Goal: Information Seeking & Learning: Learn about a topic

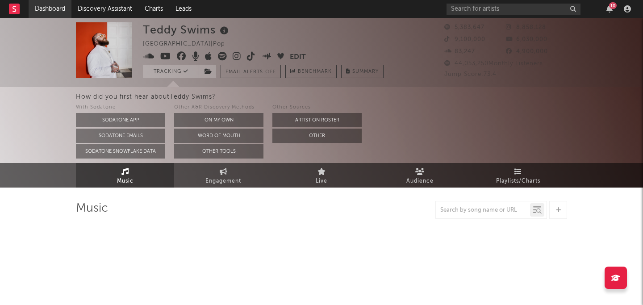
click at [59, 6] on link "Dashboard" at bounding box center [50, 9] width 43 height 18
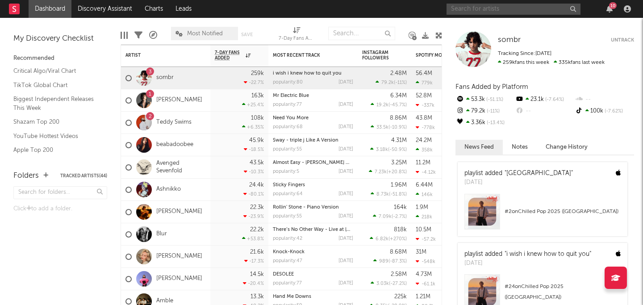
click at [547, 10] on input "text" at bounding box center [514, 9] width 134 height 11
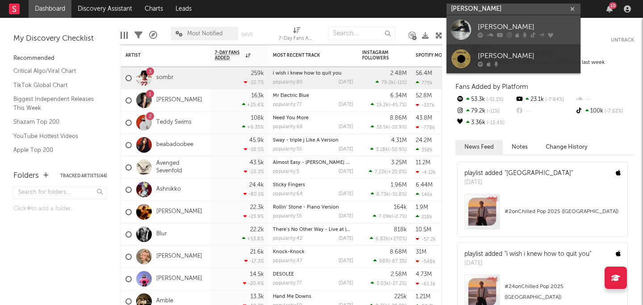
type input "ella wools"
click at [518, 23] on div "Ella Woolsey" at bounding box center [527, 26] width 98 height 11
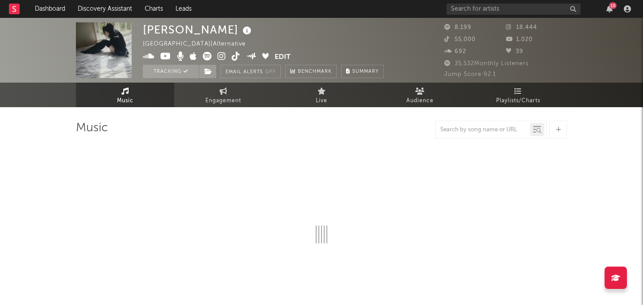
select select "6m"
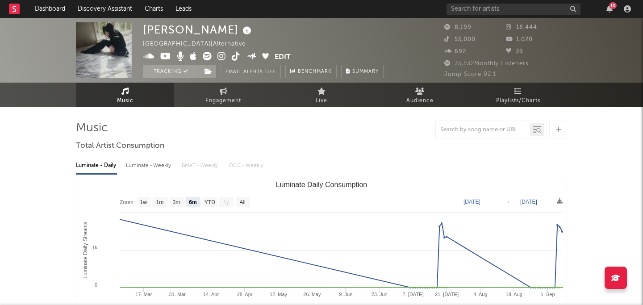
scroll to position [0, 0]
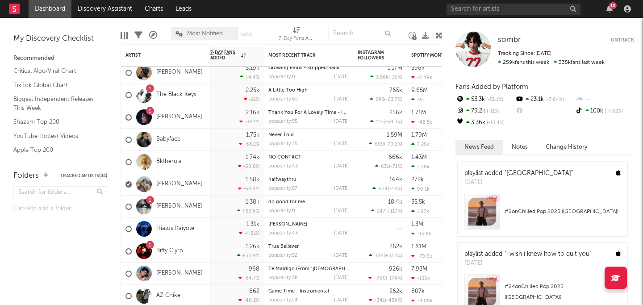
click at [147, 203] on div at bounding box center [144, 207] width 16 height 16
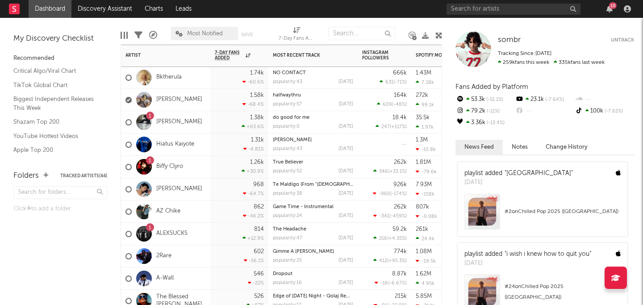
click at [237, 126] on div "1.38k +63.6 %" at bounding box center [239, 122] width 49 height 22
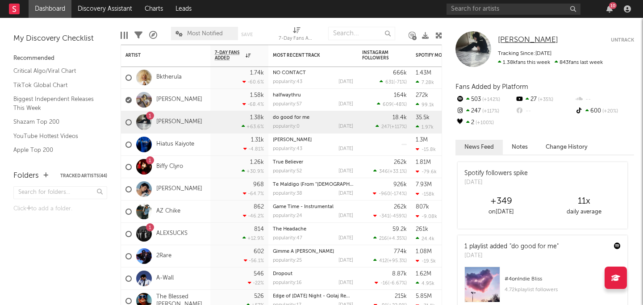
click at [526, 38] on span "Ella Woolsey" at bounding box center [528, 40] width 60 height 8
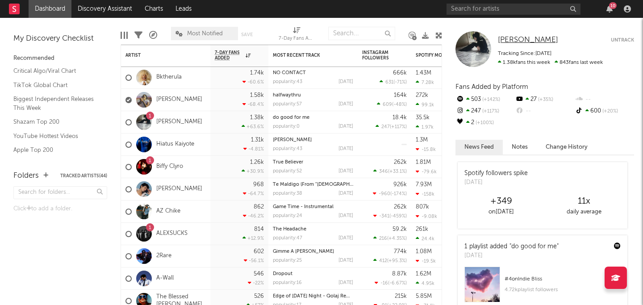
select select "6m"
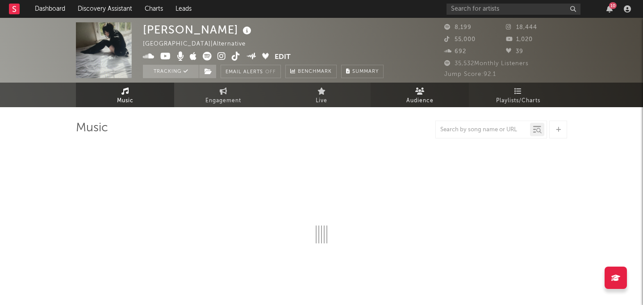
select select "6m"
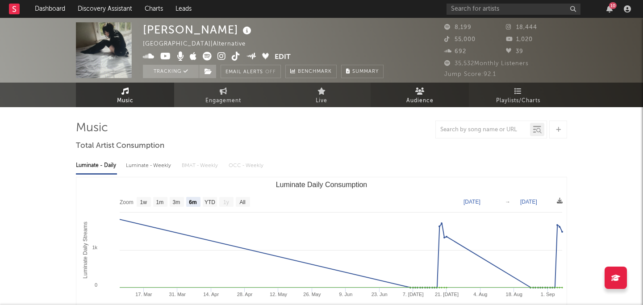
click at [419, 92] on icon at bounding box center [419, 91] width 9 height 7
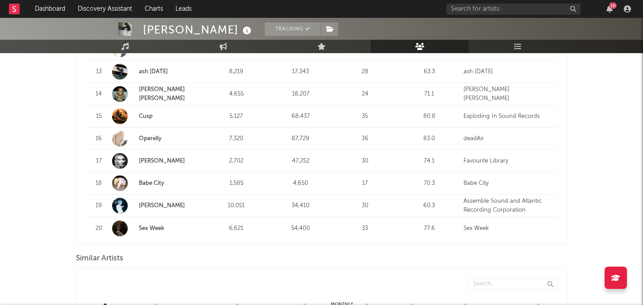
scroll to position [647, 0]
click at [160, 181] on link "Babe City" at bounding box center [151, 184] width 25 height 6
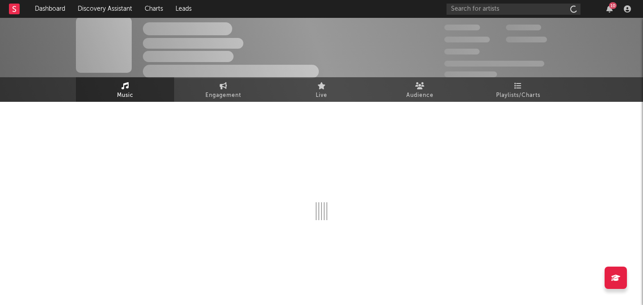
scroll to position [5, 0]
select select "6m"
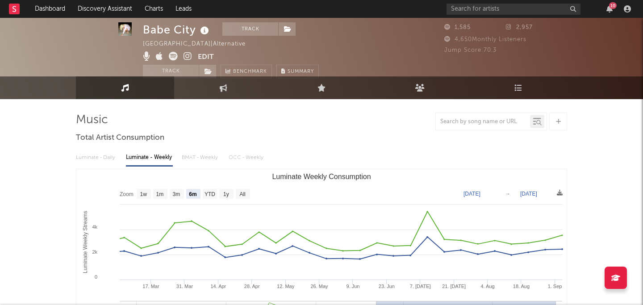
scroll to position [0, 0]
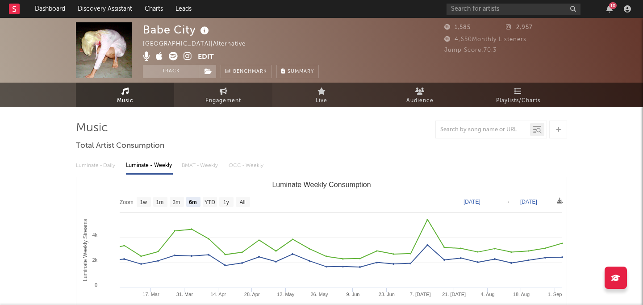
click at [235, 96] on span "Engagement" at bounding box center [223, 101] width 36 height 11
select select "1w"
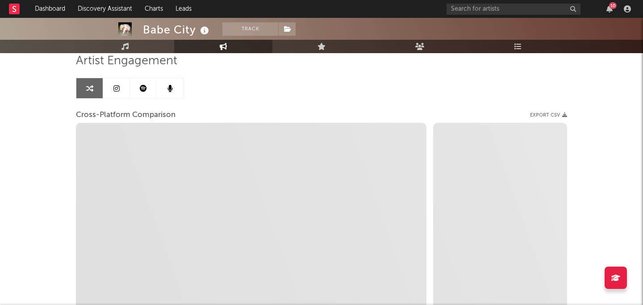
scroll to position [118, 0]
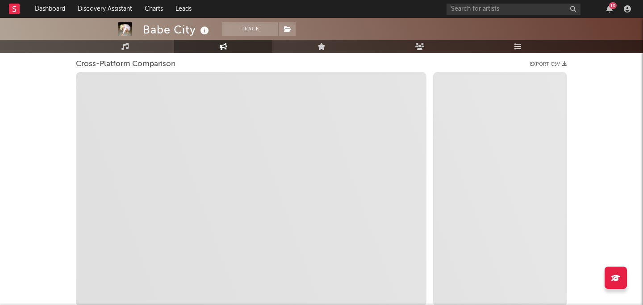
select select "1m"
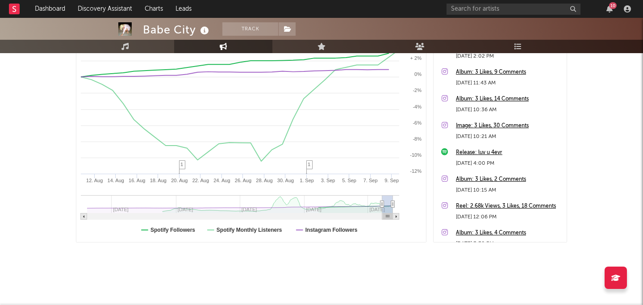
scroll to position [0, 0]
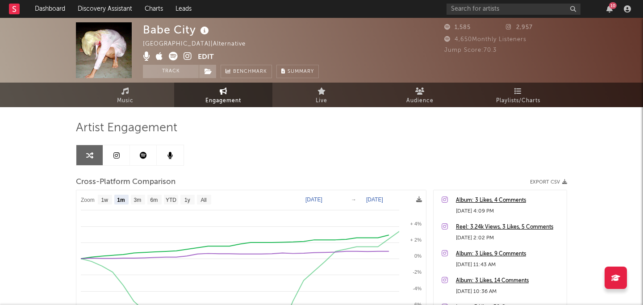
click at [122, 154] on link at bounding box center [116, 155] width 27 height 20
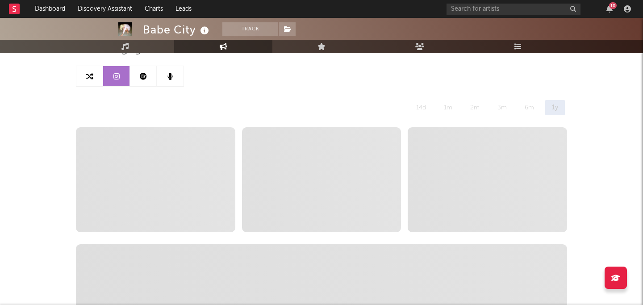
scroll to position [132, 0]
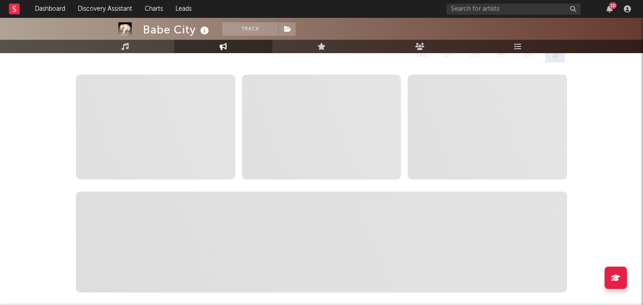
select select "6m"
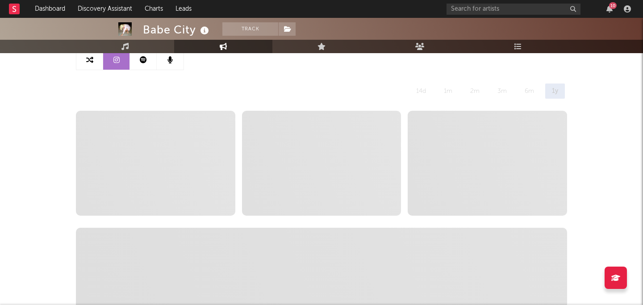
scroll to position [0, 0]
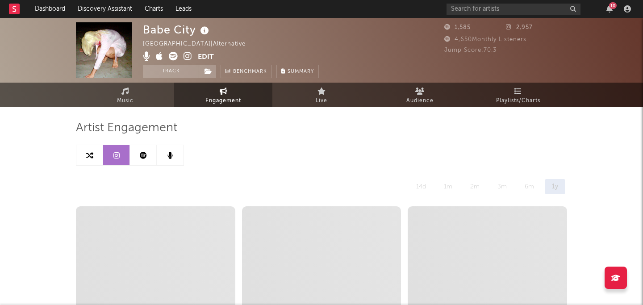
click at [188, 59] on icon at bounding box center [188, 56] width 8 height 9
click at [209, 57] on button "Edit" at bounding box center [206, 57] width 16 height 11
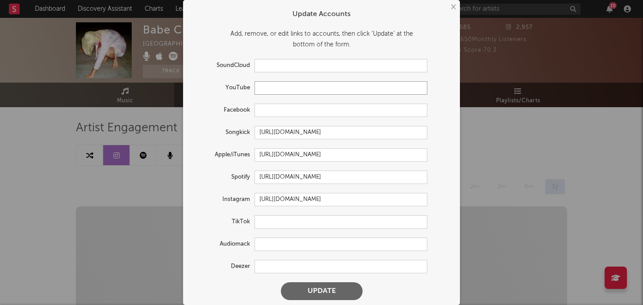
click at [308, 89] on input "text" at bounding box center [341, 87] width 173 height 13
paste input "https://www.youtube.com/@babecity"
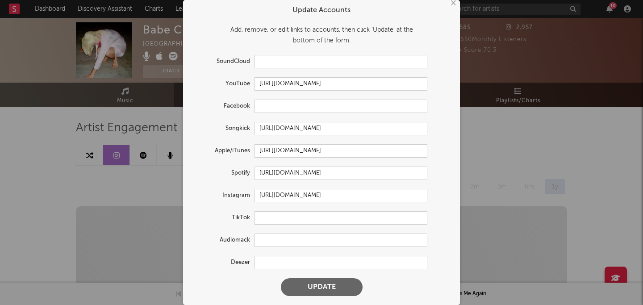
click at [308, 285] on button "Update" at bounding box center [322, 287] width 82 height 18
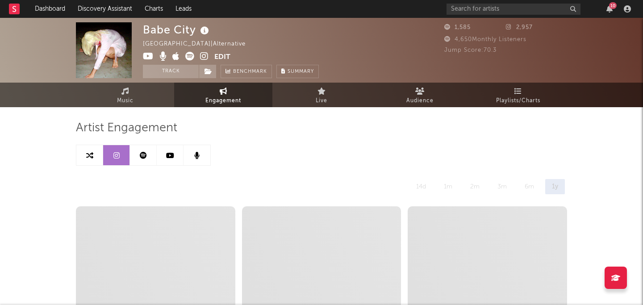
type input "https://youtube.com/@babecity"
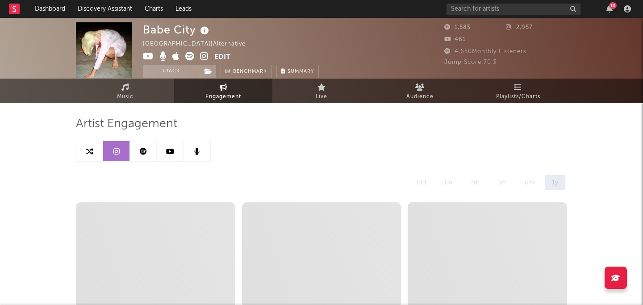
scroll to position [0, 0]
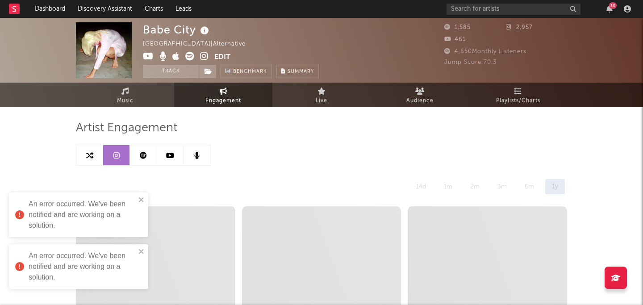
click at [223, 58] on button "Edit" at bounding box center [222, 57] width 16 height 11
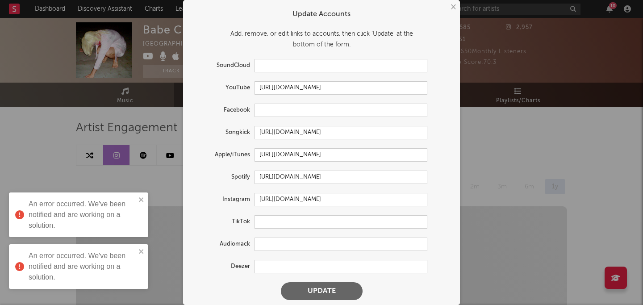
scroll to position [4, 0]
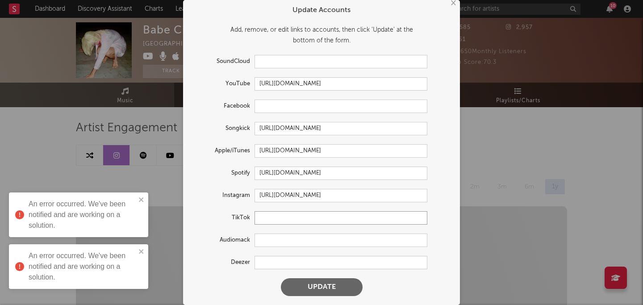
click at [288, 223] on input "text" at bounding box center [341, 217] width 173 height 13
paste input "https://www.tiktok.com/@babecity"
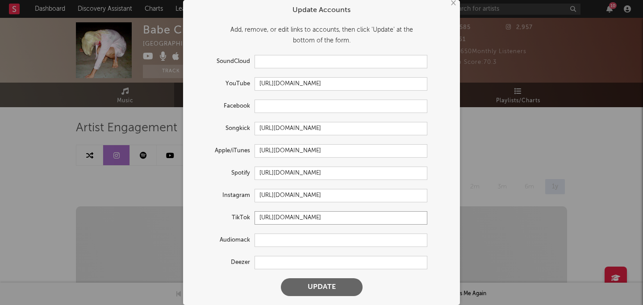
type input "https://www.tiktok.com/@babecity"
click at [315, 286] on button "Update" at bounding box center [322, 287] width 82 height 18
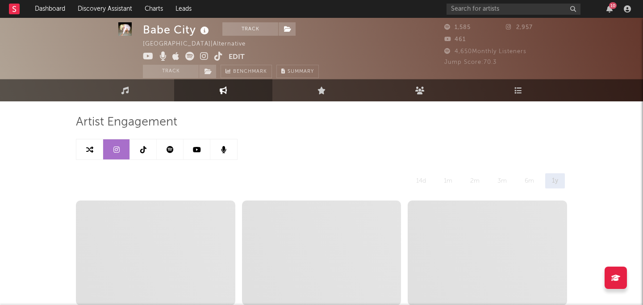
scroll to position [0, 0]
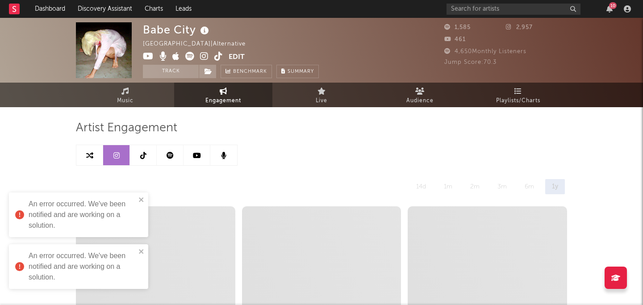
click at [137, 201] on div "An error occurred. We've been notified and are working on a solution." at bounding box center [76, 215] width 126 height 38
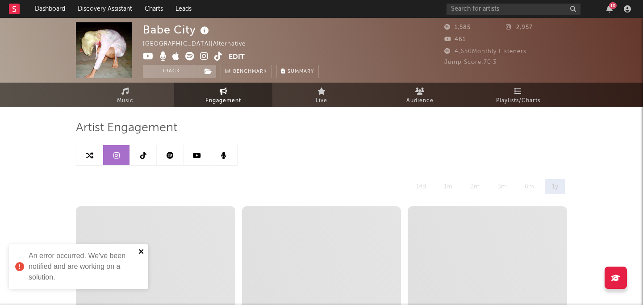
click at [138, 253] on icon "close" at bounding box center [141, 251] width 6 height 7
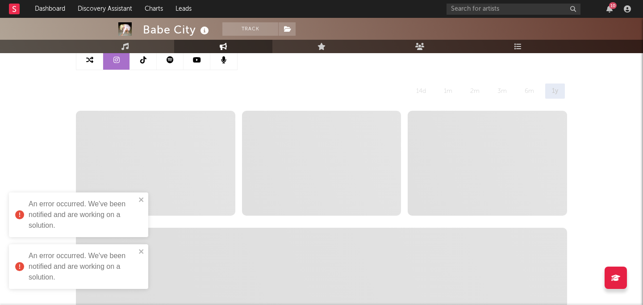
scroll to position [112, 0]
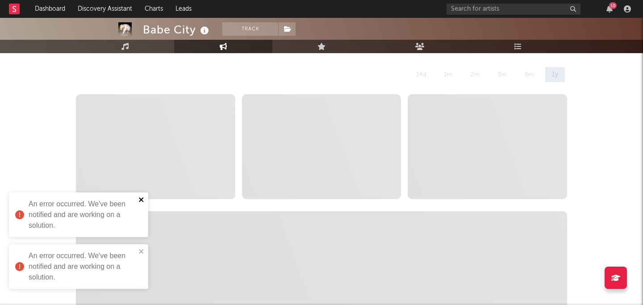
click at [140, 202] on icon "close" at bounding box center [141, 199] width 6 height 7
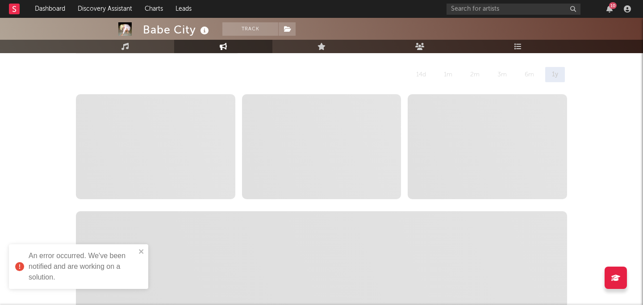
click at [139, 260] on div "An error occurred. We've been notified and are working on a solution." at bounding box center [78, 266] width 139 height 45
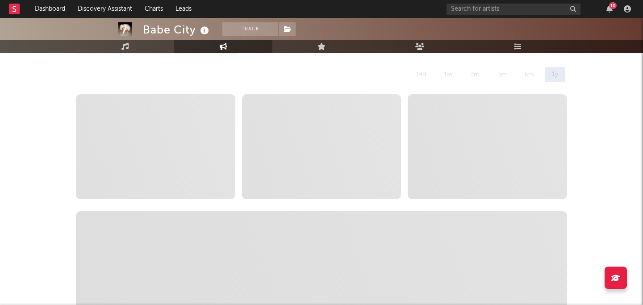
scroll to position [0, 0]
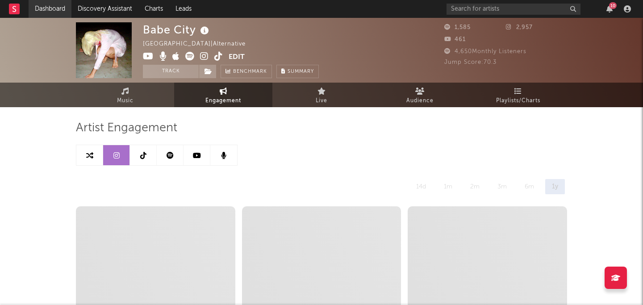
click at [63, 6] on link "Dashboard" at bounding box center [50, 9] width 43 height 18
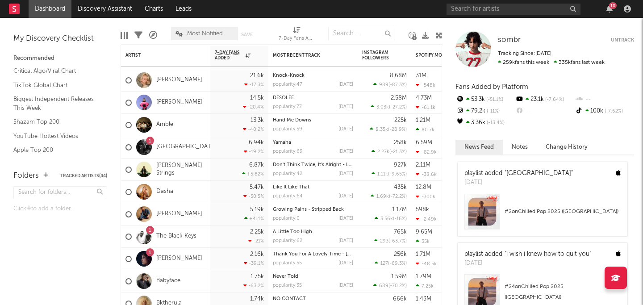
click at [142, 146] on div at bounding box center [144, 147] width 16 height 16
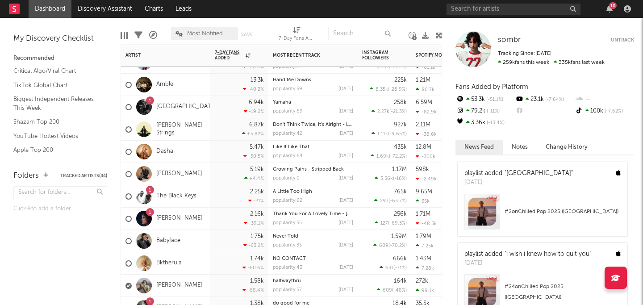
click at [313, 110] on div "popularity: 69 2025-08-14" at bounding box center [313, 111] width 80 height 5
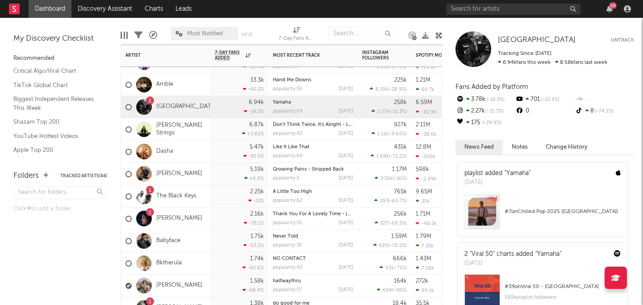
click at [310, 110] on div "popularity: 69 2025-08-14" at bounding box center [313, 111] width 80 height 5
click at [284, 97] on div "Yamaha popularity: 69 2025-08-14" at bounding box center [313, 107] width 80 height 22
click at [284, 102] on link "Yamaha" at bounding box center [282, 102] width 18 height 5
click at [321, 105] on div "Yamaha popularity: 69 2025-08-14" at bounding box center [313, 107] width 80 height 22
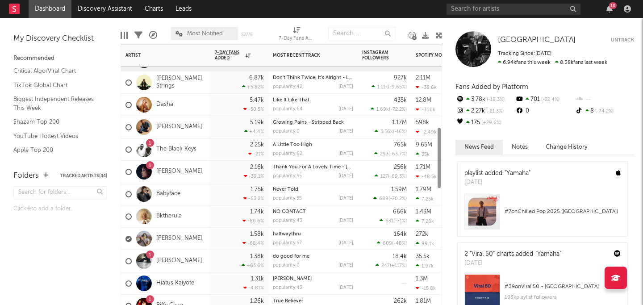
click at [152, 173] on div "1" at bounding box center [144, 172] width 25 height 16
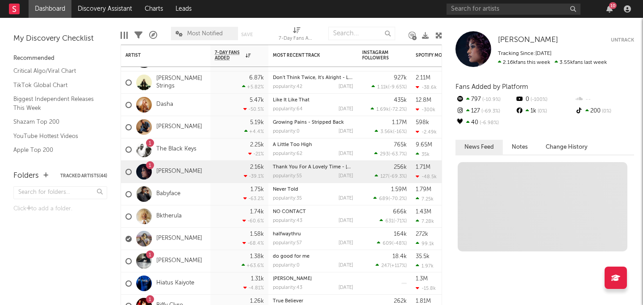
click at [143, 173] on div at bounding box center [144, 172] width 16 height 16
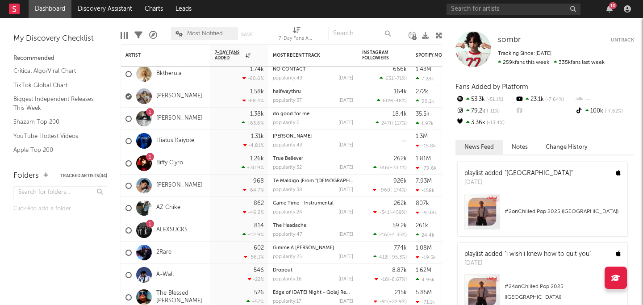
click at [147, 117] on div at bounding box center [144, 119] width 16 height 16
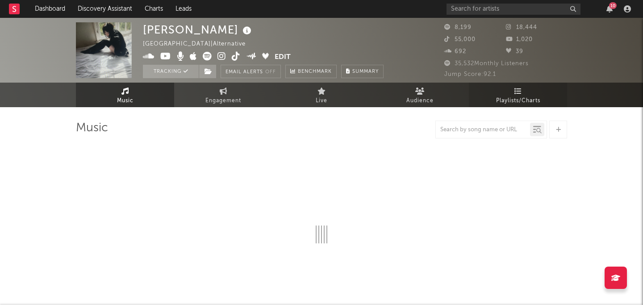
select select "6m"
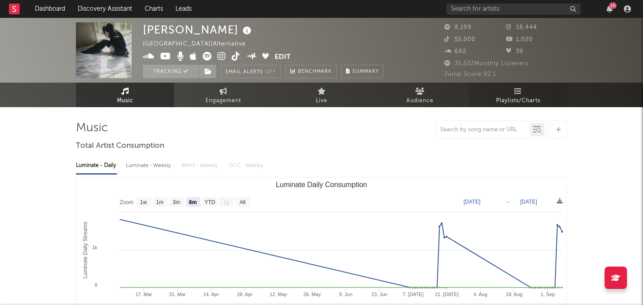
click at [529, 97] on span "Playlists/Charts" at bounding box center [518, 101] width 44 height 11
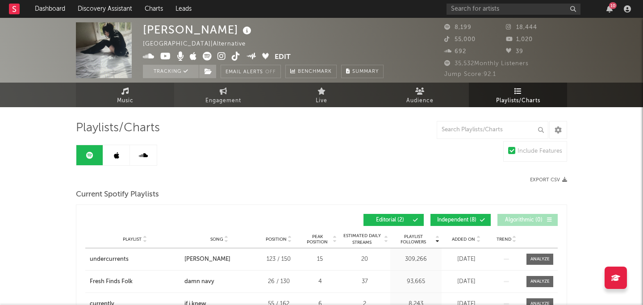
click at [130, 101] on span "Music" at bounding box center [125, 101] width 17 height 11
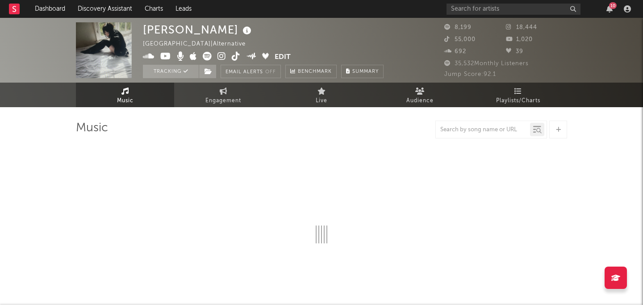
select select "6m"
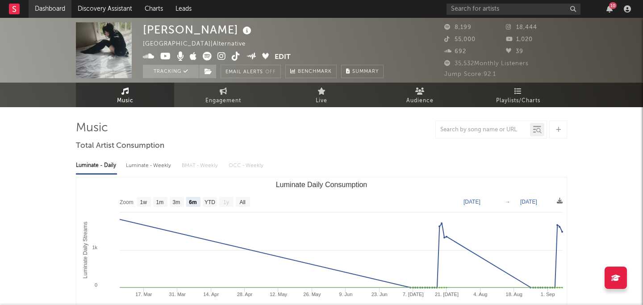
click at [46, 4] on link "Dashboard" at bounding box center [50, 9] width 43 height 18
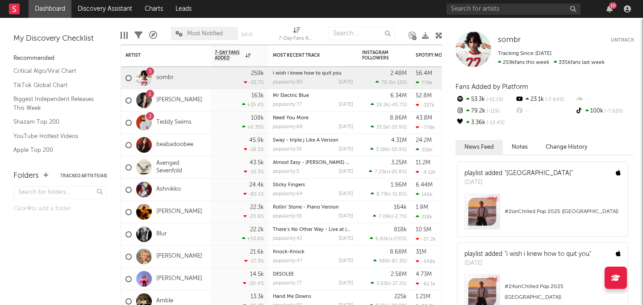
click at [74, 39] on div "My Discovery Checklist" at bounding box center [60, 39] width 94 height 11
click at [100, 11] on link "Discovery Assistant" at bounding box center [104, 9] width 67 height 18
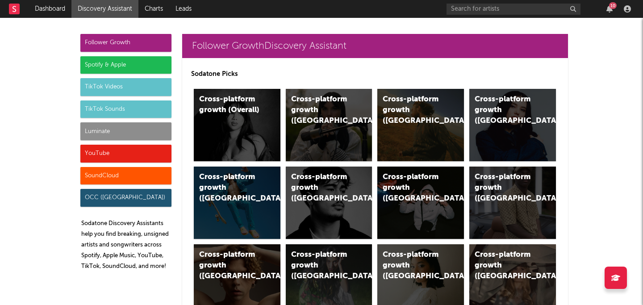
click at [117, 131] on div "Luminate" at bounding box center [125, 131] width 91 height 18
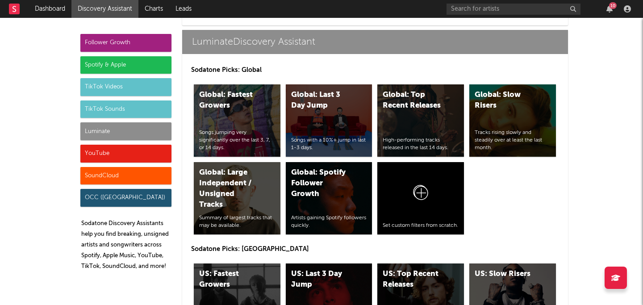
scroll to position [3907, 0]
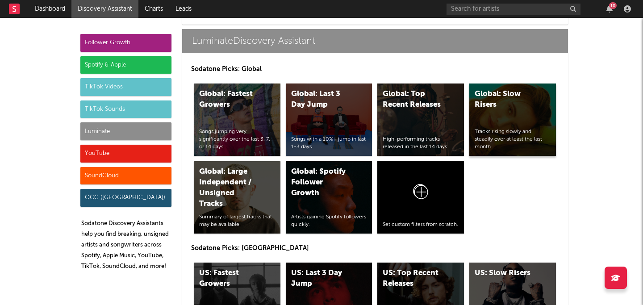
click at [512, 128] on div "Tracks rising slowly and steadily over at least the last month." at bounding box center [513, 139] width 76 height 22
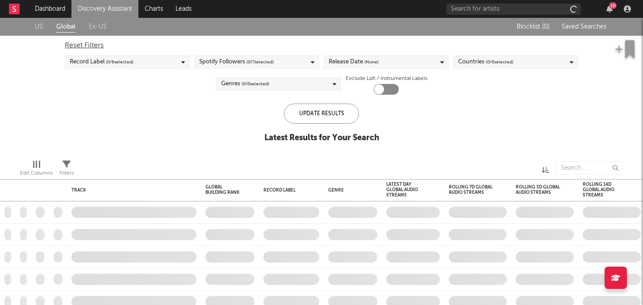
checkbox input "true"
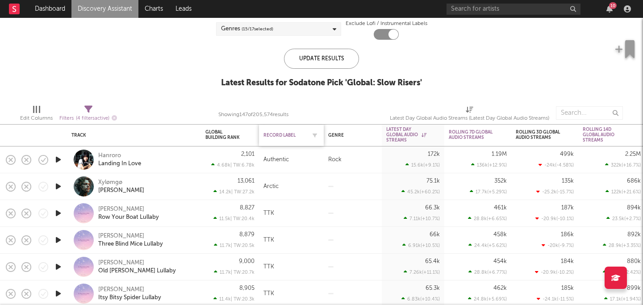
click at [297, 135] on div "Record Label" at bounding box center [285, 135] width 42 height 5
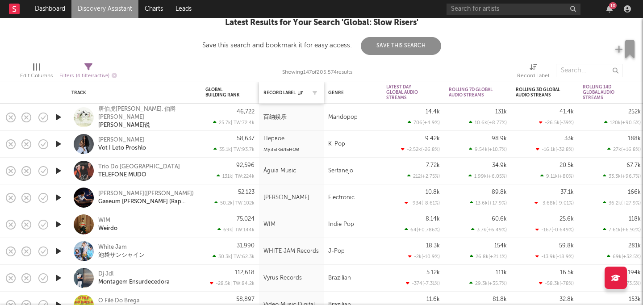
click at [309, 90] on div at bounding box center [312, 92] width 13 height 9
click at [318, 96] on button "button" at bounding box center [314, 92] width 9 height 9
select select "between"
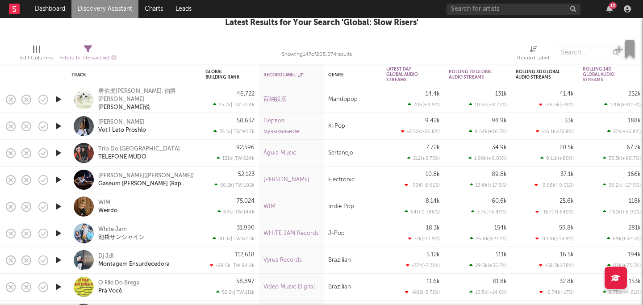
click at [393, 172] on div "10.8k -934 ( -8.61 % )" at bounding box center [413, 180] width 54 height 26
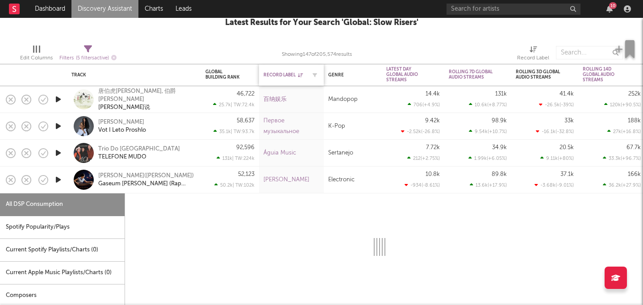
click at [288, 79] on div "Record Label" at bounding box center [292, 75] width 56 height 19
select select "6m"
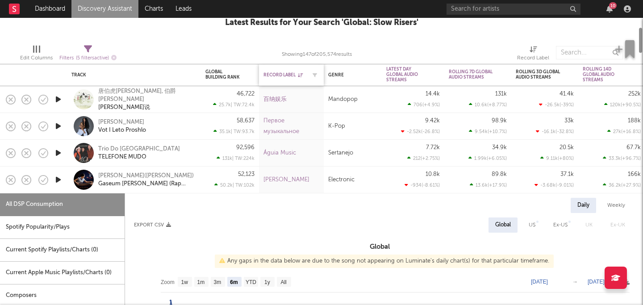
click at [286, 72] on div "Record Label" at bounding box center [285, 74] width 42 height 5
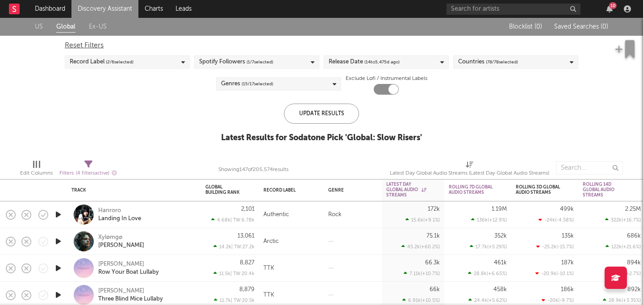
click at [37, 25] on link "US" at bounding box center [39, 26] width 8 height 11
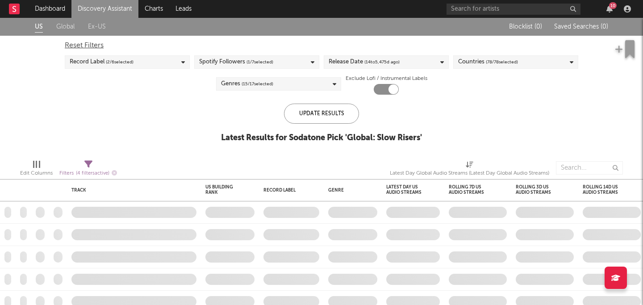
checkbox input "false"
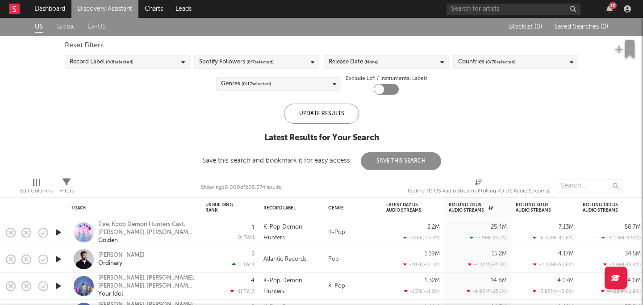
click at [162, 61] on div "Record Label ( 0 / 6 selected)" at bounding box center [127, 61] width 125 height 13
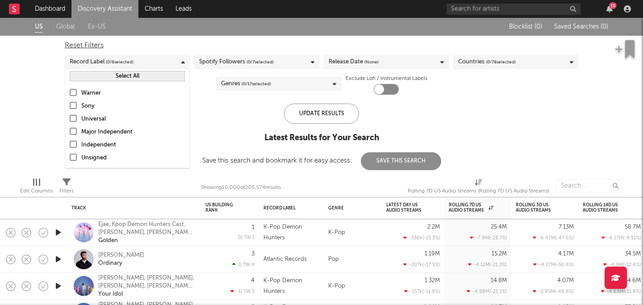
click at [139, 63] on div "Record Label ( 0 / 6 selected)" at bounding box center [127, 61] width 125 height 13
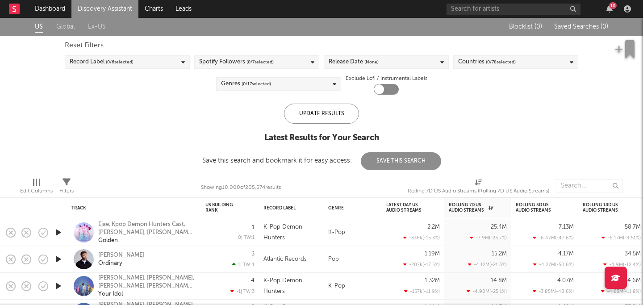
click at [162, 58] on div "Record Label ( 0 / 6 selected)" at bounding box center [127, 61] width 125 height 13
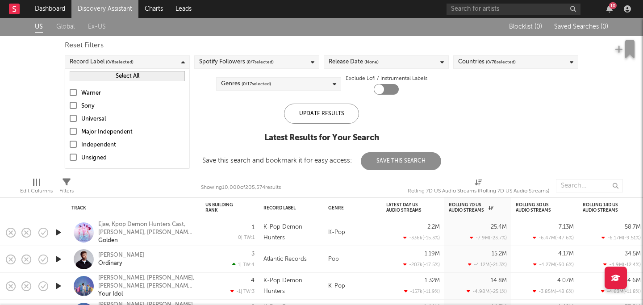
click at [76, 155] on div at bounding box center [73, 157] width 7 height 7
click at [70, 155] on input "Unsigned" at bounding box center [70, 158] width 0 height 11
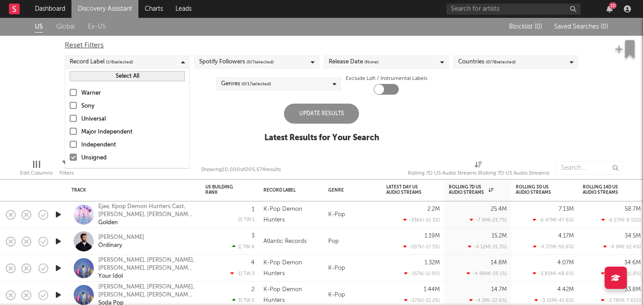
click at [74, 136] on label "Major Independent" at bounding box center [127, 132] width 115 height 11
click at [70, 136] on input "Major Independent" at bounding box center [70, 132] width 0 height 11
click at [72, 144] on div at bounding box center [73, 144] width 7 height 7
click at [70, 144] on input "Independent" at bounding box center [70, 145] width 0 height 11
click at [70, 135] on label "Major Independent" at bounding box center [127, 132] width 115 height 11
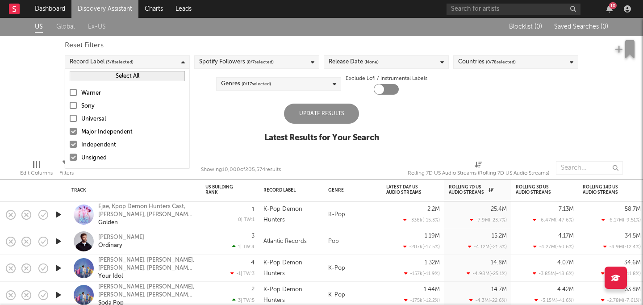
click at [70, 135] on input "Major Independent" at bounding box center [70, 132] width 0 height 11
click at [225, 113] on div "US Global Ex-US Blocklist ( 0 ) Saved Searches ( 0 ) Reset Filters Record Label…" at bounding box center [321, 85] width 643 height 134
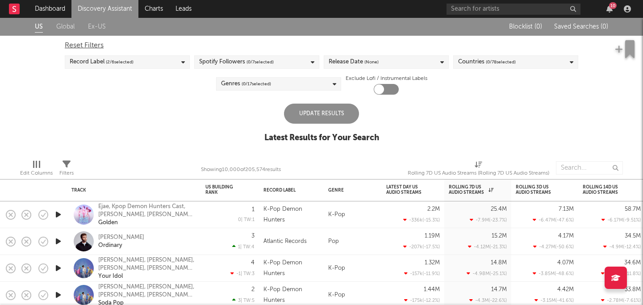
click at [307, 113] on div "Update Results" at bounding box center [321, 114] width 75 height 20
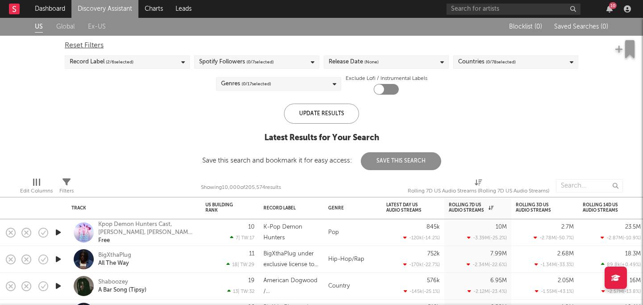
click at [134, 58] on span "( 2 / 6 selected)" at bounding box center [120, 62] width 28 height 11
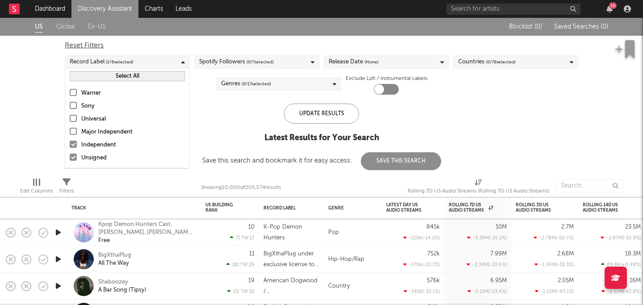
click at [75, 147] on div at bounding box center [73, 144] width 7 height 7
click at [70, 147] on input "Independent" at bounding box center [70, 145] width 0 height 11
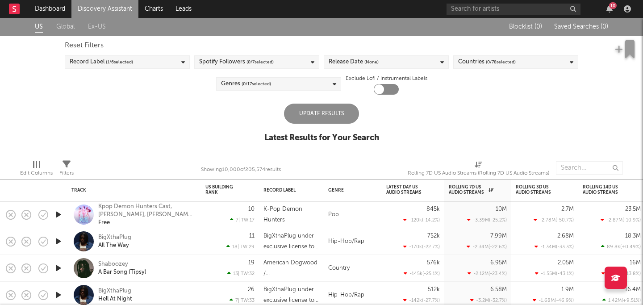
click at [328, 111] on div "Update Results" at bounding box center [321, 114] width 75 height 20
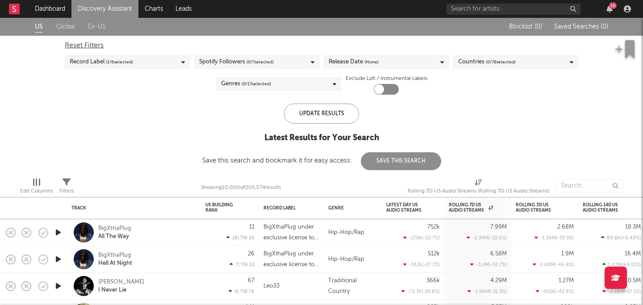
click at [139, 64] on div "Record Label ( 1 / 6 selected)" at bounding box center [127, 61] width 125 height 13
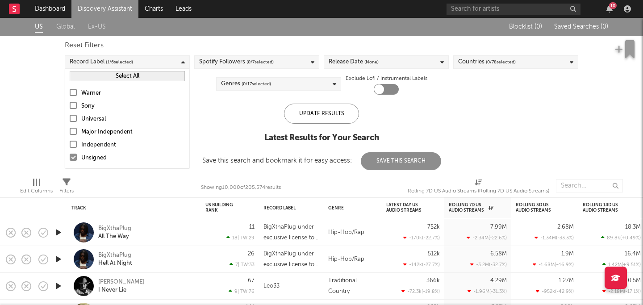
click at [74, 143] on div at bounding box center [73, 144] width 7 height 7
click at [70, 143] on input "Independent" at bounding box center [70, 145] width 0 height 11
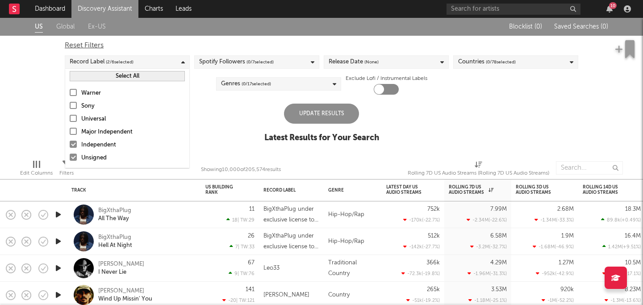
click at [75, 159] on div at bounding box center [73, 157] width 7 height 7
click at [70, 159] on input "Unsigned" at bounding box center [70, 158] width 0 height 11
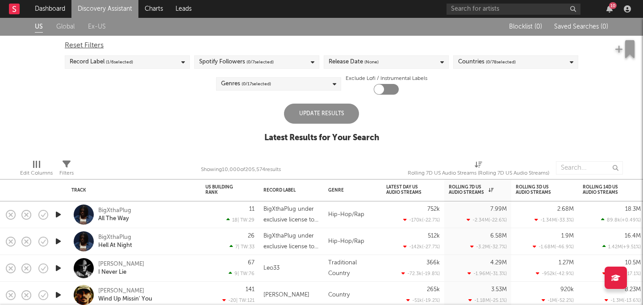
click at [316, 117] on div "Update Results" at bounding box center [321, 114] width 75 height 20
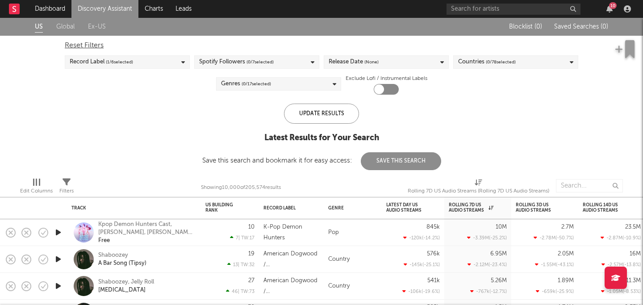
click at [175, 65] on div "Record Label ( 1 / 6 selected)" at bounding box center [127, 61] width 125 height 13
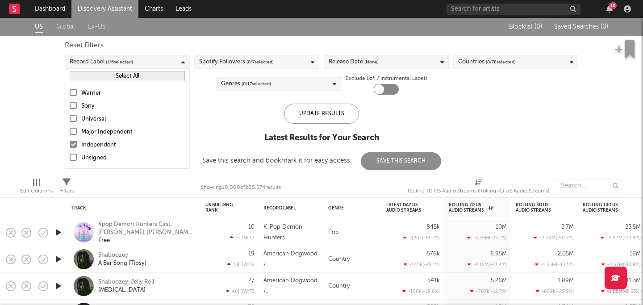
click at [85, 162] on div "Unsigned" at bounding box center [133, 158] width 104 height 11
click at [70, 162] on input "Unsigned" at bounding box center [70, 158] width 0 height 11
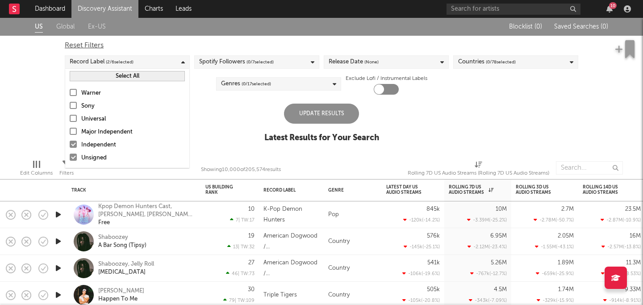
click at [87, 144] on div "Independent" at bounding box center [133, 145] width 104 height 11
click at [70, 144] on input "Independent" at bounding box center [70, 145] width 0 height 11
click at [84, 146] on div "Independent" at bounding box center [133, 145] width 104 height 11
click at [70, 146] on input "Independent" at bounding box center [70, 145] width 0 height 11
click at [105, 144] on div "Independent" at bounding box center [133, 145] width 104 height 11
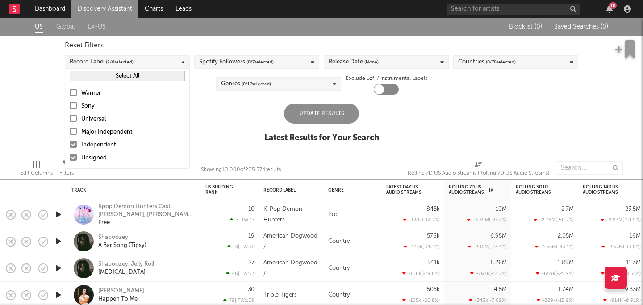
click at [70, 144] on input "Independent" at bounding box center [70, 145] width 0 height 11
click at [325, 110] on div "Update Results" at bounding box center [321, 114] width 75 height 20
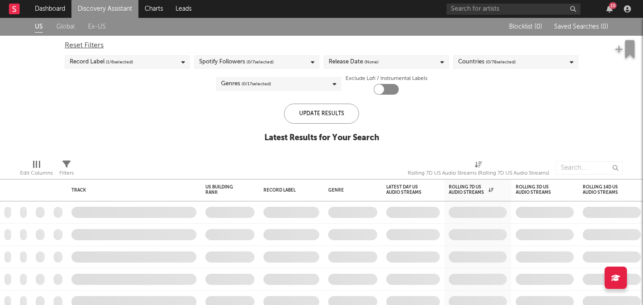
click at [301, 55] on div "Spotify Followers ( 0 / 7 selected)" at bounding box center [256, 61] width 125 height 13
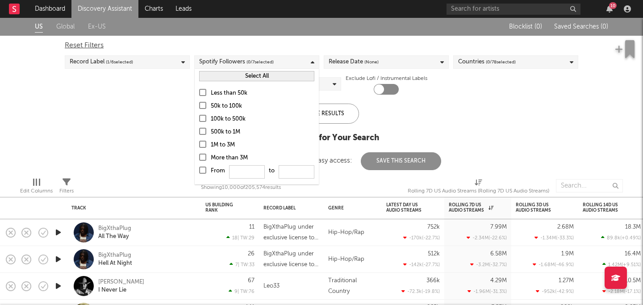
click at [222, 94] on div "Less than 50k" at bounding box center [263, 93] width 104 height 11
click at [199, 94] on input "Less than 50k" at bounding box center [199, 93] width 0 height 11
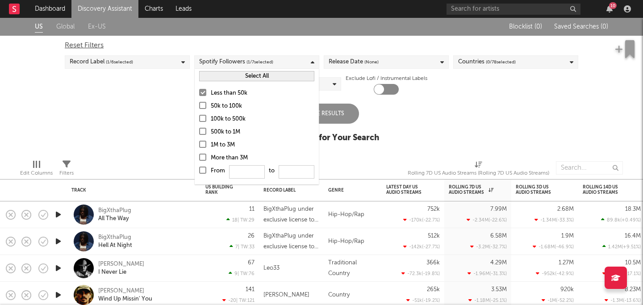
click at [422, 80] on label "Exclude Lofi / Instrumental Labels" at bounding box center [387, 78] width 82 height 11
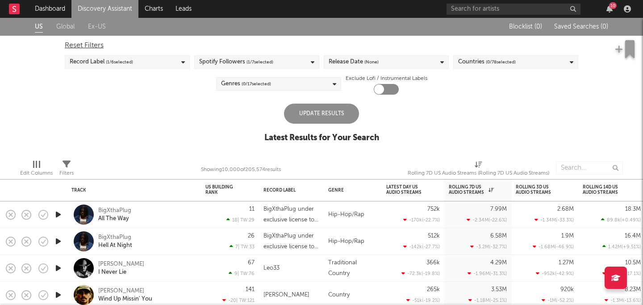
click at [315, 111] on div "Update Results" at bounding box center [321, 114] width 75 height 20
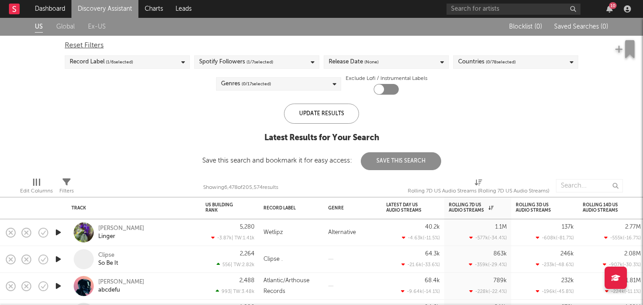
click at [167, 63] on div "Record Label ( 1 / 6 selected)" at bounding box center [127, 61] width 125 height 13
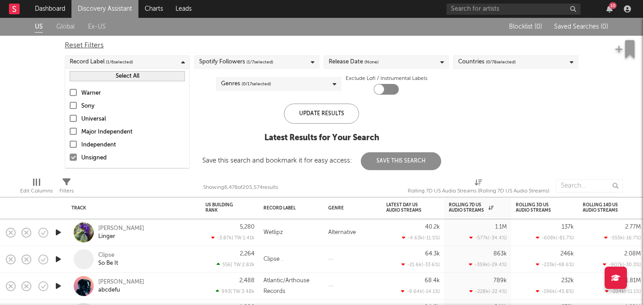
click at [238, 136] on div "Latest Results for Your Search" at bounding box center [321, 138] width 239 height 11
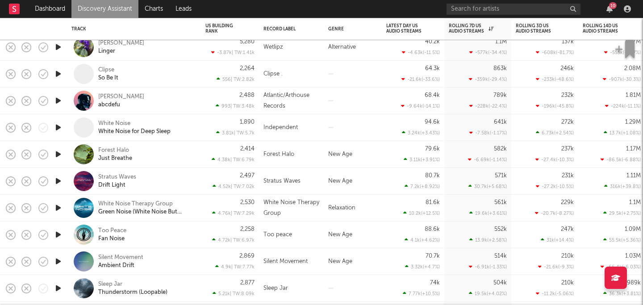
click at [57, 152] on icon "button" at bounding box center [58, 154] width 9 height 11
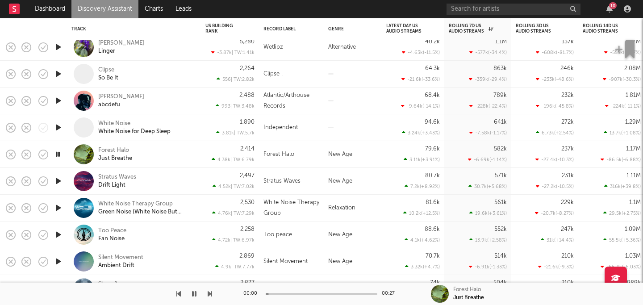
click at [57, 152] on icon "button" at bounding box center [58, 154] width 8 height 11
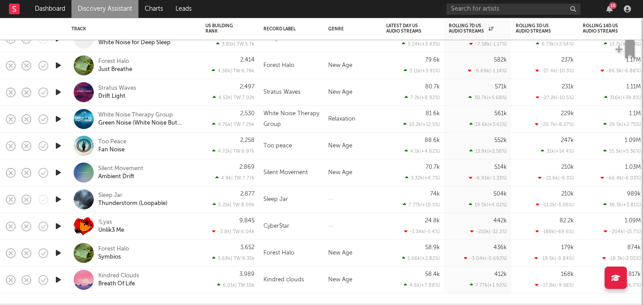
click at [56, 198] on icon "button" at bounding box center [58, 199] width 9 height 11
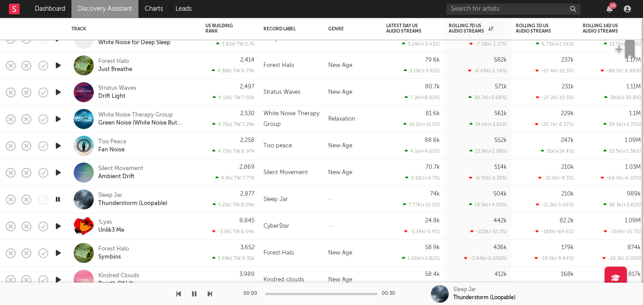
click at [56, 198] on icon "button" at bounding box center [58, 199] width 8 height 11
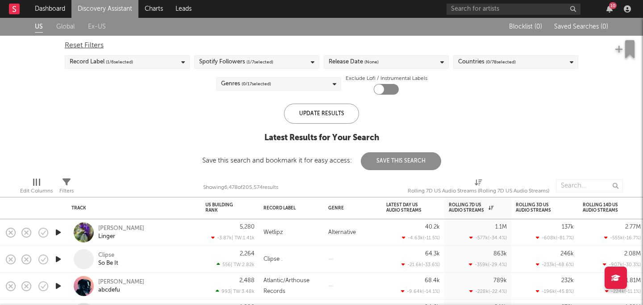
click at [285, 91] on div "Reset Filters Record Label ( 1 / 6 selected) Spotify Followers ( 1 / 7 selected…" at bounding box center [321, 65] width 523 height 59
click at [275, 84] on div "Genres ( 0 / 17 selected)" at bounding box center [278, 83] width 125 height 13
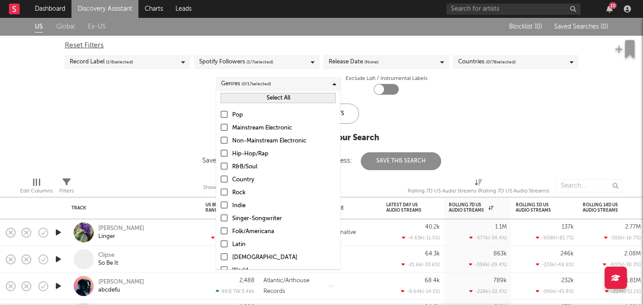
click at [226, 116] on div at bounding box center [224, 114] width 7 height 7
click at [221, 116] on input "Pop" at bounding box center [221, 115] width 0 height 11
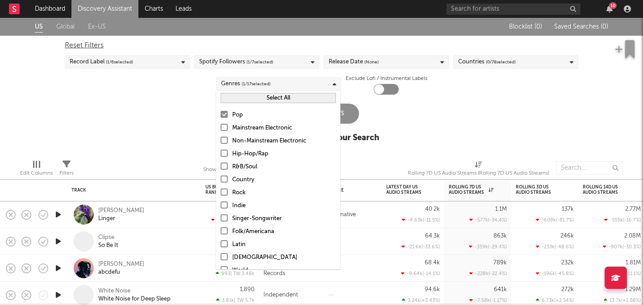
click at [225, 128] on div at bounding box center [224, 127] width 7 height 7
click at [221, 128] on input "Mainstream Electronic" at bounding box center [221, 128] width 0 height 11
click at [225, 140] on div at bounding box center [224, 140] width 7 height 7
click at [221, 140] on input "Non-Mainstream Electronic" at bounding box center [221, 141] width 0 height 11
click at [224, 153] on div at bounding box center [224, 153] width 7 height 7
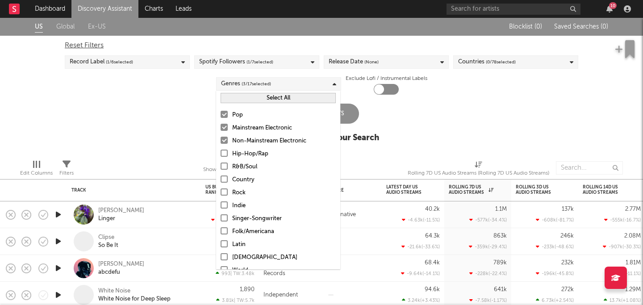
click at [221, 153] on input "Hip-Hop/Rap" at bounding box center [221, 154] width 0 height 11
click at [223, 167] on div at bounding box center [224, 166] width 7 height 7
click at [221, 167] on input "R&B/Soul" at bounding box center [221, 167] width 0 height 11
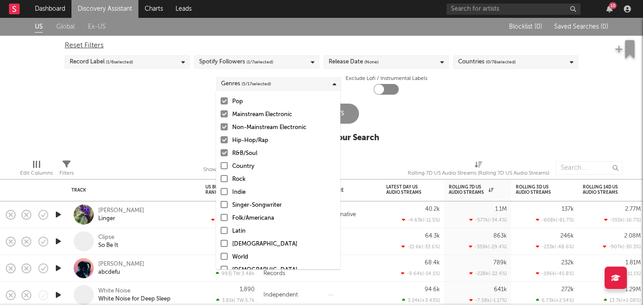
scroll to position [20, 0]
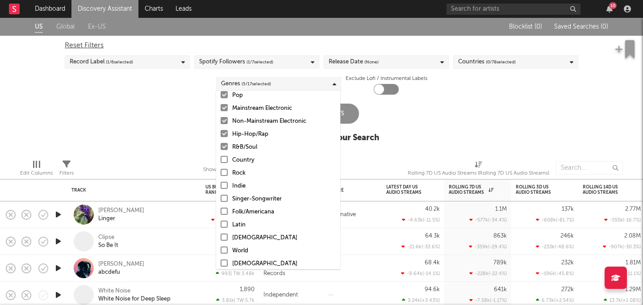
click at [224, 184] on div at bounding box center [224, 185] width 7 height 7
click at [221, 184] on input "Indie" at bounding box center [221, 186] width 0 height 11
click at [224, 198] on div at bounding box center [224, 198] width 7 height 7
click at [221, 198] on input "Singer-Songwriter" at bounding box center [221, 199] width 0 height 11
click at [224, 212] on div at bounding box center [224, 211] width 7 height 7
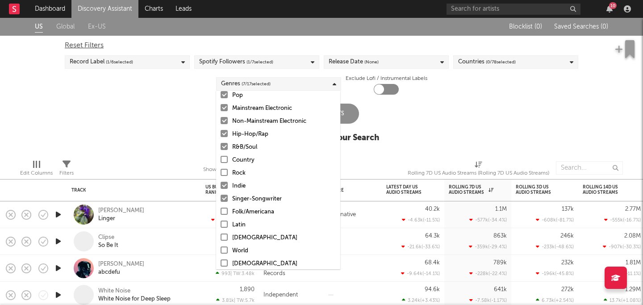
click at [221, 212] on input "Folk/Americana" at bounding box center [221, 212] width 0 height 11
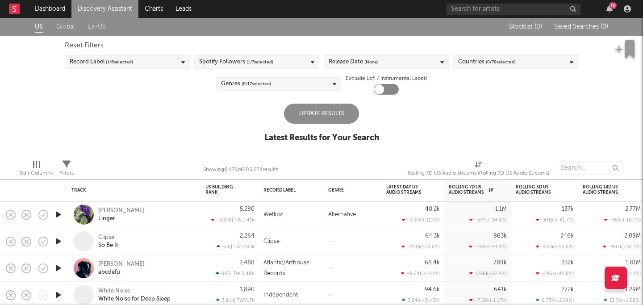
click at [465, 151] on div "US Global Ex-US Blocklist ( 0 ) Saved Searches ( 0 ) Reset Filters Record Label…" at bounding box center [321, 85] width 643 height 134
click at [348, 119] on div "Update Results" at bounding box center [321, 114] width 75 height 20
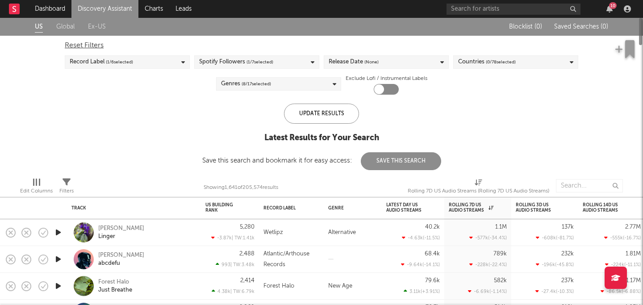
click at [285, 56] on div "Spotify Followers ( 1 / 7 selected)" at bounding box center [256, 61] width 125 height 13
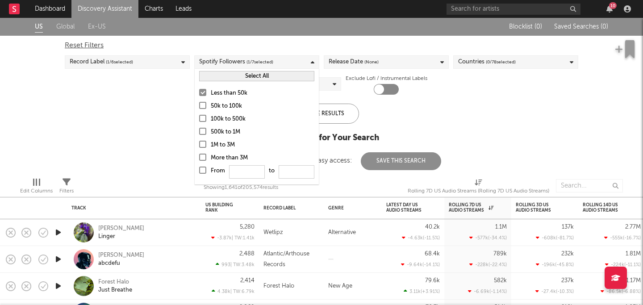
click at [342, 65] on div "Release Date (None)" at bounding box center [354, 62] width 50 height 11
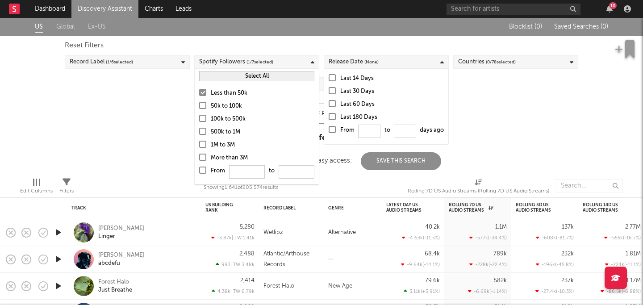
click at [325, 50] on div "Reset Filters" at bounding box center [322, 45] width 514 height 11
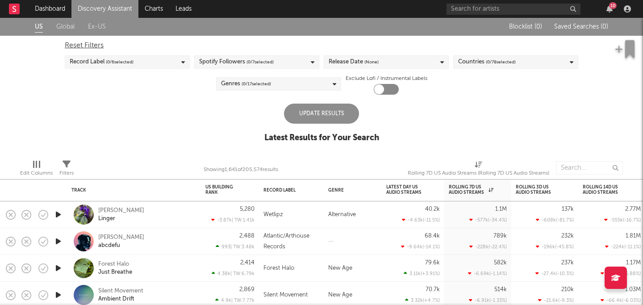
click at [306, 77] on div "Genres ( 0 / 17 selected)" at bounding box center [278, 83] width 125 height 13
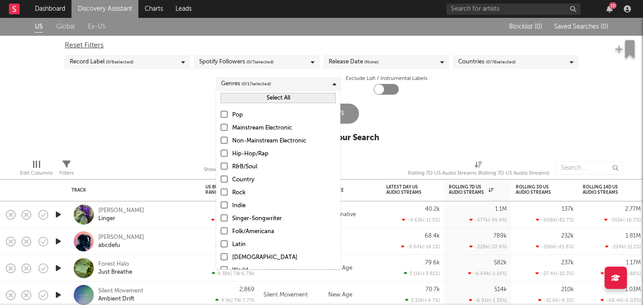
click at [226, 114] on div at bounding box center [224, 114] width 7 height 7
click at [221, 114] on input "Pop" at bounding box center [221, 115] width 0 height 11
click at [223, 153] on div at bounding box center [224, 153] width 7 height 7
click at [221, 153] on input "Hip-Hop/Rap" at bounding box center [221, 154] width 0 height 11
click at [224, 167] on div at bounding box center [224, 166] width 7 height 7
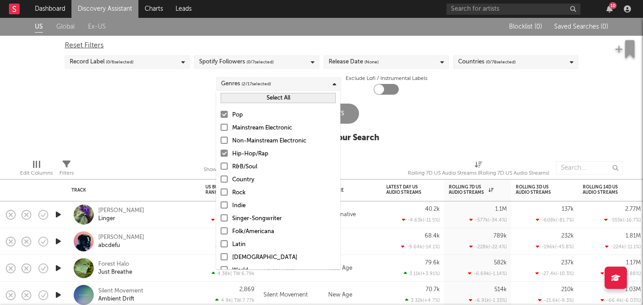
click at [221, 167] on input "R&B/Soul" at bounding box center [221, 167] width 0 height 11
click at [223, 204] on div at bounding box center [224, 204] width 7 height 7
click at [221, 204] on input "Indie" at bounding box center [221, 206] width 0 height 11
click at [224, 220] on div at bounding box center [224, 217] width 7 height 7
click at [221, 220] on input "Singer-Songwriter" at bounding box center [221, 219] width 0 height 11
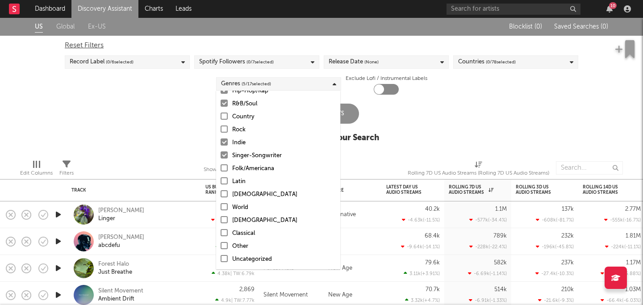
click at [227, 168] on div at bounding box center [224, 167] width 7 height 7
click at [221, 168] on input "Folk/Americana" at bounding box center [221, 168] width 0 height 11
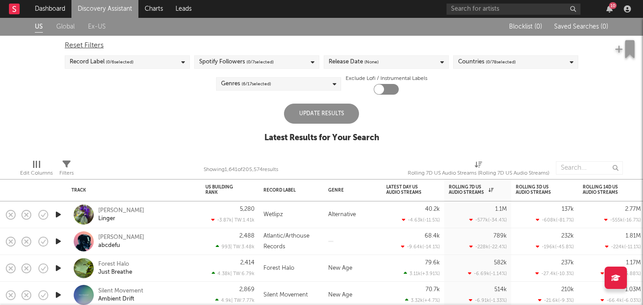
click at [385, 120] on div "US Global Ex-US Blocklist ( 0 ) Saved Searches ( 0 ) Reset Filters Record Label…" at bounding box center [321, 85] width 643 height 134
click at [327, 110] on div "Update Results" at bounding box center [321, 114] width 75 height 20
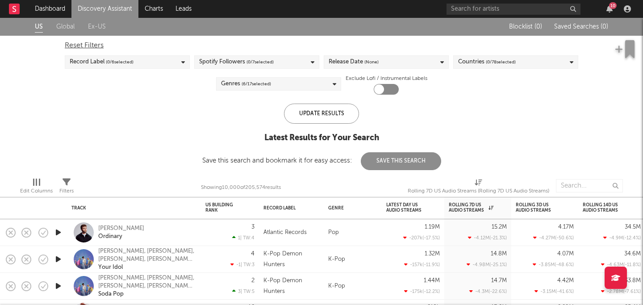
click at [278, 60] on div "Spotify Followers ( 0 / 7 selected)" at bounding box center [256, 61] width 125 height 13
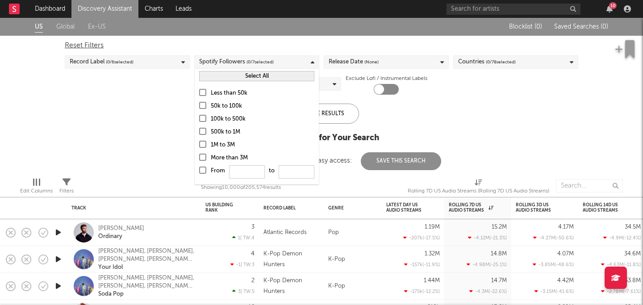
click at [242, 91] on div "Less than 50k" at bounding box center [263, 93] width 104 height 11
click at [199, 91] on input "Less than 50k" at bounding box center [199, 93] width 0 height 11
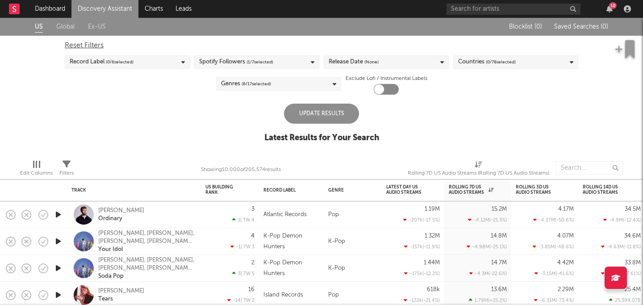
click at [340, 109] on div "Update Results" at bounding box center [321, 114] width 75 height 20
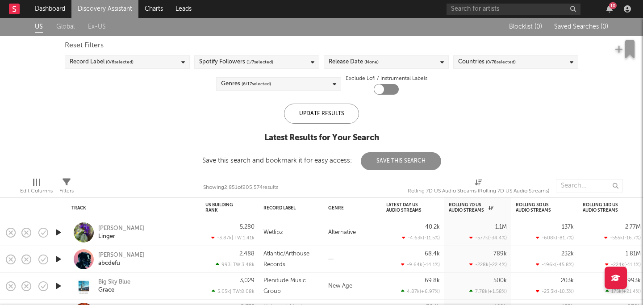
click at [390, 86] on div at bounding box center [386, 89] width 25 height 11
checkbox input "true"
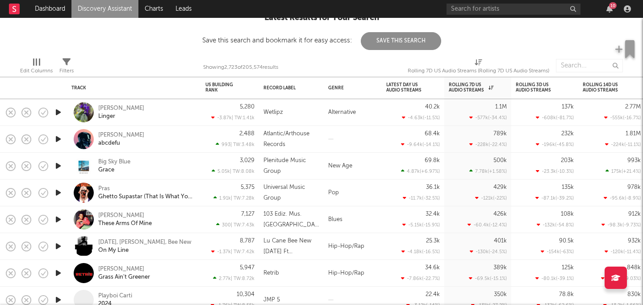
click at [60, 113] on icon "button" at bounding box center [58, 112] width 9 height 11
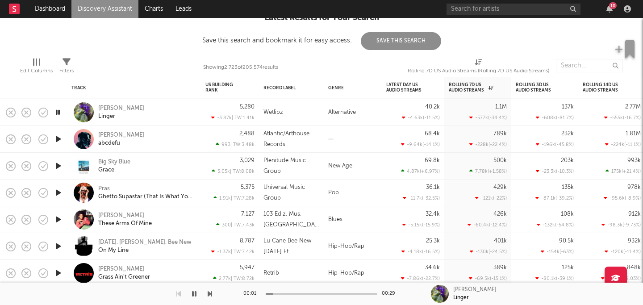
click at [59, 112] on icon "button" at bounding box center [58, 112] width 8 height 11
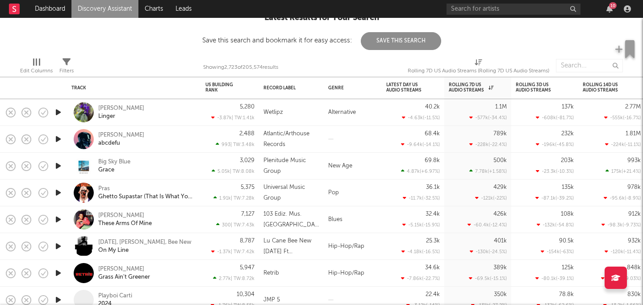
click at [55, 138] on icon "button" at bounding box center [58, 139] width 9 height 11
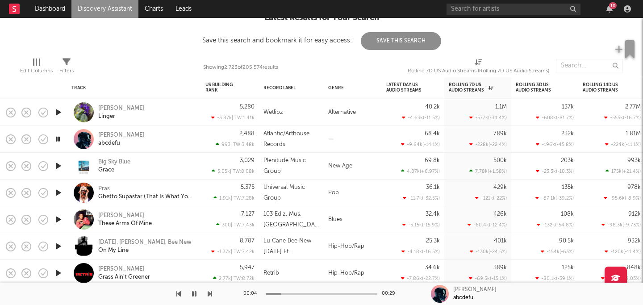
click at [55, 135] on icon "button" at bounding box center [58, 139] width 8 height 11
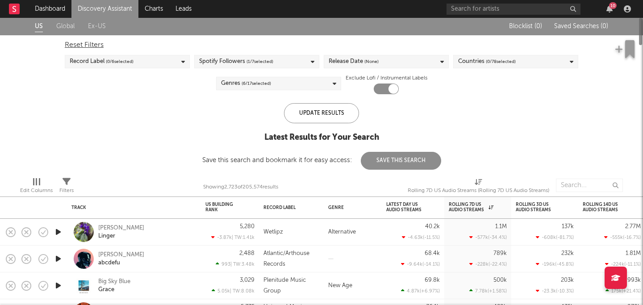
click at [143, 64] on div "Record Label ( 0 / 6 selected)" at bounding box center [127, 61] width 125 height 13
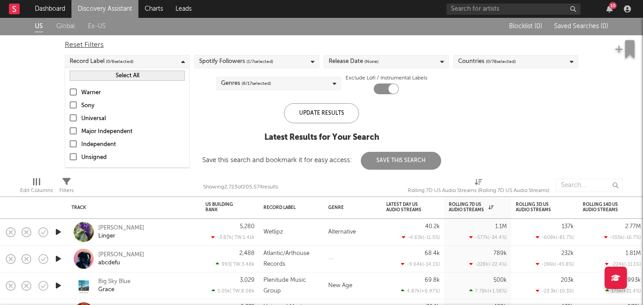
click at [99, 158] on div "Unsigned" at bounding box center [133, 157] width 104 height 11
click at [70, 158] on input "Unsigned" at bounding box center [70, 157] width 0 height 11
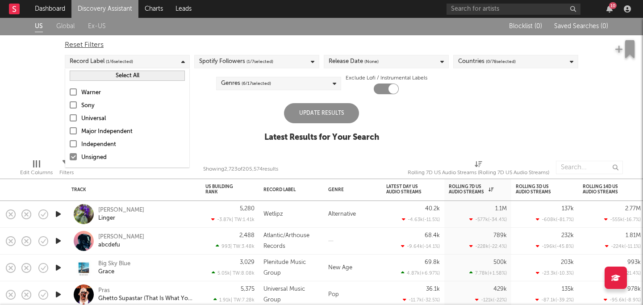
click at [319, 113] on div "Update Results" at bounding box center [321, 113] width 75 height 20
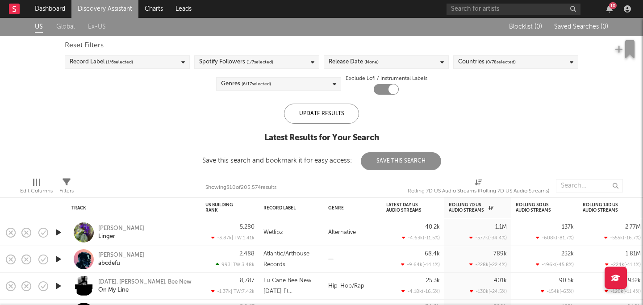
click at [120, 63] on span "( 1 / 6 selected)" at bounding box center [119, 62] width 27 height 11
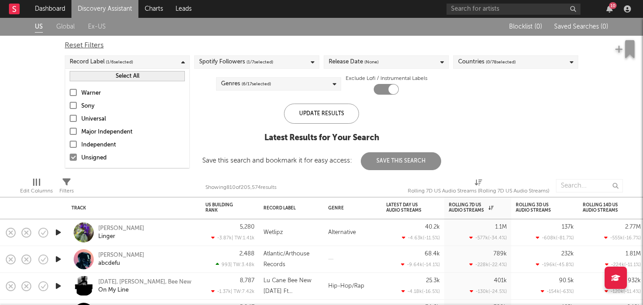
click at [407, 63] on div "Release Date (None)" at bounding box center [386, 61] width 125 height 13
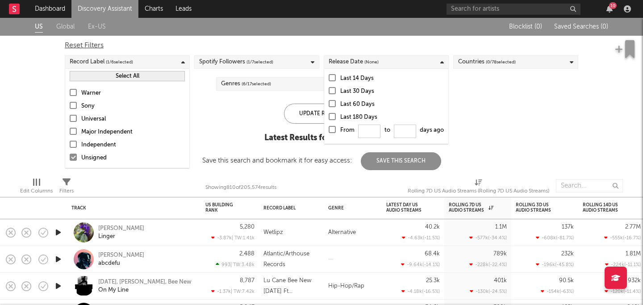
click at [516, 88] on div "Reset Filters Record Label ( 1 / 6 selected) Spotify Followers ( 1 / 7 selected…" at bounding box center [321, 65] width 523 height 59
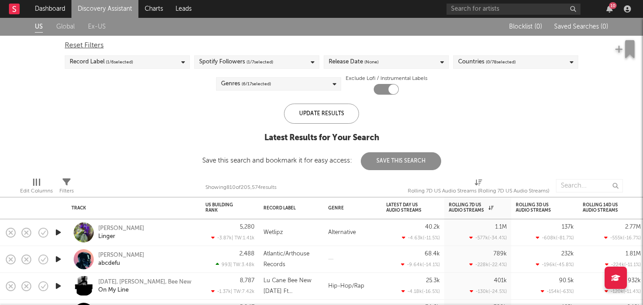
click at [479, 59] on div "Countries ( 0 / 78 selected)" at bounding box center [487, 62] width 58 height 11
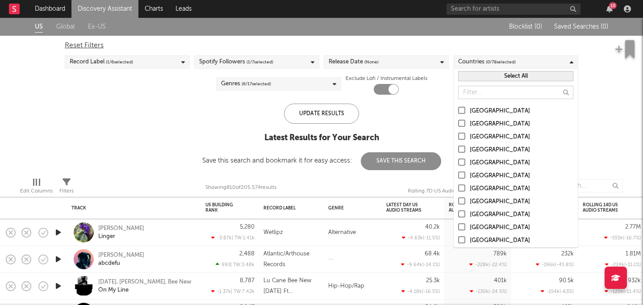
click at [462, 110] on div at bounding box center [461, 110] width 7 height 7
click at [458, 110] on input "[GEOGRAPHIC_DATA]" at bounding box center [458, 111] width 0 height 11
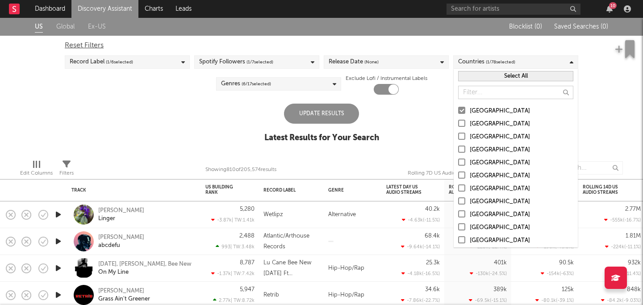
click at [327, 118] on div "Update Results" at bounding box center [321, 114] width 75 height 20
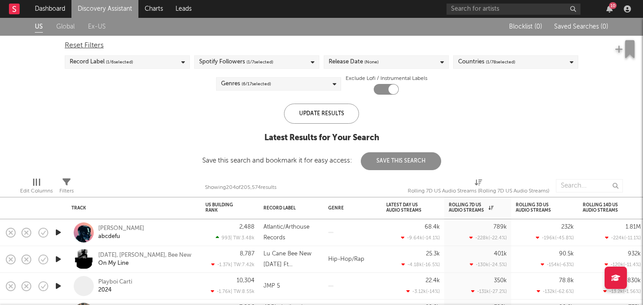
click at [166, 63] on div "Record Label ( 1 / 6 selected)" at bounding box center [127, 61] width 125 height 13
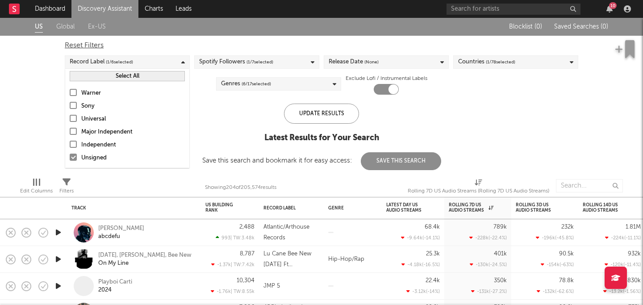
click at [92, 146] on div "Independent" at bounding box center [133, 145] width 104 height 11
click at [70, 146] on input "Independent" at bounding box center [70, 145] width 0 height 11
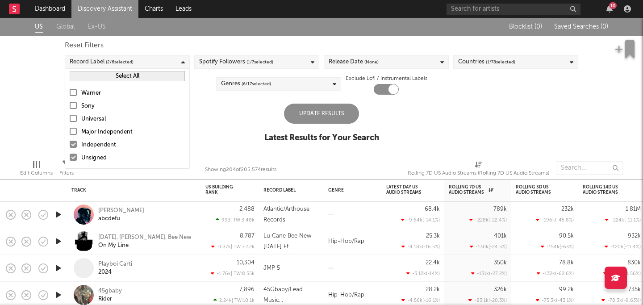
click at [319, 118] on div "Update Results" at bounding box center [321, 114] width 75 height 20
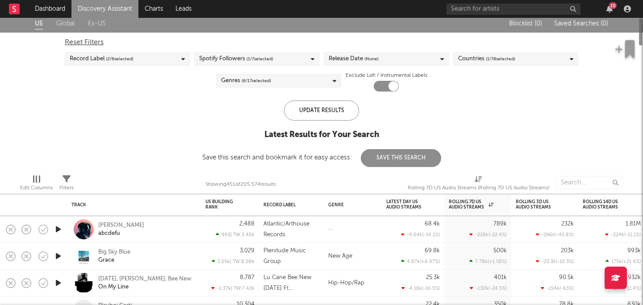
click at [157, 58] on div "Record Label ( 2 / 6 selected)" at bounding box center [127, 58] width 125 height 13
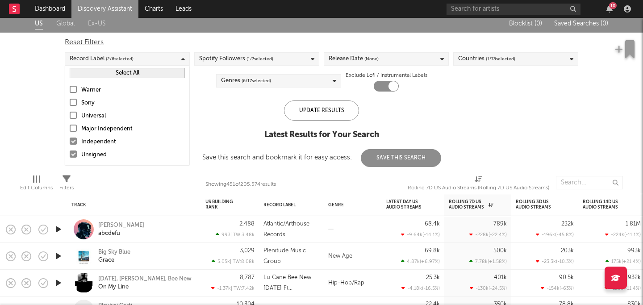
click at [95, 149] on div "Warner Sony Universal Major Independent Independent Unsigned" at bounding box center [127, 122] width 124 height 84
click at [94, 153] on div "Unsigned" at bounding box center [133, 155] width 104 height 11
click at [70, 153] on input "Unsigned" at bounding box center [70, 155] width 0 height 11
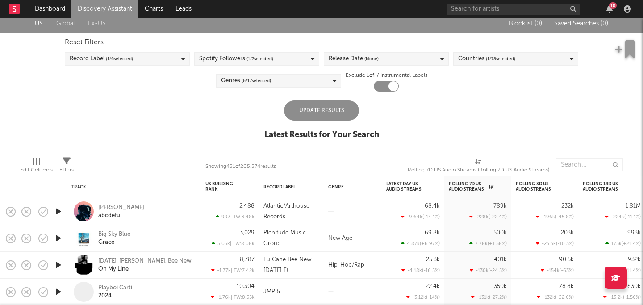
click at [350, 97] on div "US Global Ex-US Blocklist ( 0 ) Saved Searches ( 0 ) Reset Filters Record Label…" at bounding box center [321, 82] width 643 height 134
click at [332, 109] on div "Update Results" at bounding box center [321, 111] width 75 height 20
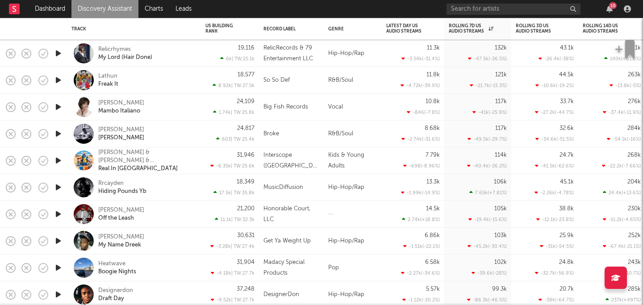
click at [58, 104] on icon "button" at bounding box center [58, 106] width 9 height 11
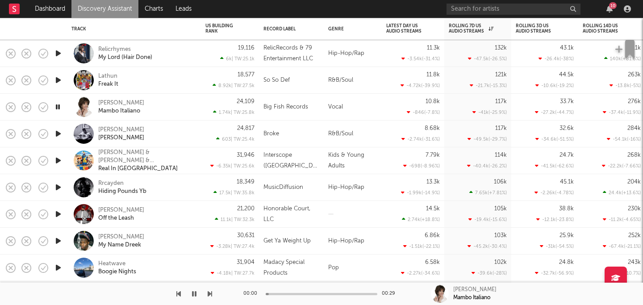
click at [58, 105] on icon "button" at bounding box center [58, 106] width 8 height 11
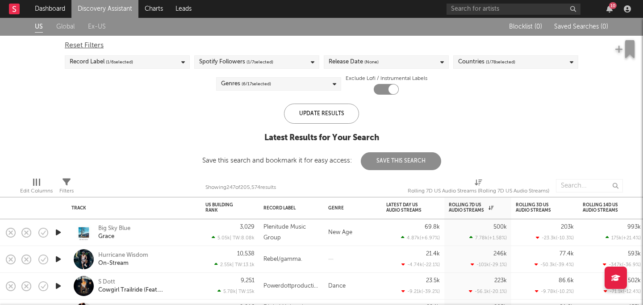
click at [275, 70] on div "Reset Filters Record Label ( 1 / 6 selected) Spotify Followers ( 1 / 7 selected…" at bounding box center [321, 65] width 523 height 59
click at [269, 64] on span "( 1 / 7 selected)" at bounding box center [260, 62] width 27 height 11
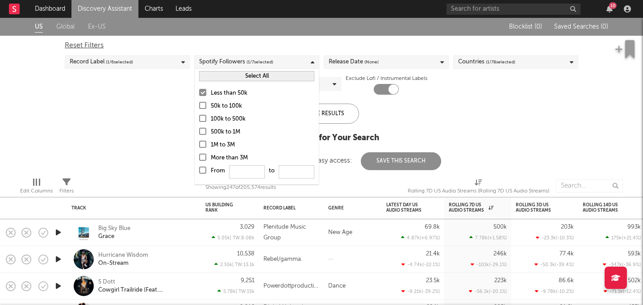
click at [310, 43] on div "Reset Filters" at bounding box center [322, 45] width 514 height 11
checkbox input "false"
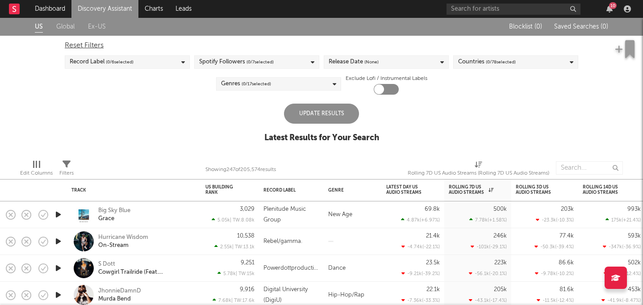
click at [365, 60] on span "(None)" at bounding box center [372, 62] width 14 height 11
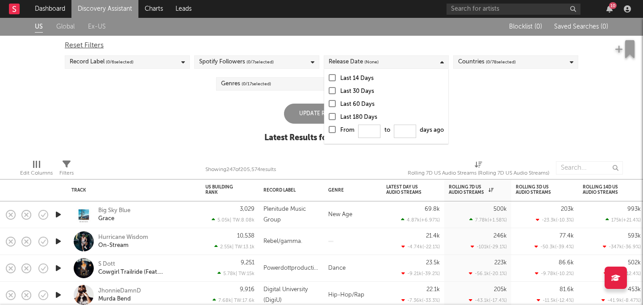
click at [331, 89] on div at bounding box center [332, 90] width 7 height 7
click at [329, 89] on input "Last 30 Days" at bounding box center [329, 91] width 0 height 11
click at [310, 112] on div "Update Results" at bounding box center [321, 114] width 75 height 20
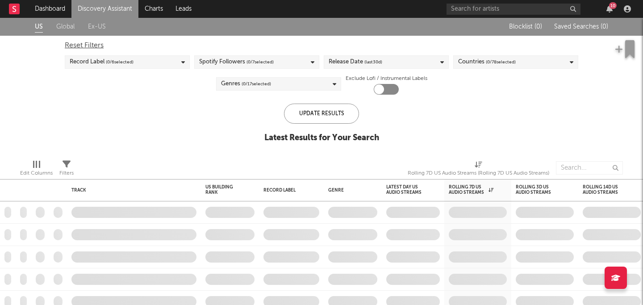
click at [133, 64] on span "( 0 / 6 selected)" at bounding box center [120, 62] width 28 height 11
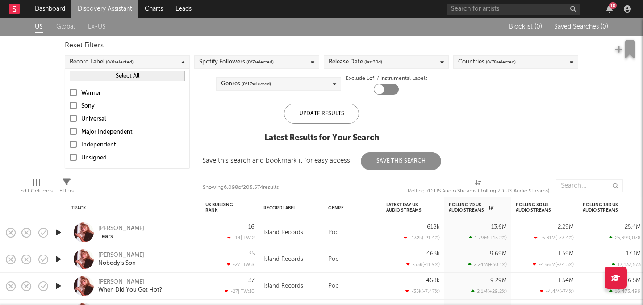
click at [97, 159] on div "Unsigned" at bounding box center [133, 158] width 104 height 11
click at [70, 159] on input "Unsigned" at bounding box center [70, 158] width 0 height 11
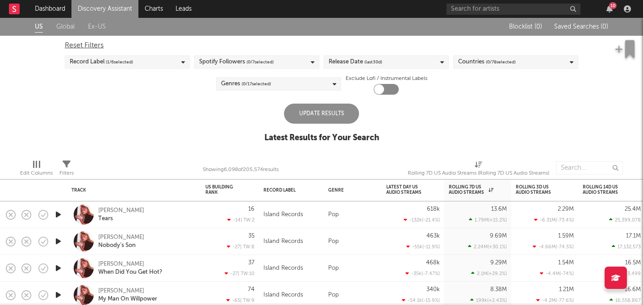
click at [307, 113] on div "Update Results" at bounding box center [321, 114] width 75 height 20
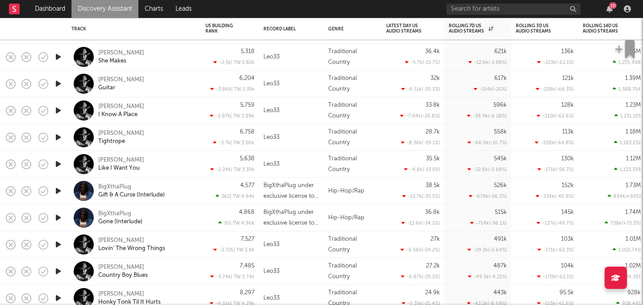
click at [59, 135] on icon "button" at bounding box center [58, 137] width 9 height 11
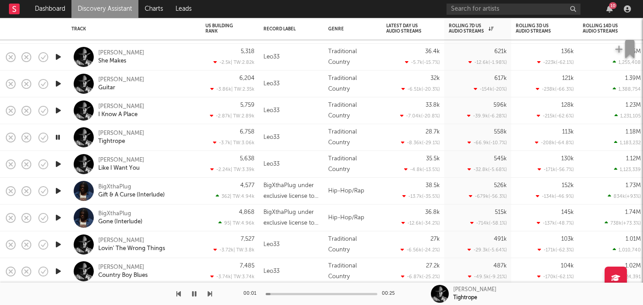
click at [56, 136] on icon "button" at bounding box center [58, 137] width 8 height 11
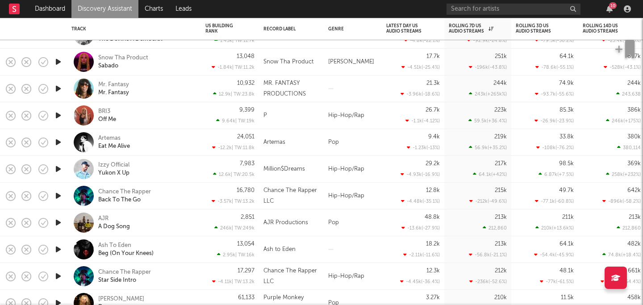
click at [61, 140] on icon "button" at bounding box center [58, 142] width 9 height 11
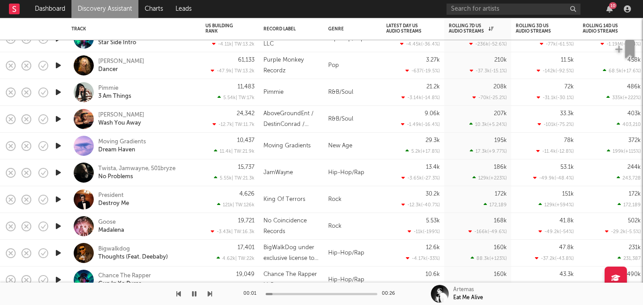
click at [59, 67] on icon "button" at bounding box center [58, 65] width 9 height 11
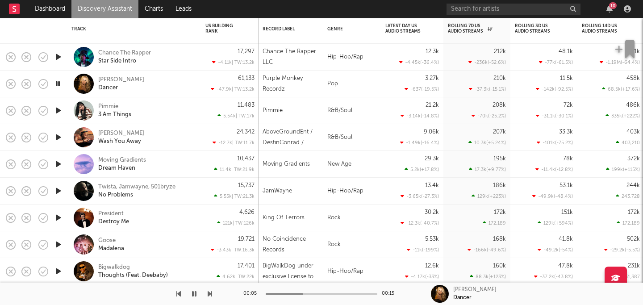
click at [58, 84] on icon "button" at bounding box center [58, 83] width 8 height 11
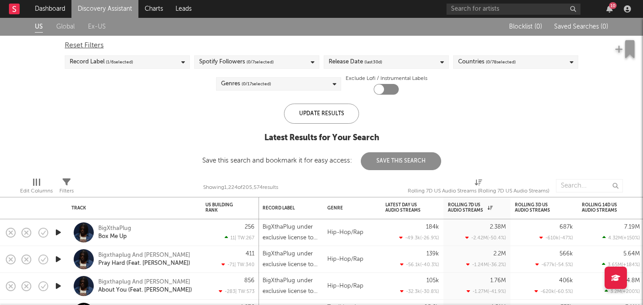
click at [96, 45] on div "Reset Filters" at bounding box center [322, 45] width 514 height 11
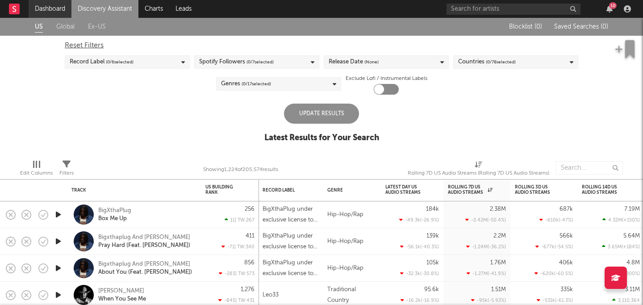
click at [59, 9] on link "Dashboard" at bounding box center [50, 9] width 43 height 18
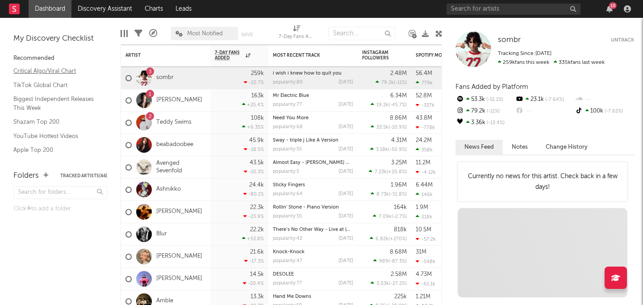
click at [60, 71] on link "Critical Algo/Viral Chart" at bounding box center [55, 71] width 85 height 10
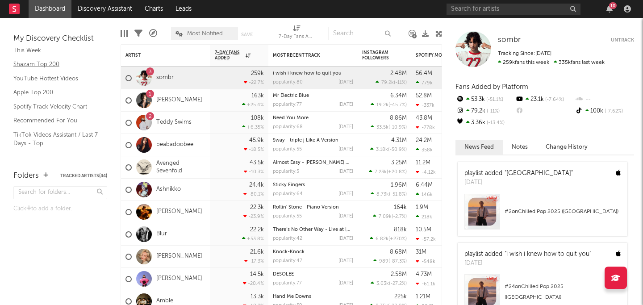
scroll to position [78, 0]
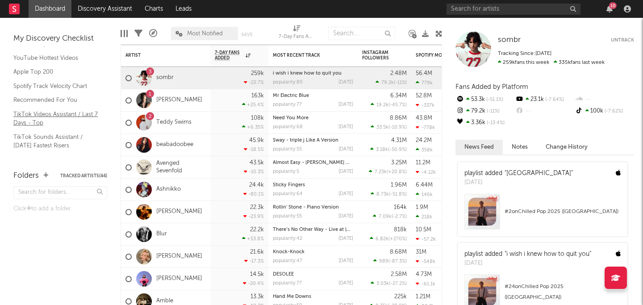
click at [60, 113] on link "TikTok Videos Assistant / Last 7 Days - Top" at bounding box center [55, 118] width 85 height 18
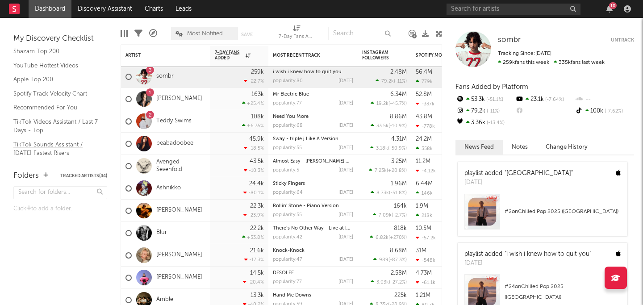
scroll to position [70, 0]
click at [40, 144] on link "TikTok Sounds Assistant / Today's Fastest Risers" at bounding box center [55, 149] width 85 height 18
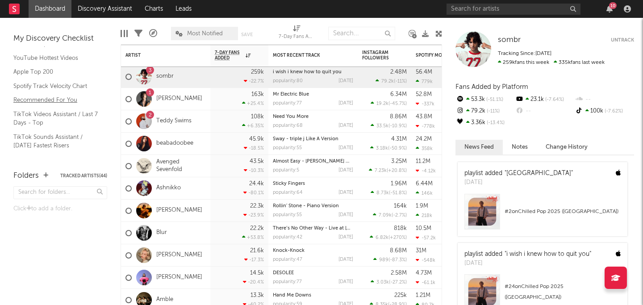
scroll to position [0, 0]
click at [48, 98] on link "Biggest Independent Releases This Week" at bounding box center [55, 103] width 85 height 18
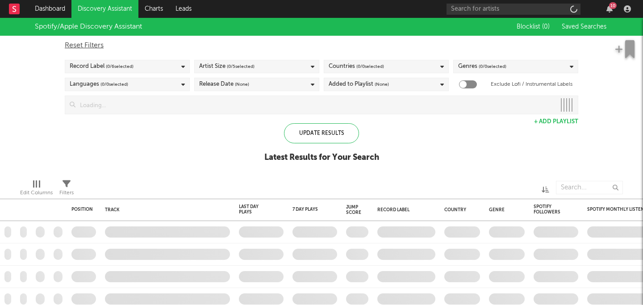
checkbox input "true"
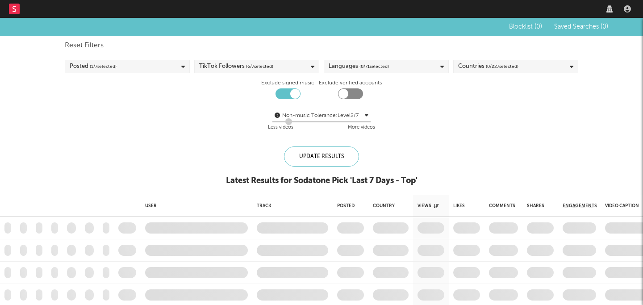
checkbox input "true"
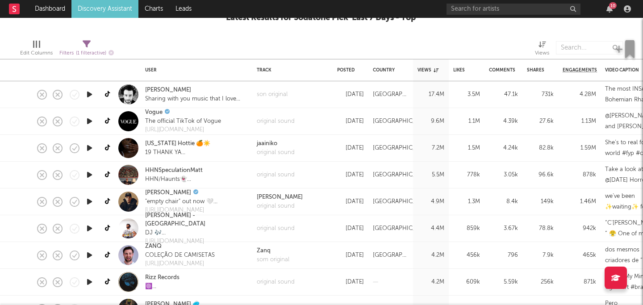
click at [91, 124] on icon "button" at bounding box center [89, 121] width 9 height 11
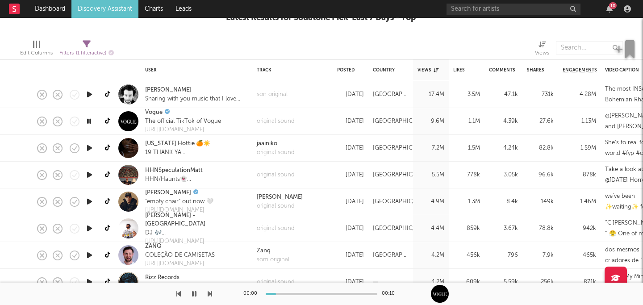
click at [91, 122] on icon "button" at bounding box center [89, 121] width 8 height 11
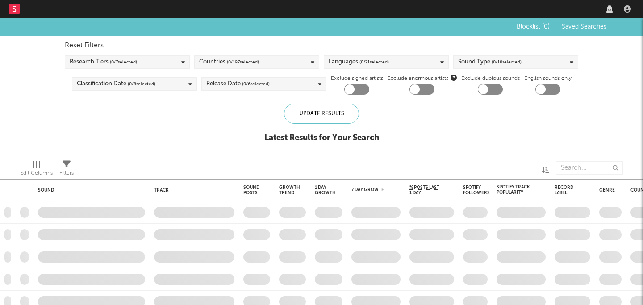
checkbox input "true"
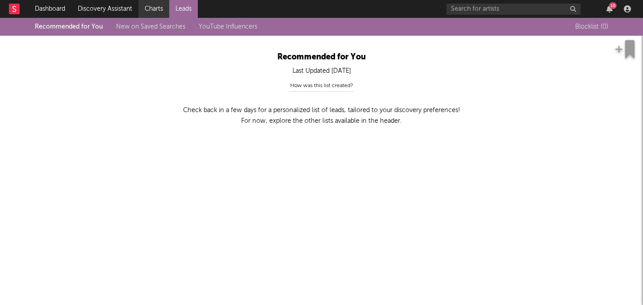
click at [148, 5] on link "Charts" at bounding box center [153, 9] width 31 height 18
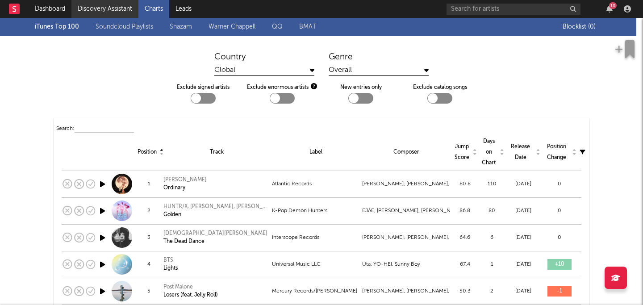
click at [98, 7] on link "Discovery Assistant" at bounding box center [104, 9] width 67 height 18
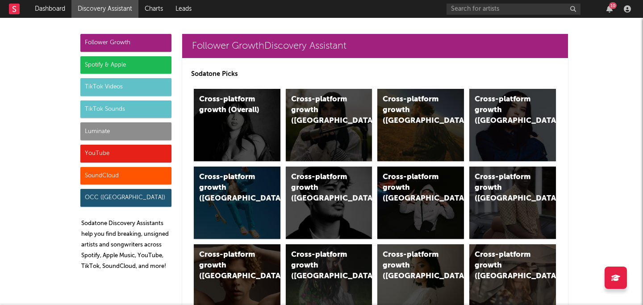
click at [123, 66] on div "Spotify & Apple" at bounding box center [125, 65] width 91 height 18
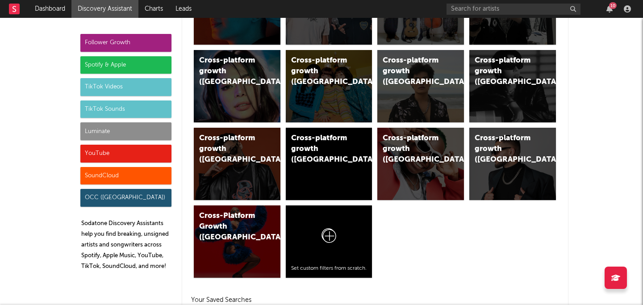
scroll to position [893, 0]
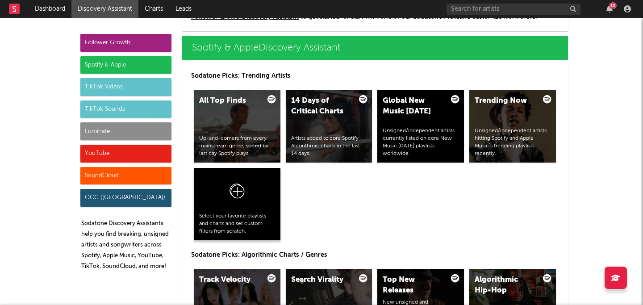
click at [241, 191] on icon at bounding box center [237, 191] width 15 height 15
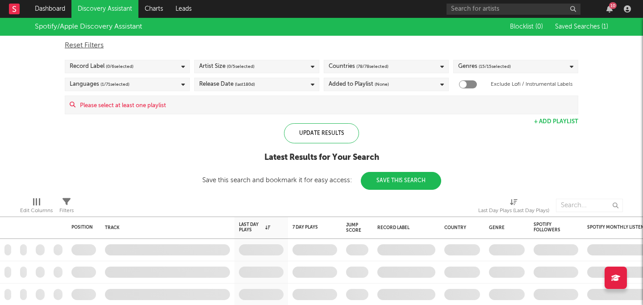
click at [433, 76] on div "Reset Filters Record Label ( 0 / 6 selected) Artist Size ( 0 / 5 selected) Coun…" at bounding box center [321, 75] width 523 height 79
click at [428, 78] on div "Added to Playlist (None)" at bounding box center [386, 84] width 125 height 13
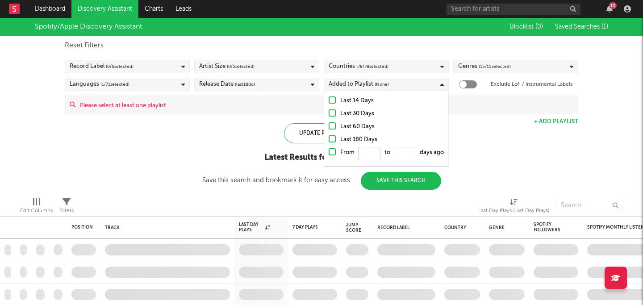
click at [415, 84] on div "Added to Playlist (None)" at bounding box center [386, 84] width 125 height 13
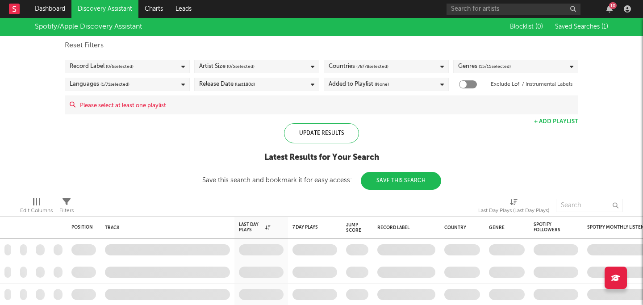
click at [134, 69] on span "( 0 / 6 selected)" at bounding box center [120, 66] width 28 height 11
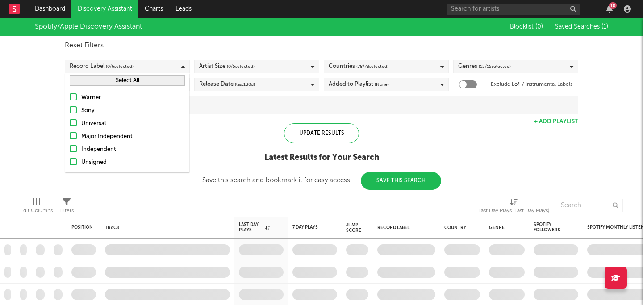
click at [93, 161] on div "Unsigned" at bounding box center [133, 162] width 104 height 11
click at [70, 161] on input "Unsigned" at bounding box center [70, 162] width 0 height 11
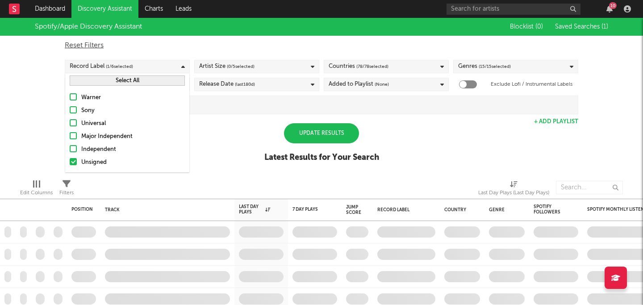
click at [99, 151] on div "Independent" at bounding box center [133, 149] width 104 height 11
click at [70, 151] on input "Independent" at bounding box center [70, 149] width 0 height 11
click at [397, 141] on div "Spotify/Apple Discovery Assistant Blocklist ( 0 ) Saved Searches ( 1 ) Reset Fi…" at bounding box center [321, 95] width 643 height 154
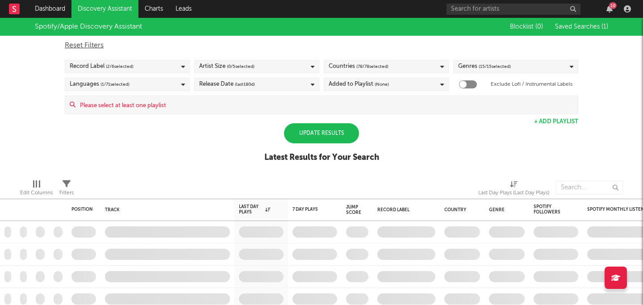
click at [499, 73] on div "Genres ( 15 / 15 selected)" at bounding box center [515, 66] width 125 height 13
click at [395, 125] on div "Spotify/Apple Discovery Assistant Blocklist ( 0 ) Saved Searches ( 1 ) Reset Fi…" at bounding box center [321, 95] width 643 height 154
click at [237, 84] on span "(last 180 d)" at bounding box center [245, 84] width 20 height 11
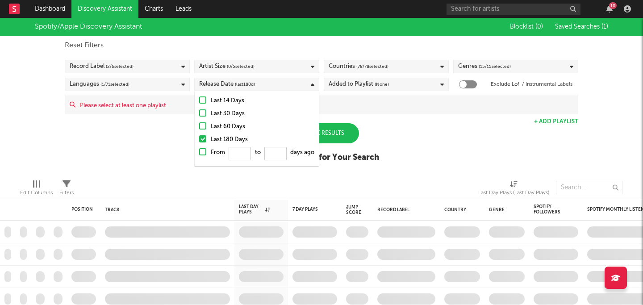
click at [256, 65] on div "Artist Size ( 0 / 5 selected)" at bounding box center [256, 66] width 125 height 13
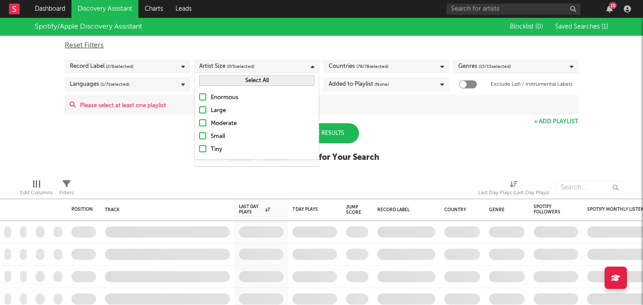
click at [206, 137] on div at bounding box center [202, 135] width 7 height 7
click at [199, 137] on input "Small" at bounding box center [199, 136] width 0 height 11
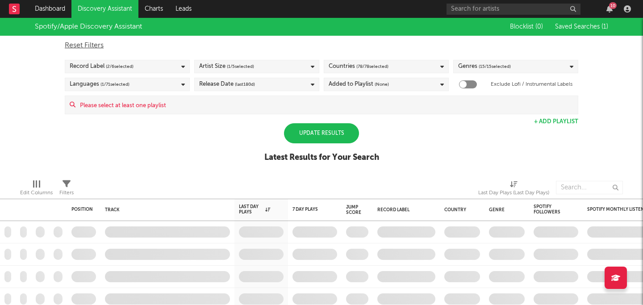
click at [342, 130] on div "Update Results" at bounding box center [321, 133] width 75 height 20
click at [405, 85] on div "Added to Playlist (None)" at bounding box center [386, 84] width 125 height 13
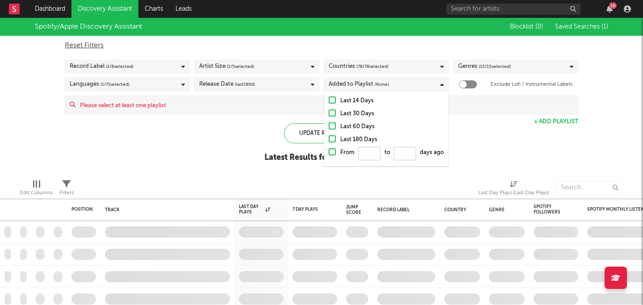
click at [275, 121] on div "Spotify/Apple Discovery Assistant Blocklist ( 0 ) Saved Searches ( 1 ) Reset Fi…" at bounding box center [321, 95] width 643 height 154
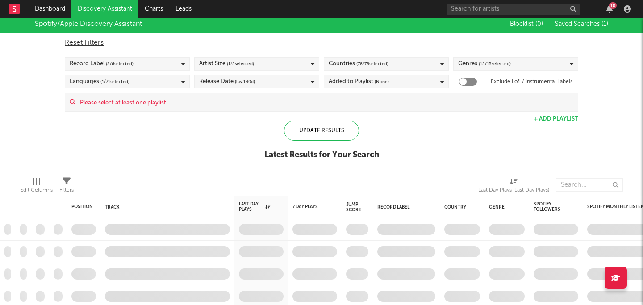
click at [315, 105] on input at bounding box center [326, 102] width 503 height 18
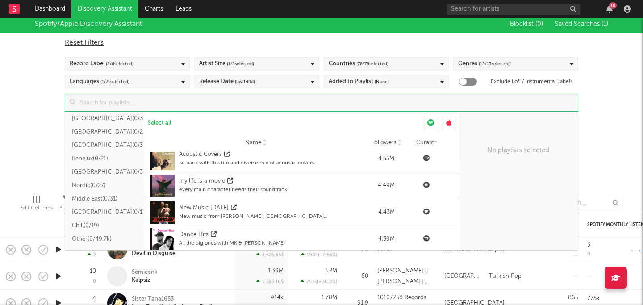
scroll to position [1359, 0]
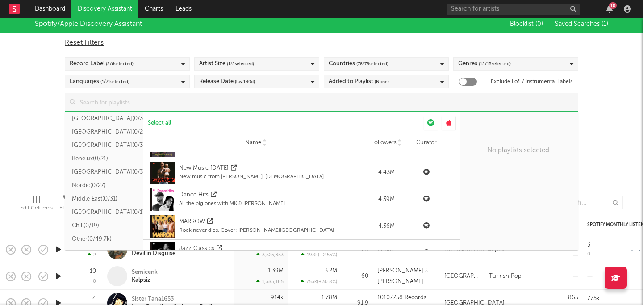
click at [123, 101] on input at bounding box center [326, 102] width 503 height 18
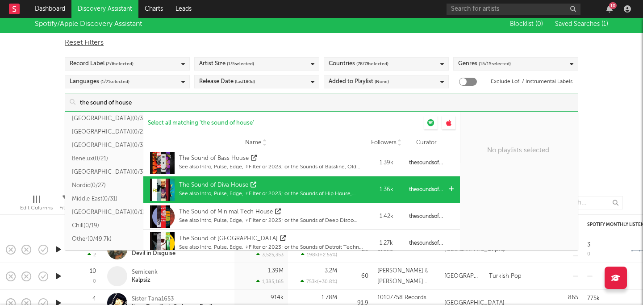
scroll to position [459, 0]
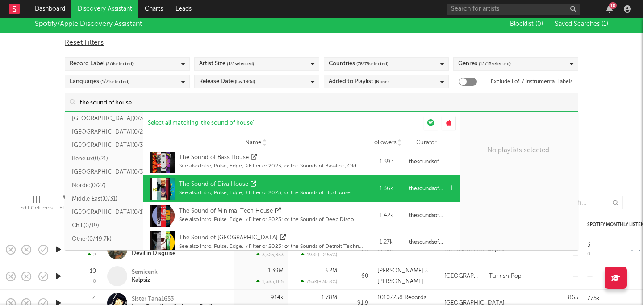
type input "the sound of house"
click at [278, 183] on div "The Sound of Diva House" at bounding box center [271, 184] width 185 height 9
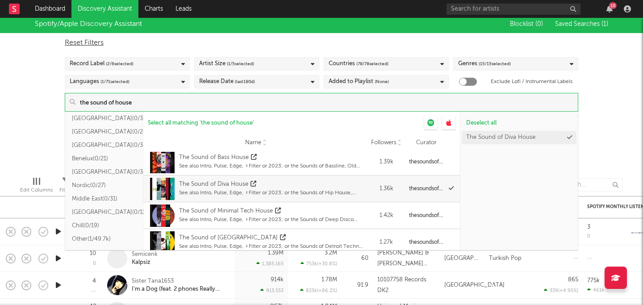
click at [617, 106] on div "Spotify/Apple Discovery Assistant Blocklist ( 0 ) Saved Searches ( 1 ) Reset Fi…" at bounding box center [321, 92] width 643 height 154
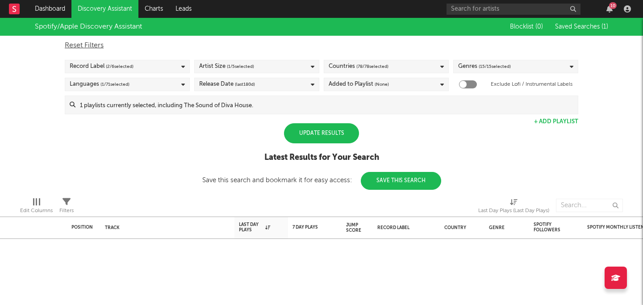
click at [315, 131] on div "Update Results" at bounding box center [321, 133] width 75 height 20
click at [283, 63] on div "Artist Size ( 1 / 5 selected)" at bounding box center [256, 66] width 125 height 13
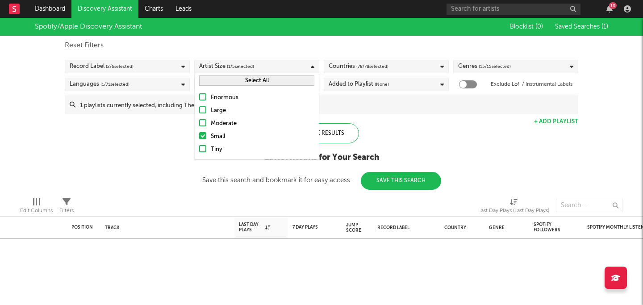
click at [219, 121] on div "Moderate" at bounding box center [263, 123] width 104 height 11
click at [199, 121] on input "Moderate" at bounding box center [199, 123] width 0 height 11
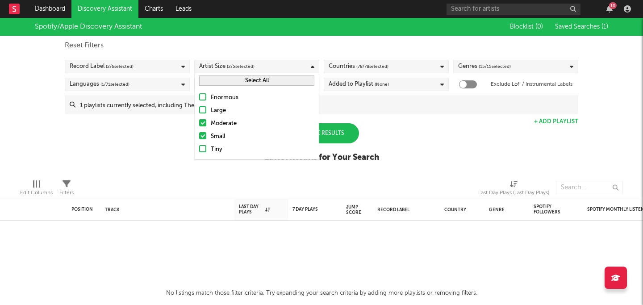
click at [204, 149] on div at bounding box center [202, 148] width 7 height 7
click at [199, 149] on input "Tiny" at bounding box center [199, 149] width 0 height 11
click at [340, 130] on div "Update Results" at bounding box center [321, 133] width 75 height 20
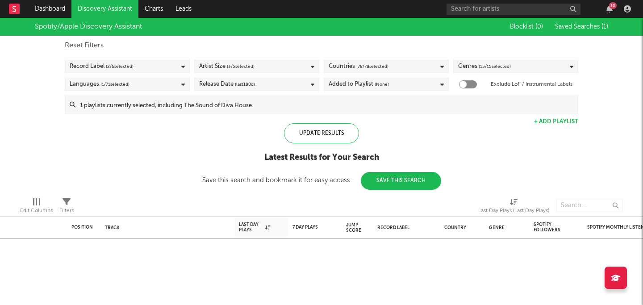
click at [113, 68] on span "( 2 / 6 selected)" at bounding box center [120, 66] width 28 height 11
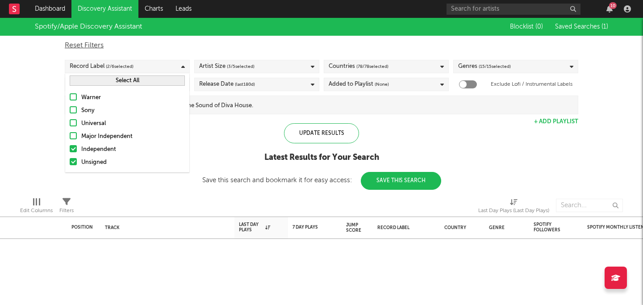
click at [215, 134] on div "Update Results Latest Results for Your Search Save this search and bookmark it …" at bounding box center [321, 156] width 239 height 67
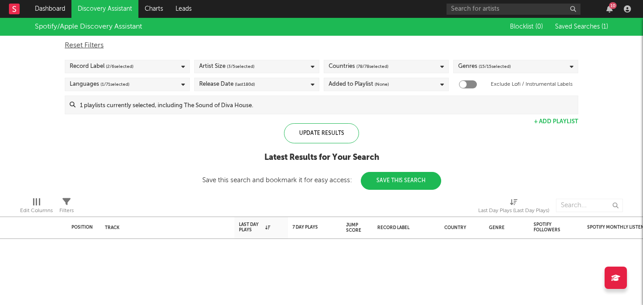
click at [145, 62] on div "Record Label ( 2 / 6 selected)" at bounding box center [127, 66] width 125 height 13
click at [218, 137] on div "Update Results Latest Results for Your Search Save this search and bookmark it …" at bounding box center [321, 156] width 239 height 67
click at [138, 86] on div "Languages ( 1 / 71 selected)" at bounding box center [127, 84] width 125 height 13
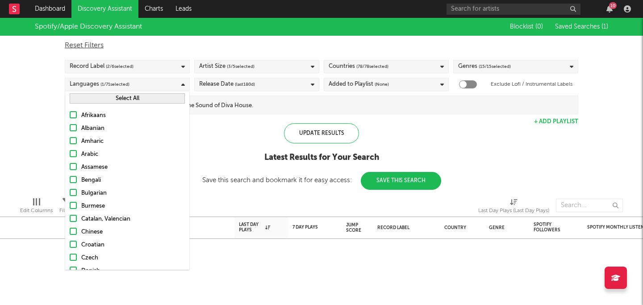
click at [130, 98] on button "Select All" at bounding box center [127, 98] width 115 height 10
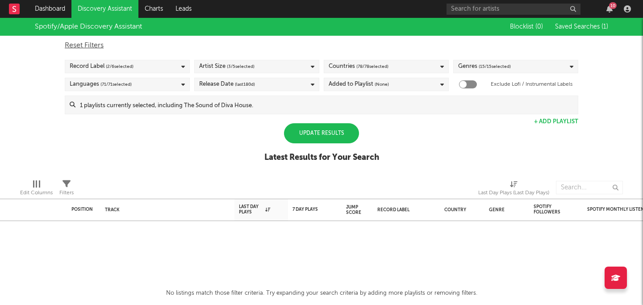
click at [315, 126] on div "Update Results" at bounding box center [321, 133] width 75 height 20
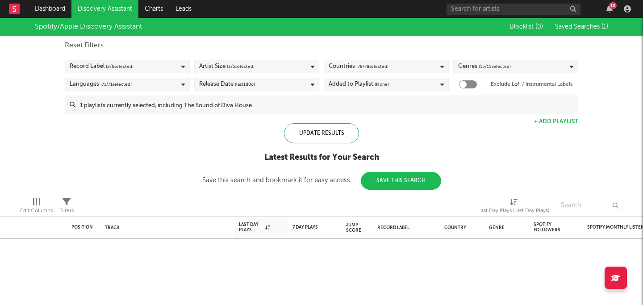
click at [361, 86] on div "Added to Playlist (None)" at bounding box center [359, 84] width 60 height 11
click at [470, 150] on div "Spotify/Apple Discovery Assistant Blocklist ( 0 ) Saved Searches ( 1 ) Reset Fi…" at bounding box center [321, 104] width 643 height 172
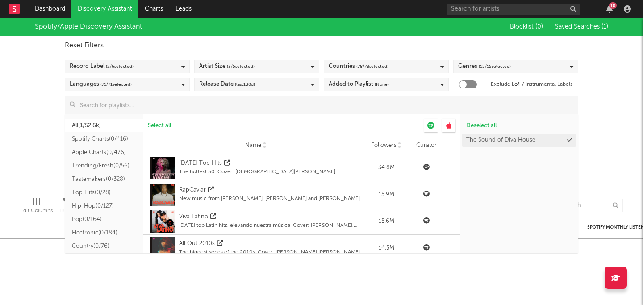
click at [260, 104] on input at bounding box center [326, 105] width 503 height 18
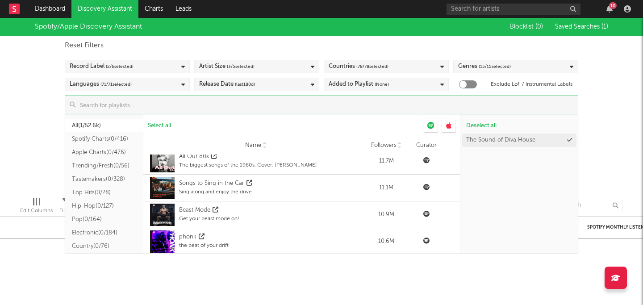
scroll to position [0, 0]
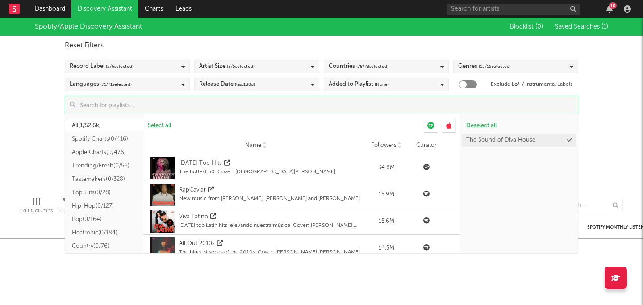
click at [197, 132] on div "Select all" at bounding box center [283, 125] width 281 height 13
click at [178, 140] on div "Name Followers Curator" at bounding box center [301, 146] width 317 height 18
click at [197, 107] on input at bounding box center [326, 105] width 503 height 18
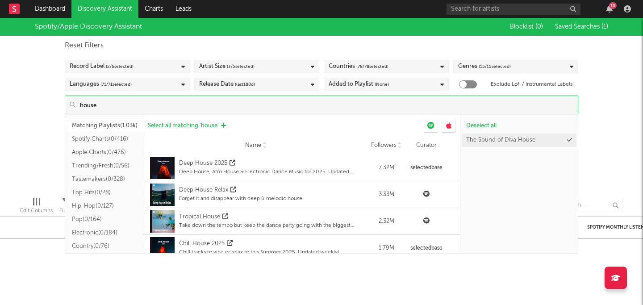
type input "house"
click at [175, 129] on button "Select all matching ' house '" at bounding box center [186, 125] width 87 height 13
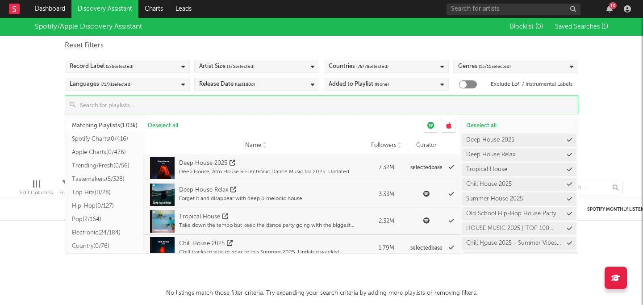
click at [13, 113] on div "Spotify/Apple Discovery Assistant Blocklist ( 0 ) Saved Searches ( 1 ) Reset Fi…" at bounding box center [321, 95] width 643 height 154
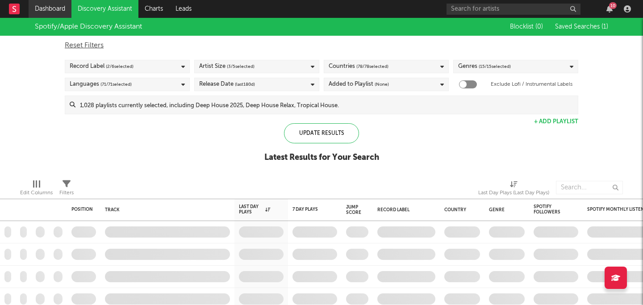
click at [55, 12] on link "Dashboard" at bounding box center [50, 9] width 43 height 18
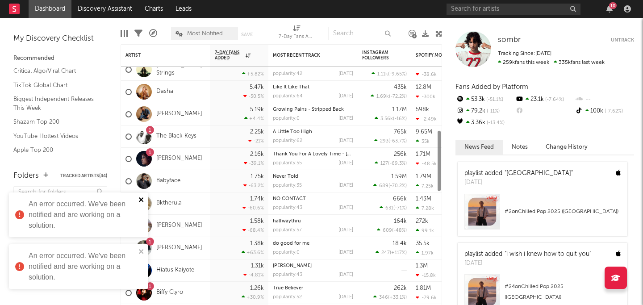
click at [143, 198] on icon "close" at bounding box center [141, 199] width 4 height 4
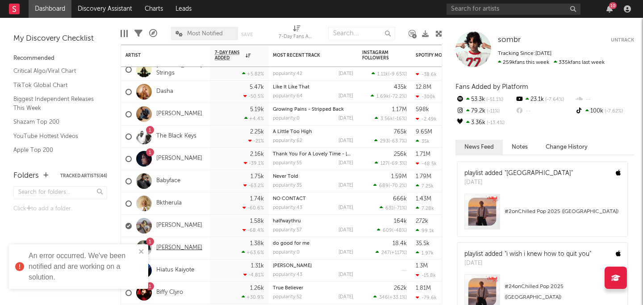
click at [164, 246] on link "Ella Woolsey" at bounding box center [179, 248] width 46 height 8
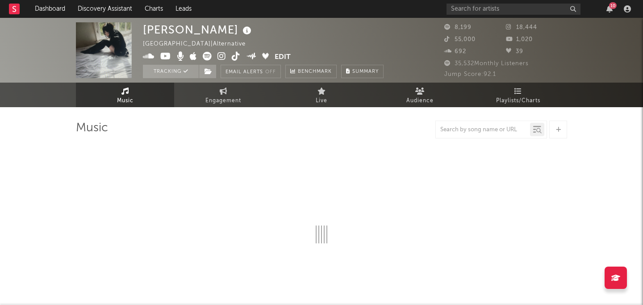
select select "6m"
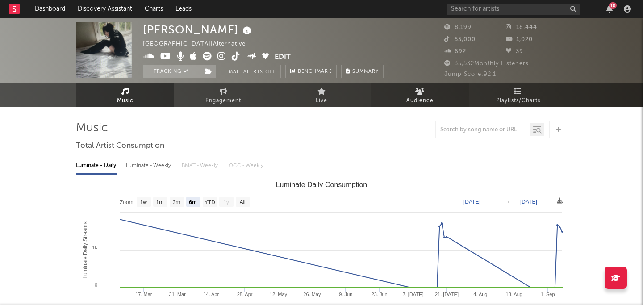
click at [432, 96] on span "Audience" at bounding box center [420, 101] width 27 height 11
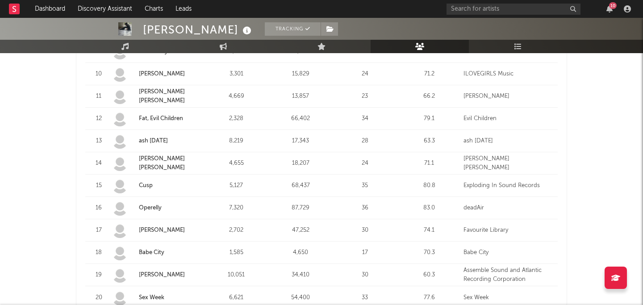
scroll to position [566, 0]
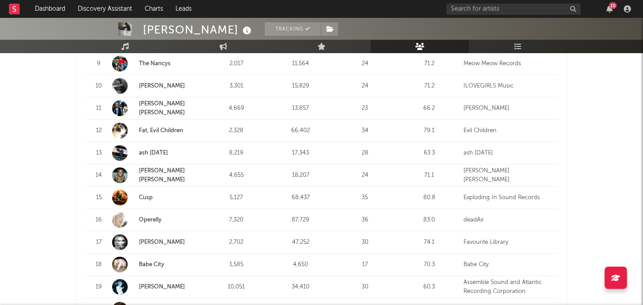
click at [168, 168] on link "kennedy mann" at bounding box center [162, 175] width 46 height 15
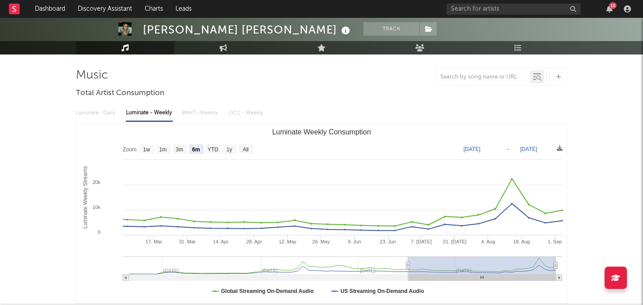
scroll to position [50, 0]
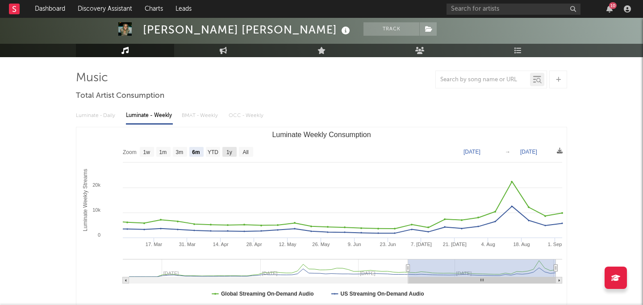
click at [232, 153] on text "1y" at bounding box center [229, 152] width 6 height 6
select select "1y"
type input "2024-09-04"
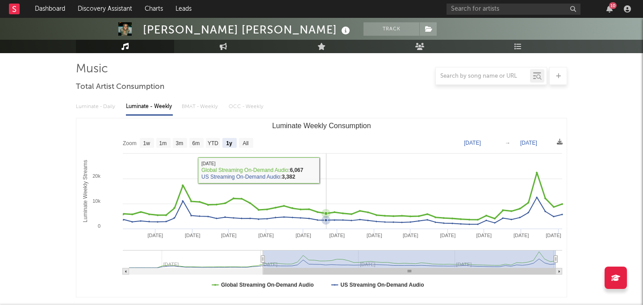
scroll to position [62, 0]
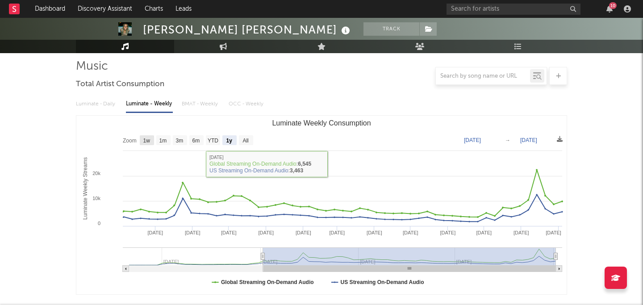
click at [148, 140] on text "1w" at bounding box center [146, 141] width 7 height 6
select select "1w"
type input "2025-08-29"
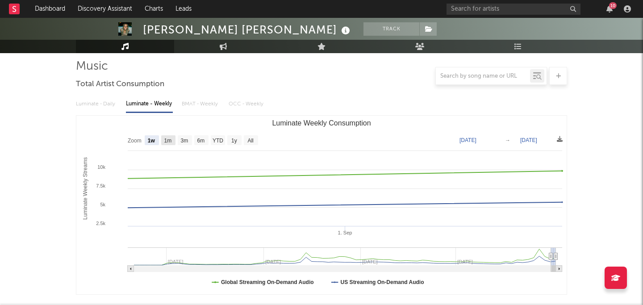
click at [167, 138] on text "1m" at bounding box center [168, 141] width 8 height 6
select select "1m"
type input "2025-08-04"
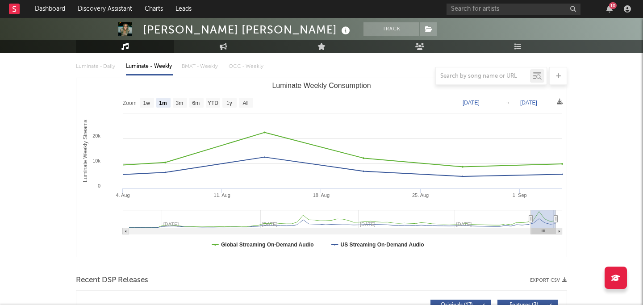
scroll to position [95, 0]
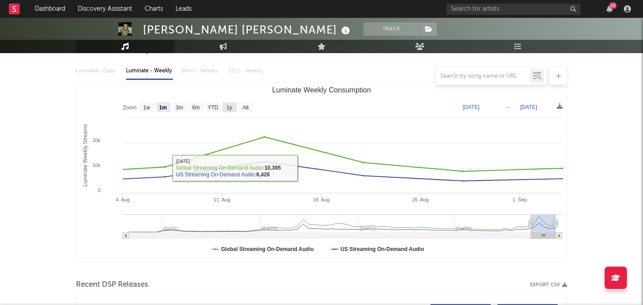
click at [230, 107] on text "1y" at bounding box center [229, 108] width 6 height 6
select select "1y"
type input "2024-09-04"
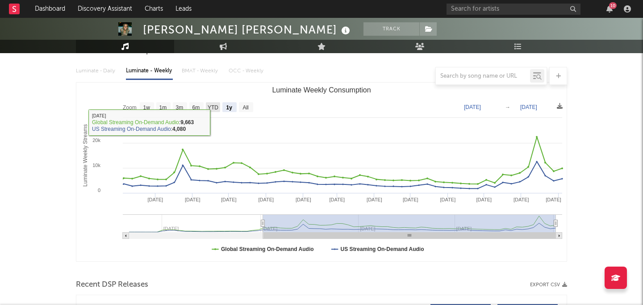
click at [214, 108] on text "YTD" at bounding box center [213, 108] width 11 height 6
select select "YTD"
type input "2025-01-01"
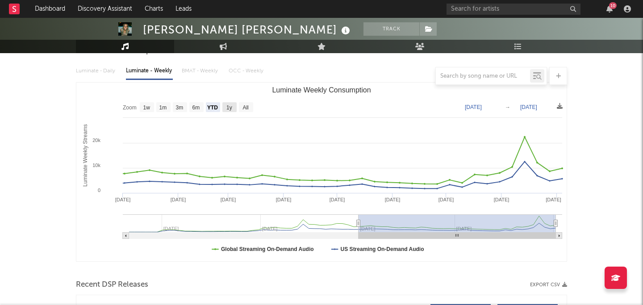
click at [231, 109] on text "1y" at bounding box center [229, 108] width 6 height 6
select select "1y"
type input "2024-09-04"
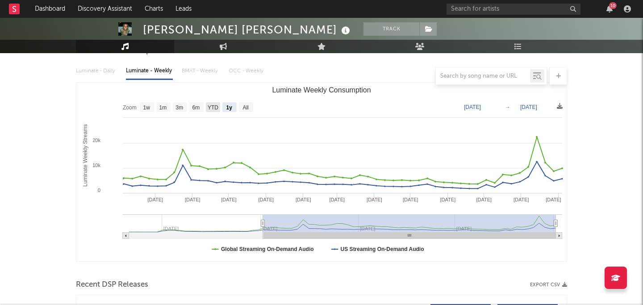
click at [218, 110] on rect "Luminate Weekly Consumption" at bounding box center [213, 107] width 14 height 10
select select "YTD"
type input "2025-01-01"
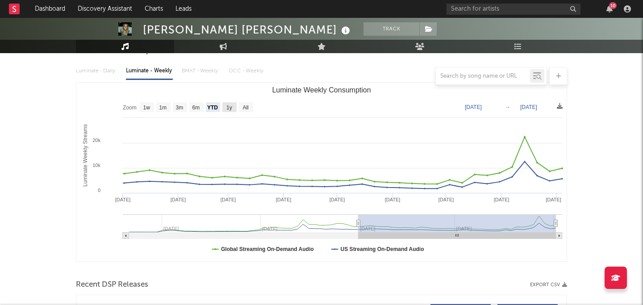
click at [229, 105] on text "1y" at bounding box center [229, 108] width 6 height 6
select select "1y"
type input "2024-09-04"
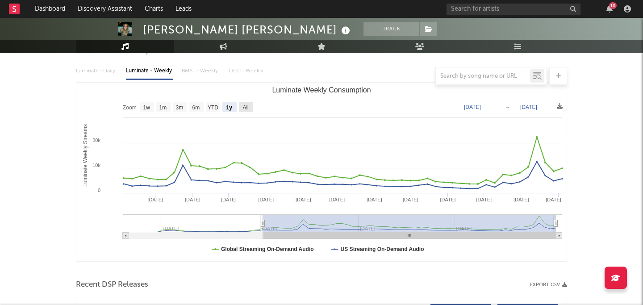
click at [248, 106] on text "All" at bounding box center [246, 108] width 6 height 6
select select "All"
type input "2024-03-21"
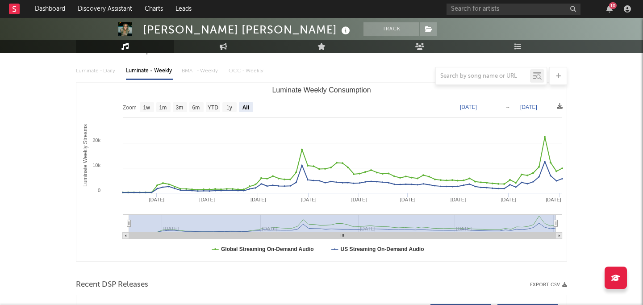
click at [220, 111] on rect "Luminate Weekly Consumption" at bounding box center [321, 172] width 490 height 179
click at [231, 105] on text "1y" at bounding box center [229, 108] width 6 height 6
select select "1y"
type input "2024-09-04"
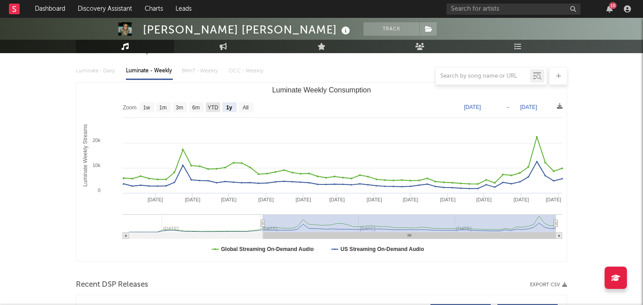
click at [210, 104] on rect "Luminate Weekly Consumption" at bounding box center [213, 107] width 14 height 10
select select "YTD"
type input "2025-01-01"
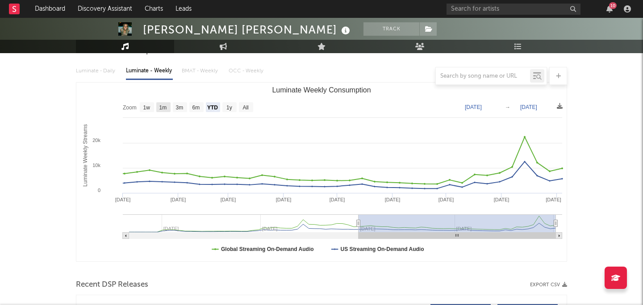
click at [156, 109] on rect "Luminate Weekly Consumption" at bounding box center [163, 107] width 14 height 10
select select "1m"
type input "2025-08-04"
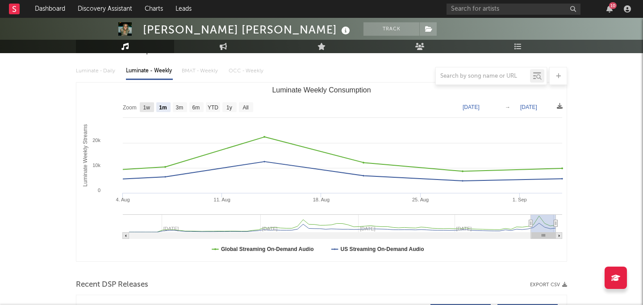
click at [151, 107] on text "1w" at bounding box center [146, 108] width 7 height 6
select select "1w"
type input "2025-08-29"
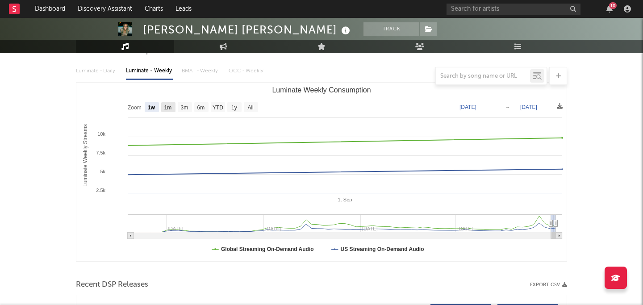
click at [170, 107] on text "1m" at bounding box center [168, 108] width 8 height 6
select select "1m"
type input "2025-08-04"
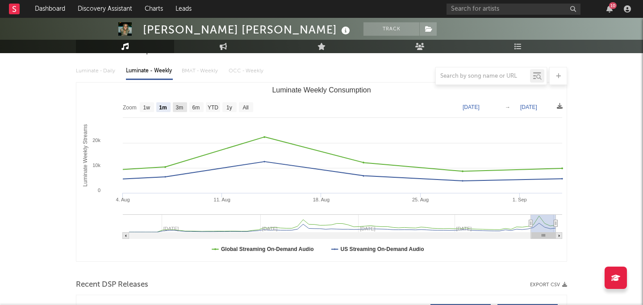
click at [183, 107] on text "3m" at bounding box center [180, 108] width 8 height 6
select select "3m"
type input "2025-06-04"
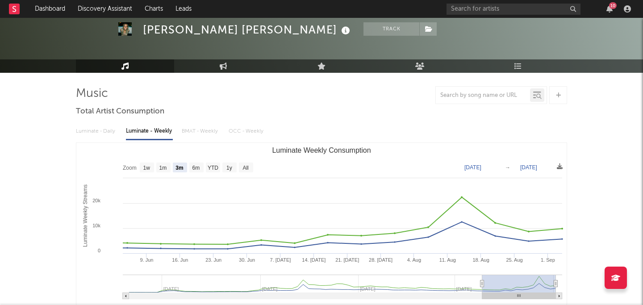
scroll to position [0, 0]
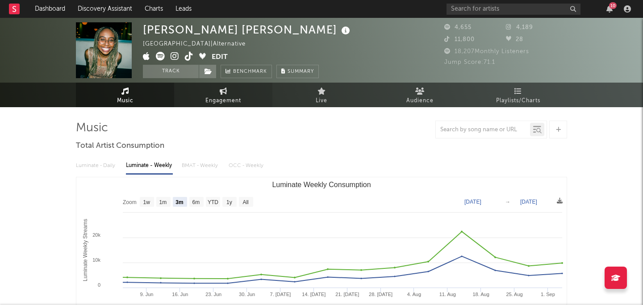
click at [222, 95] on link "Engagement" at bounding box center [223, 95] width 98 height 25
select select "1w"
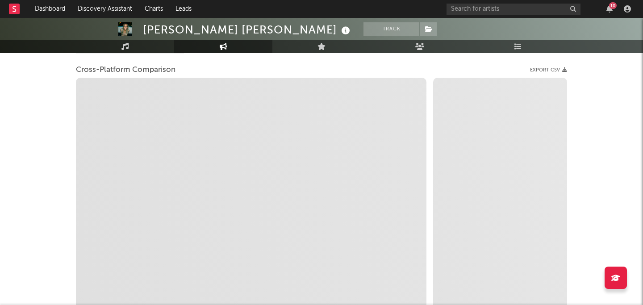
scroll to position [182, 0]
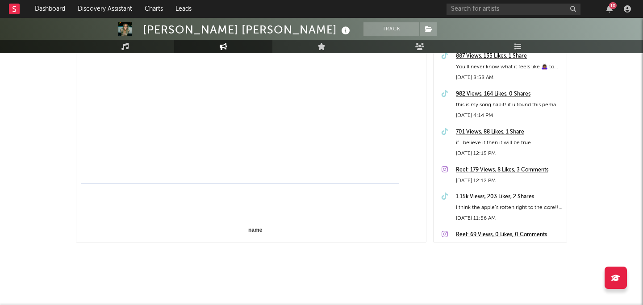
select select "1m"
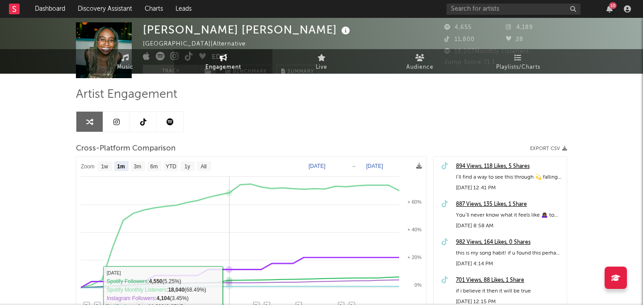
scroll to position [0, 0]
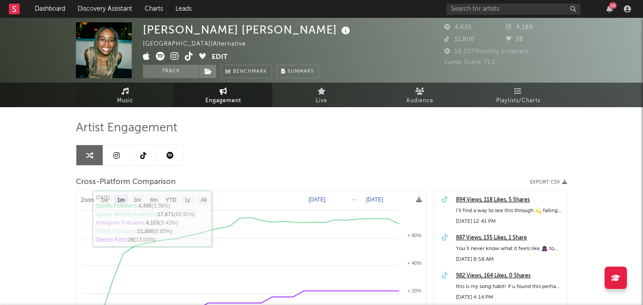
click at [163, 90] on link "Music" at bounding box center [125, 95] width 98 height 25
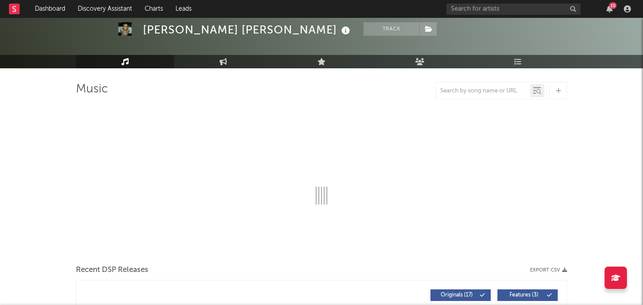
select select "6m"
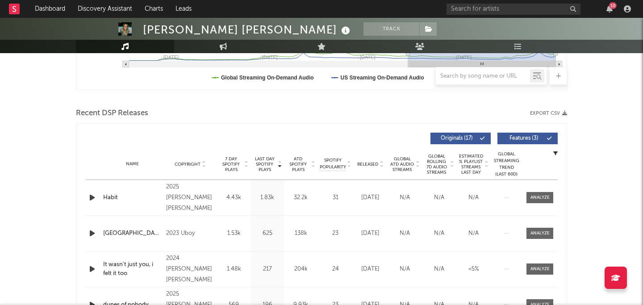
scroll to position [272, 0]
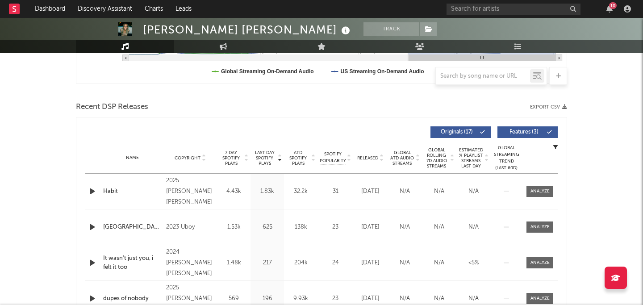
click at [90, 189] on icon "button" at bounding box center [92, 191] width 9 height 11
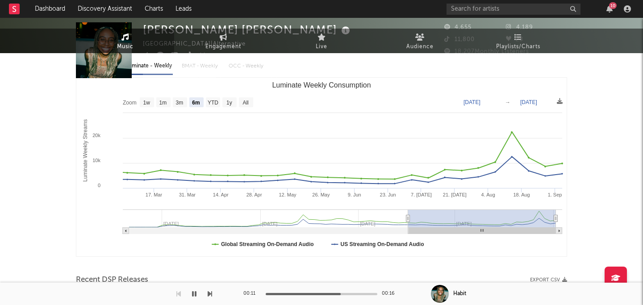
scroll to position [0, 0]
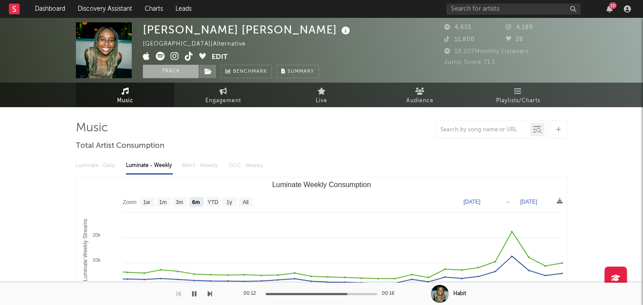
click at [177, 71] on button "Track" at bounding box center [171, 71] width 56 height 13
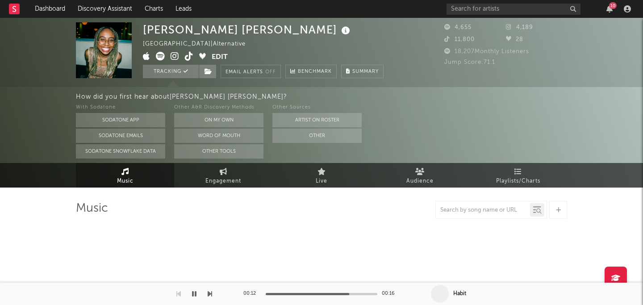
select select "6m"
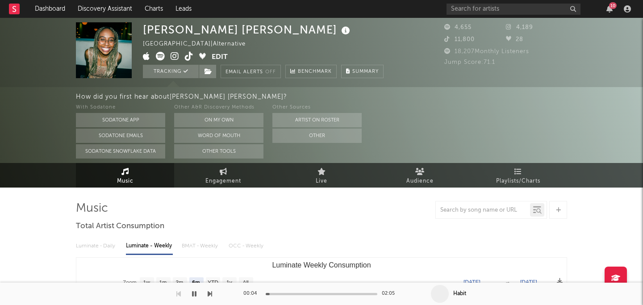
select select "1w"
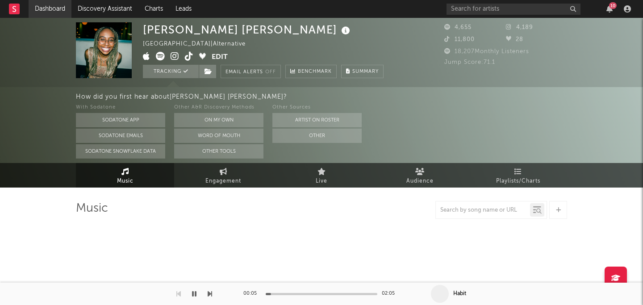
select select "6m"
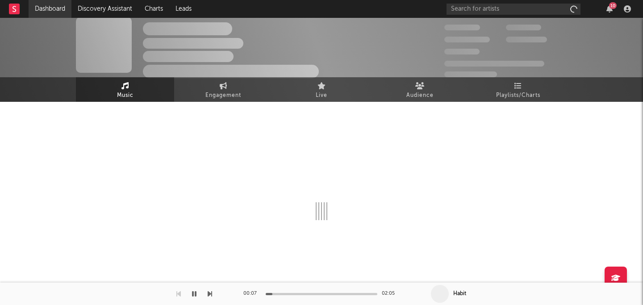
scroll to position [5, 0]
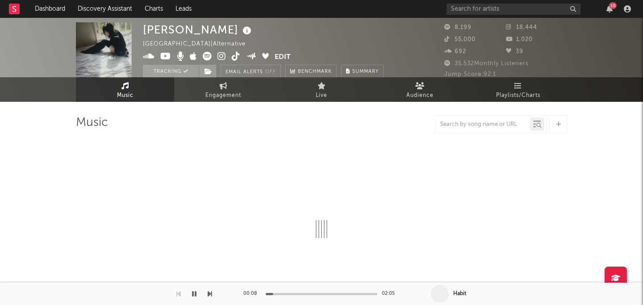
select select "6m"
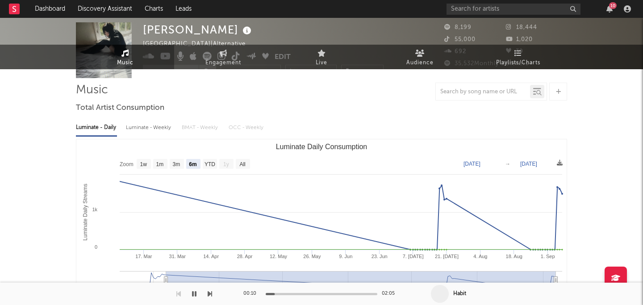
scroll to position [0, 0]
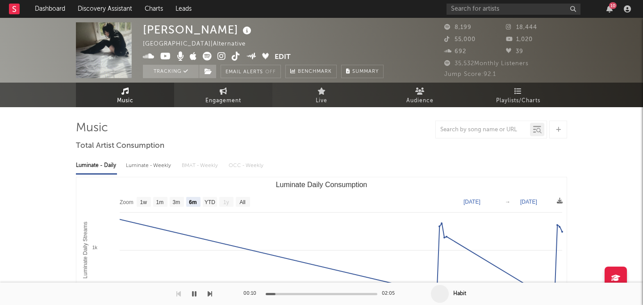
click at [226, 96] on span "Engagement" at bounding box center [223, 101] width 36 height 11
select select "1m"
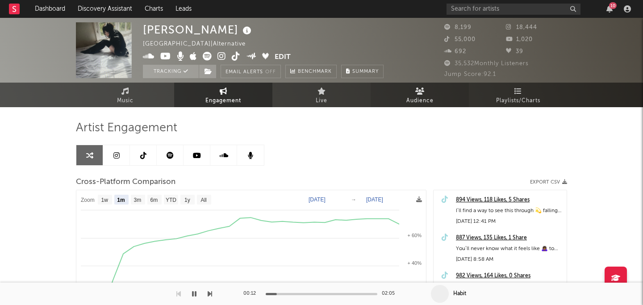
click at [419, 97] on span "Audience" at bounding box center [420, 101] width 27 height 11
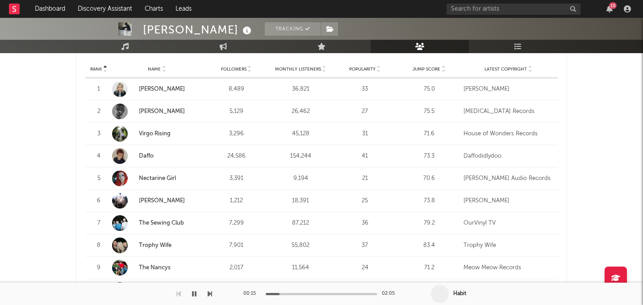
scroll to position [369, 0]
click at [160, 131] on link "Virgo Rising" at bounding box center [155, 134] width 32 height 6
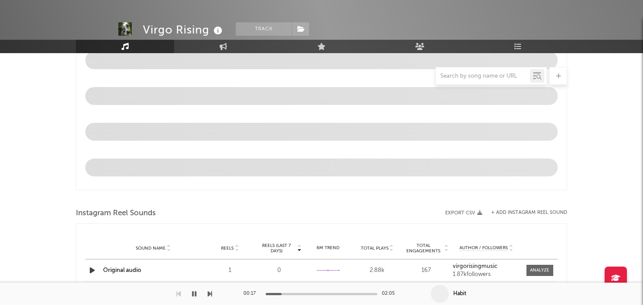
select select "1w"
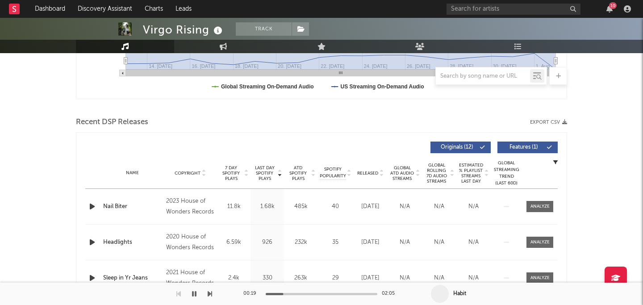
scroll to position [255, 0]
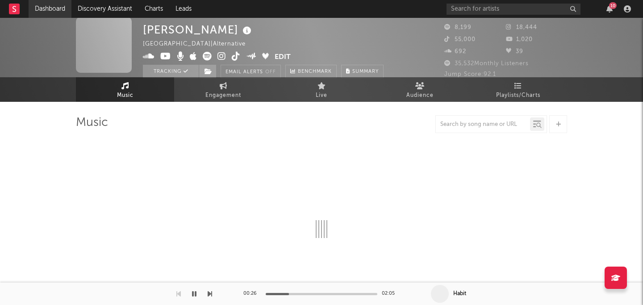
scroll to position [369, 0]
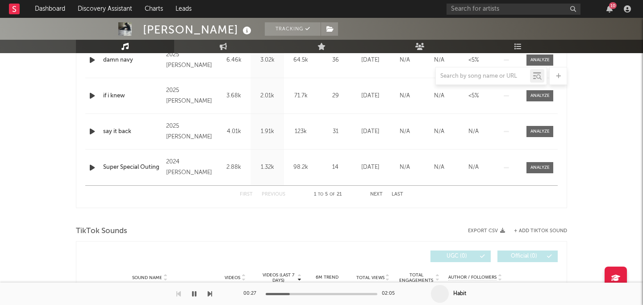
select select "6m"
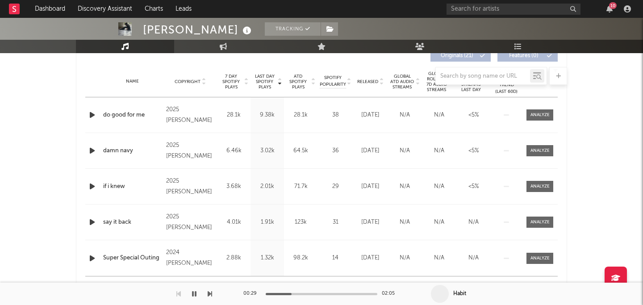
scroll to position [217, 0]
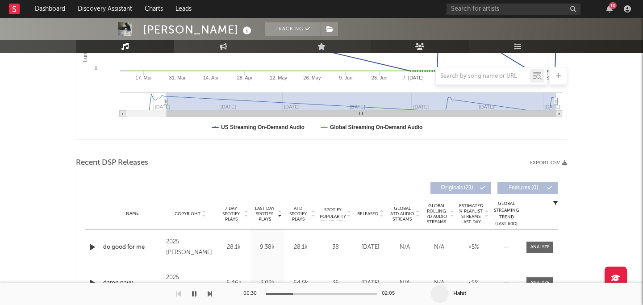
click at [417, 46] on icon at bounding box center [419, 46] width 9 height 7
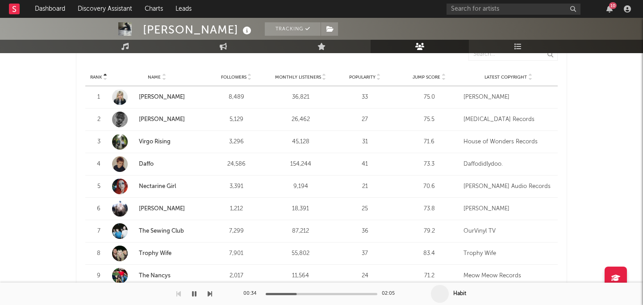
scroll to position [365, 0]
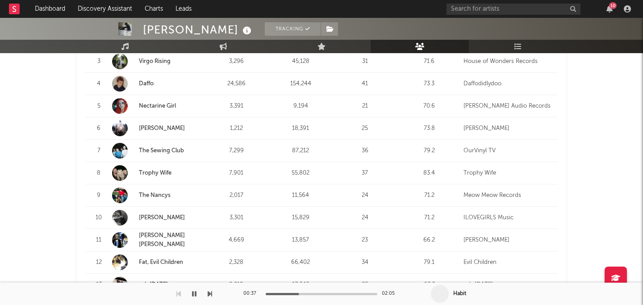
click at [155, 103] on link "Nectarine Girl" at bounding box center [157, 106] width 37 height 6
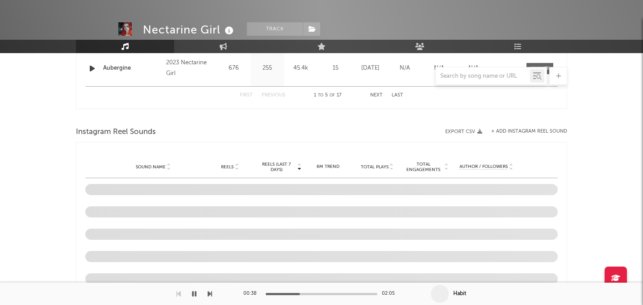
select select "6m"
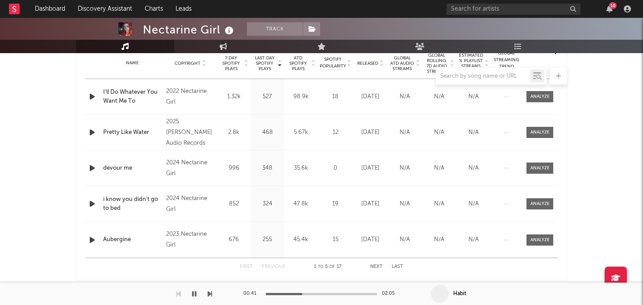
scroll to position [366, 0]
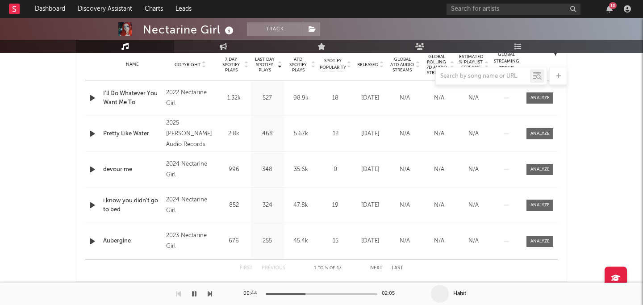
click at [98, 131] on div at bounding box center [93, 133] width 11 height 11
click at [97, 131] on div at bounding box center [93, 133] width 11 height 11
click at [94, 134] on icon "button" at bounding box center [92, 133] width 9 height 11
click at [93, 134] on icon "button" at bounding box center [92, 133] width 8 height 11
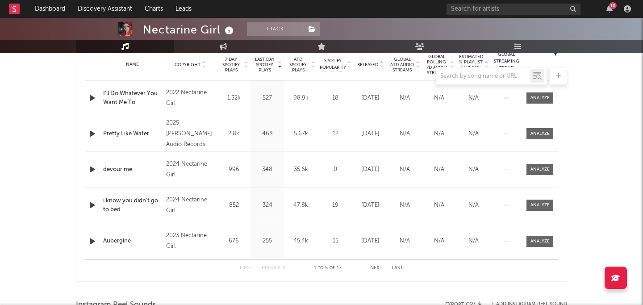
scroll to position [5, 0]
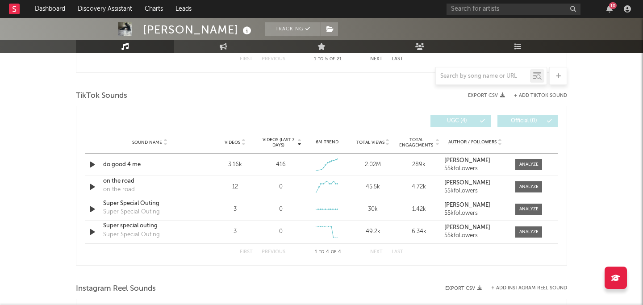
select select "6m"
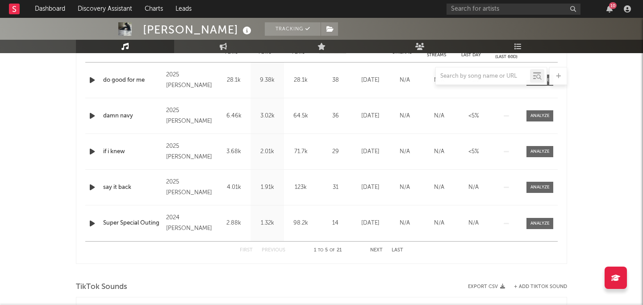
scroll to position [342, 0]
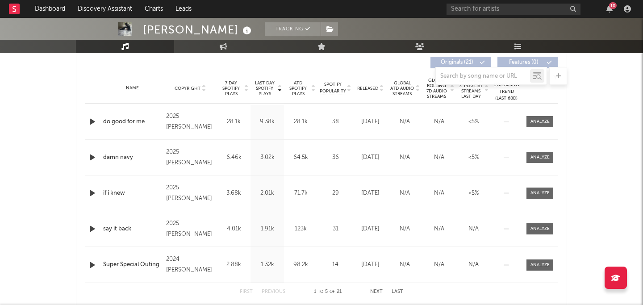
click at [419, 54] on div "Last Day Spotify Plays Copyright 7 Day Spotify Plays Last Day Spotify Plays ATD…" at bounding box center [321, 62] width 473 height 21
click at [419, 43] on icon at bounding box center [419, 46] width 9 height 7
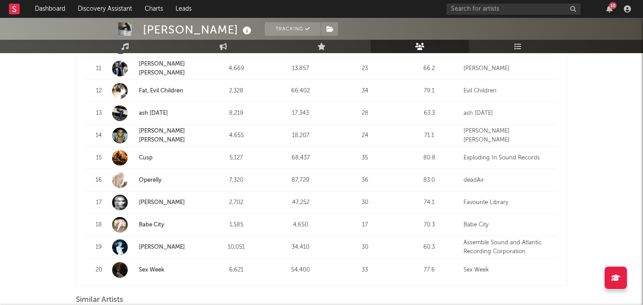
scroll to position [613, 0]
click at [148, 222] on link "Babe City" at bounding box center [151, 225] width 25 height 6
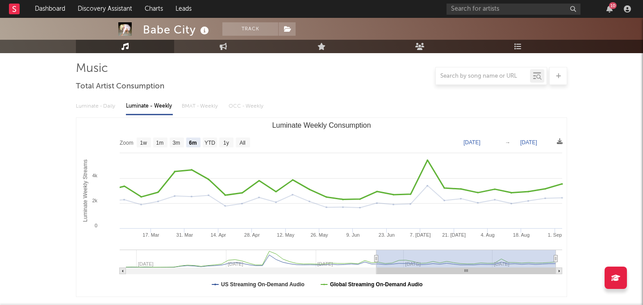
scroll to position [70, 0]
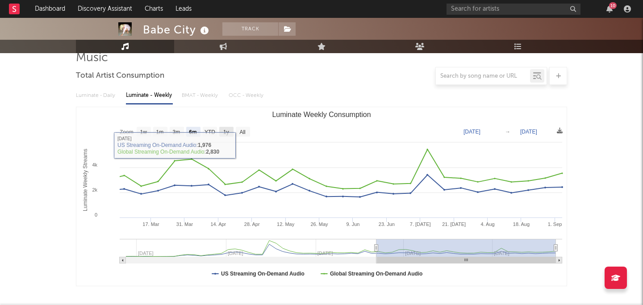
click at [228, 129] on text "1y" at bounding box center [226, 132] width 6 height 6
select select "1y"
type input "2024-09-04"
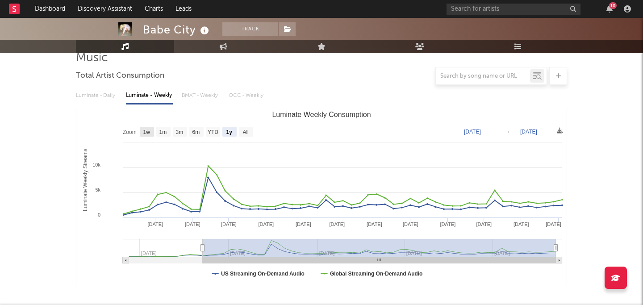
click at [150, 136] on rect "Luminate Weekly Consumption" at bounding box center [147, 132] width 14 height 10
select select "1w"
type input "2025-08-29"
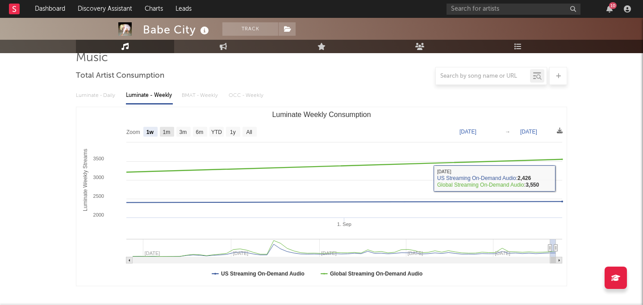
click at [161, 132] on rect "Luminate Weekly Consumption" at bounding box center [167, 132] width 14 height 10
select select "1m"
type input "2025-08-04"
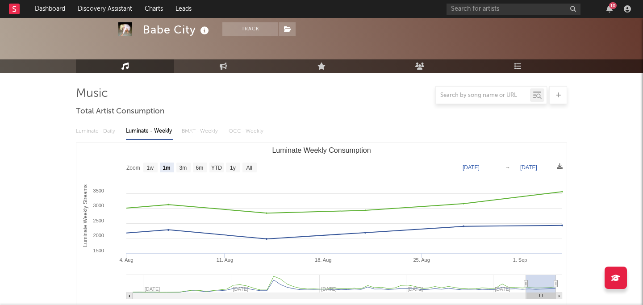
scroll to position [0, 0]
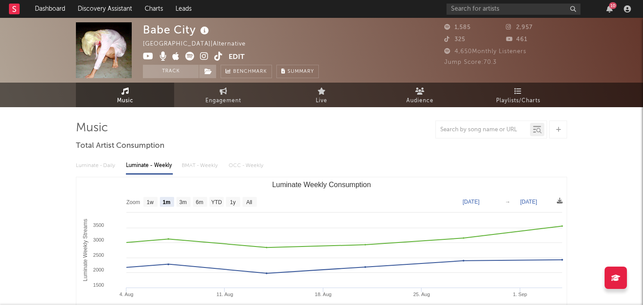
click at [135, 96] on link "Music" at bounding box center [125, 95] width 98 height 25
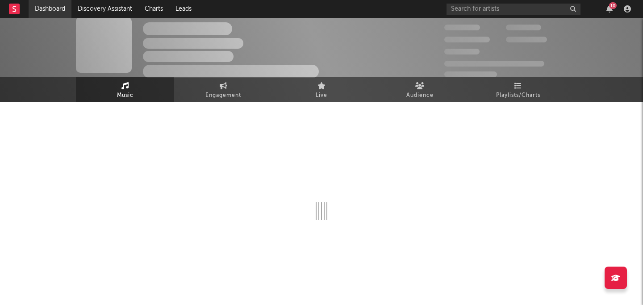
scroll to position [613, 0]
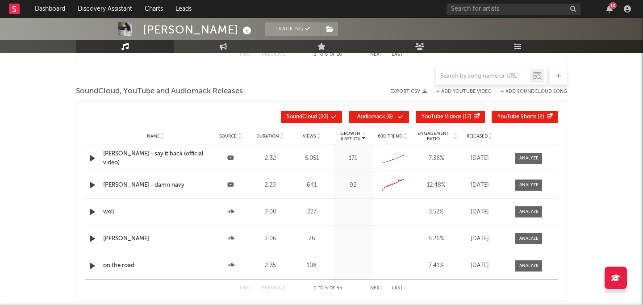
select select "6m"
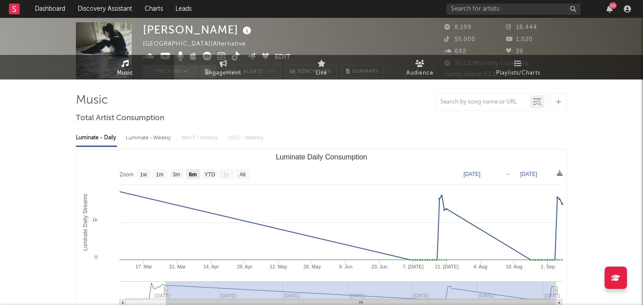
scroll to position [0, 0]
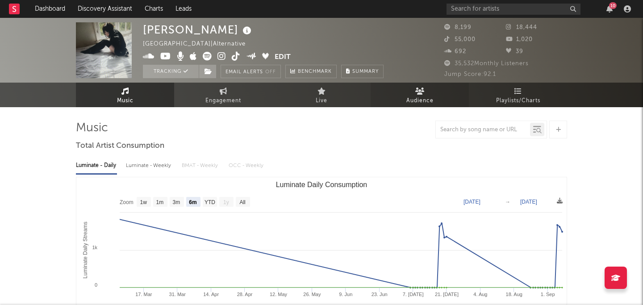
click at [409, 101] on span "Audience" at bounding box center [420, 101] width 27 height 11
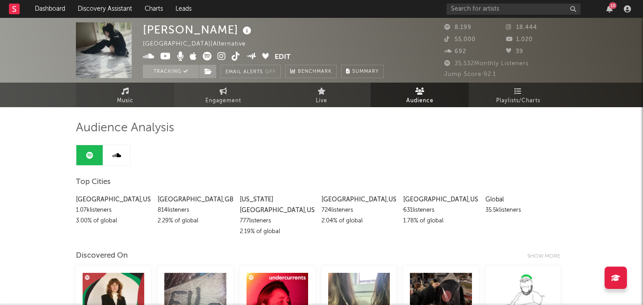
click at [132, 101] on span "Music" at bounding box center [125, 101] width 17 height 11
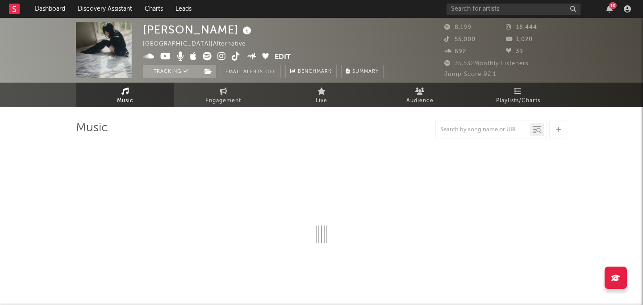
select select "6m"
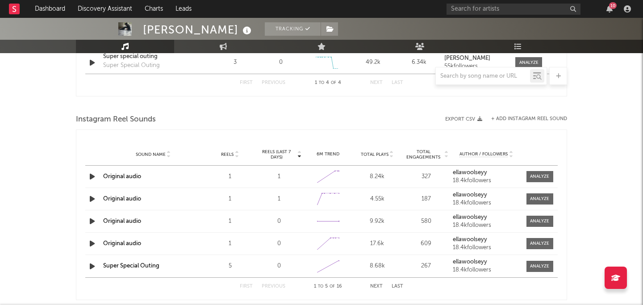
scroll to position [1040, 0]
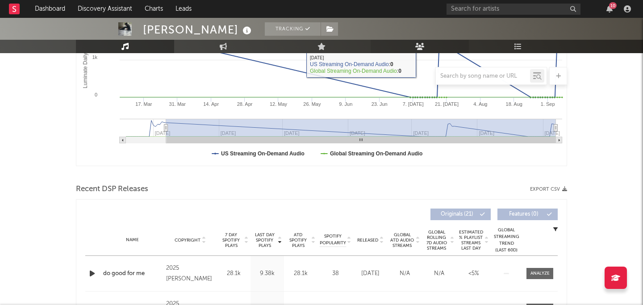
click at [419, 47] on icon at bounding box center [419, 46] width 9 height 7
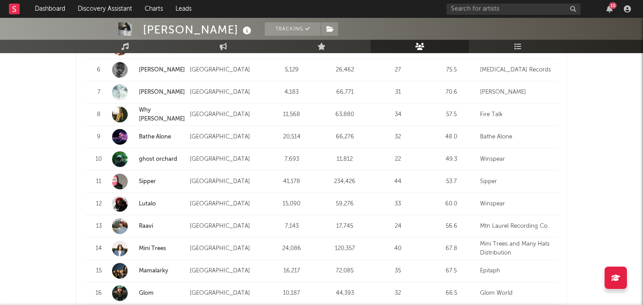
scroll to position [1023, 0]
click at [159, 157] on link "ghost orchard" at bounding box center [158, 160] width 38 height 6
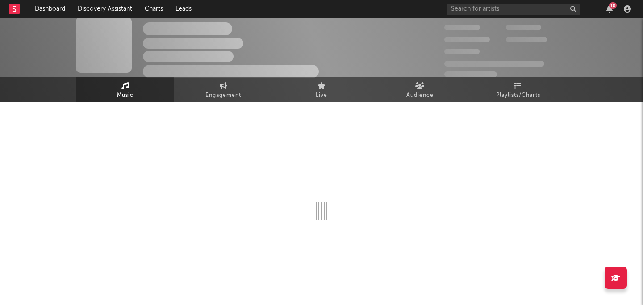
select select "6m"
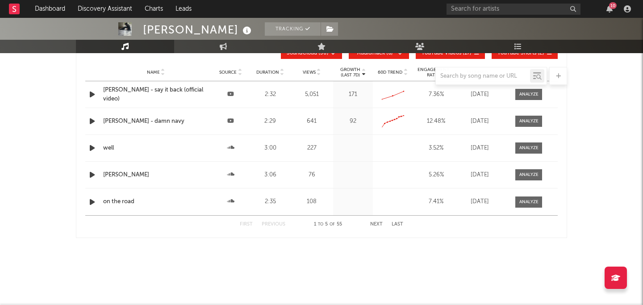
select select "6m"
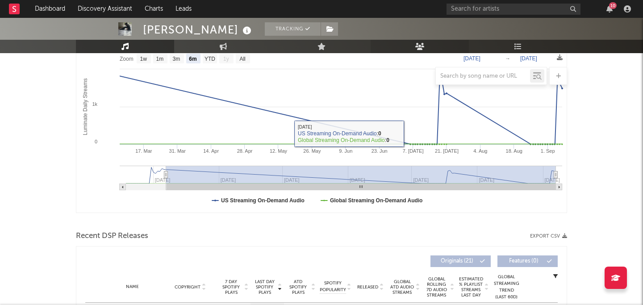
click at [432, 43] on link "Audience" at bounding box center [420, 46] width 98 height 13
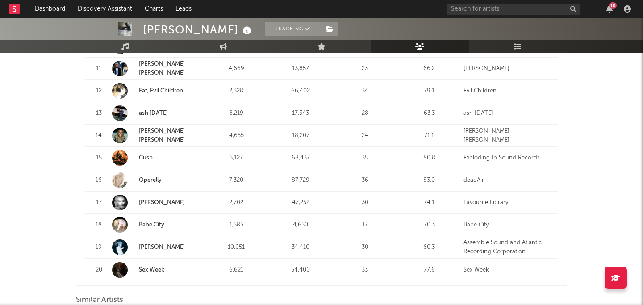
scroll to position [619, 0]
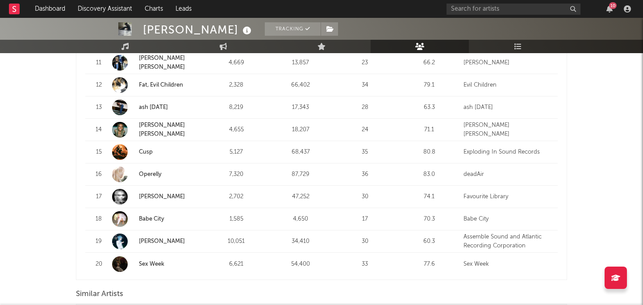
click at [147, 149] on link "Cusp" at bounding box center [146, 152] width 14 height 6
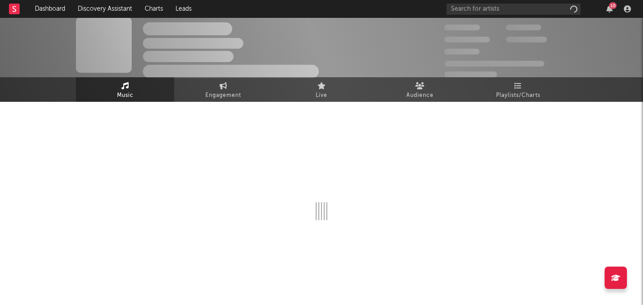
scroll to position [5, 0]
select select "1w"
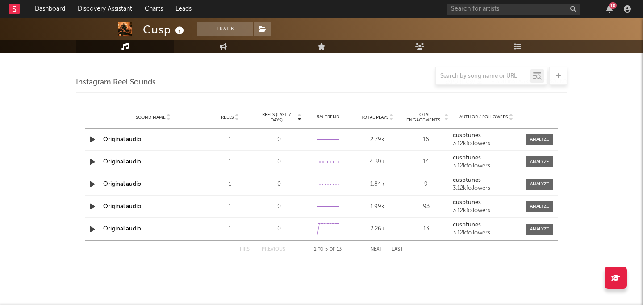
scroll to position [589, 0]
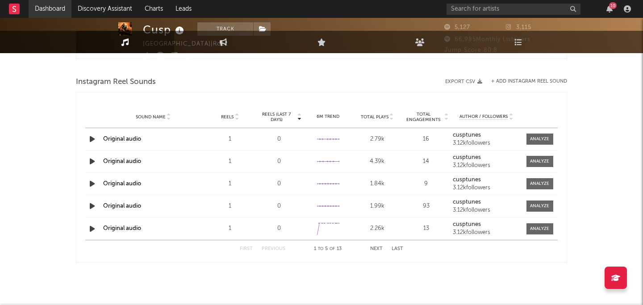
scroll to position [5, 0]
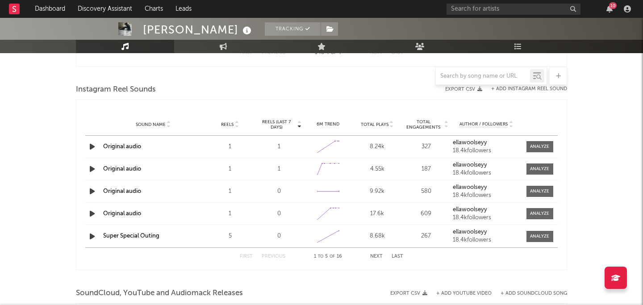
select select "6m"
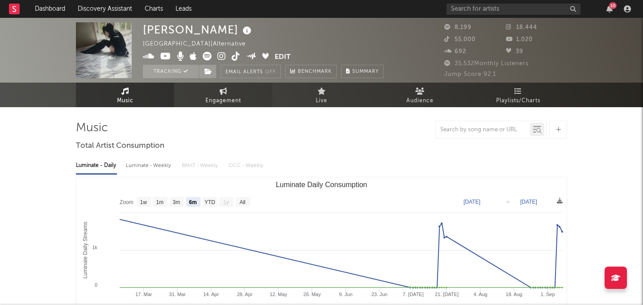
click at [255, 96] on link "Engagement" at bounding box center [223, 95] width 98 height 25
select select "1w"
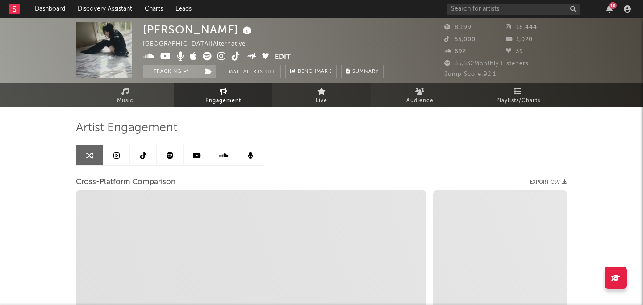
select select "1m"
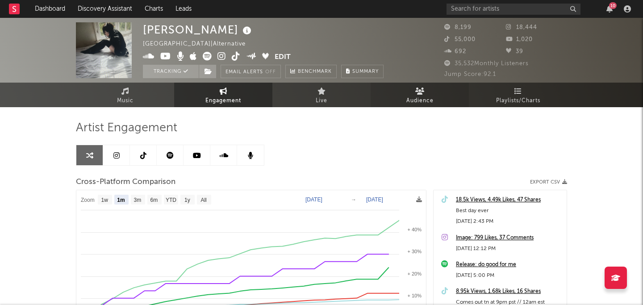
click at [428, 90] on link "Audience" at bounding box center [420, 95] width 98 height 25
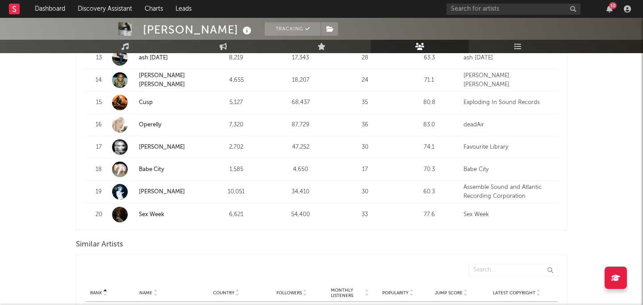
click at [153, 212] on link "Sex Week" at bounding box center [151, 215] width 25 height 6
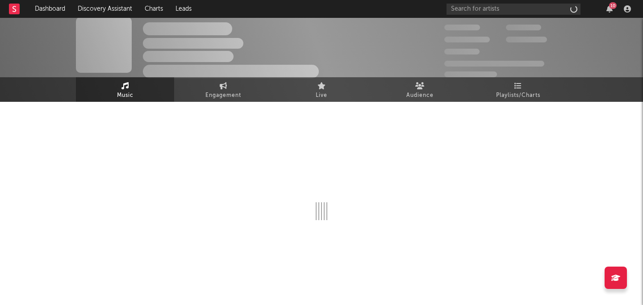
scroll to position [5, 0]
select select "6m"
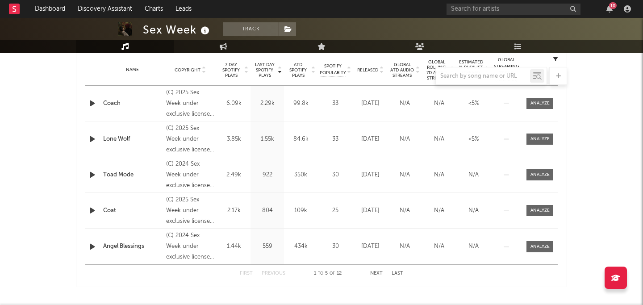
scroll to position [359, 0]
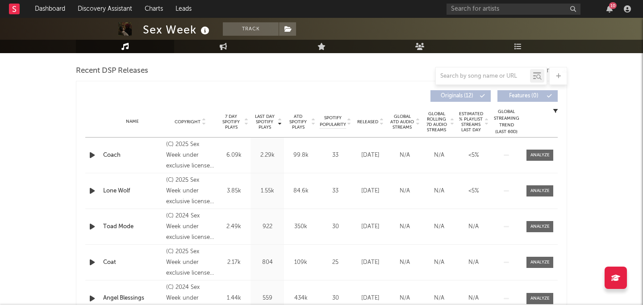
scroll to position [313, 0]
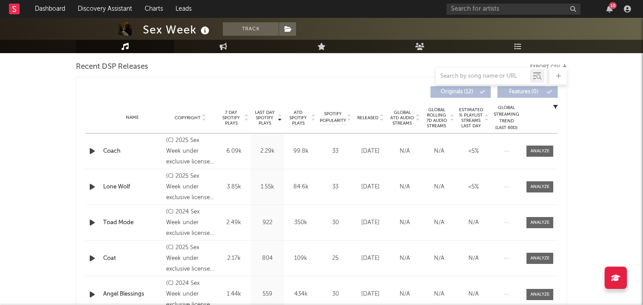
click at [91, 151] on icon "button" at bounding box center [92, 151] width 9 height 11
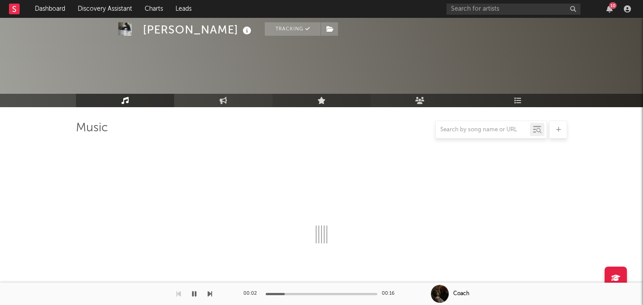
select select "6m"
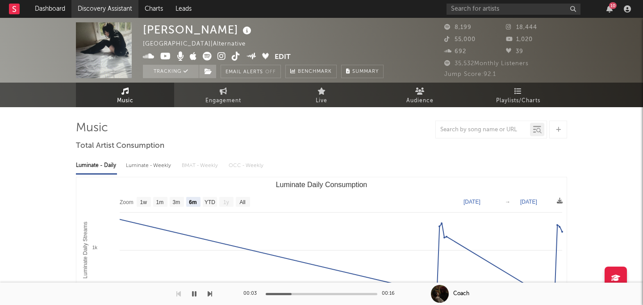
click at [100, 4] on link "Discovery Assistant" at bounding box center [104, 9] width 67 height 18
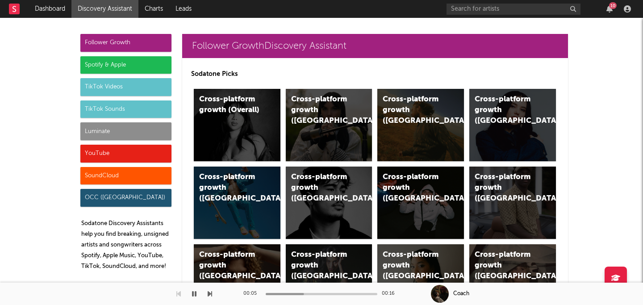
click at [194, 293] on icon "button" at bounding box center [194, 293] width 4 height 7
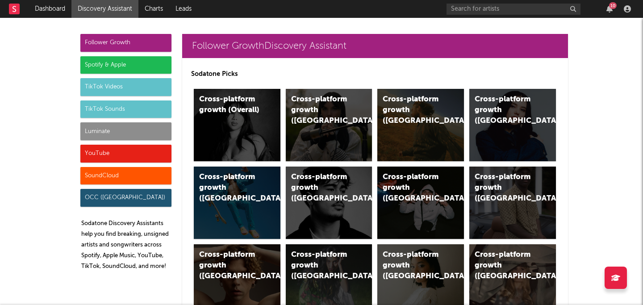
click at [121, 39] on div "Follower Growth" at bounding box center [125, 43] width 91 height 18
click at [143, 42] on div "Follower Growth" at bounding box center [125, 43] width 91 height 18
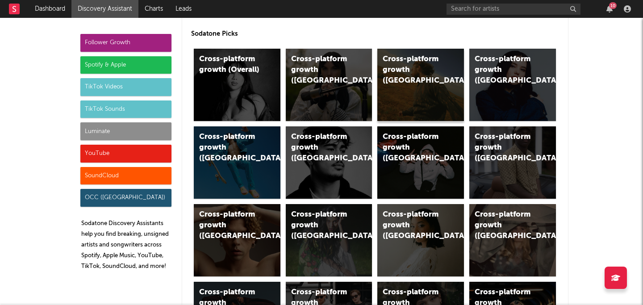
scroll to position [43, 0]
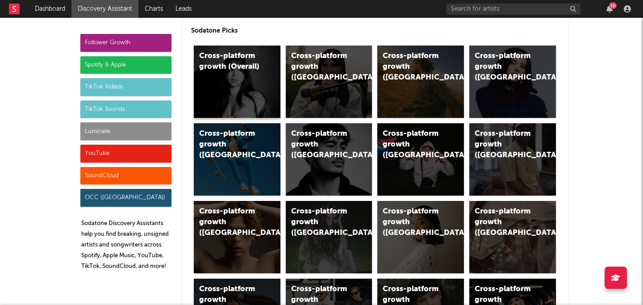
click at [247, 77] on div "Cross-platform growth (Overall)" at bounding box center [237, 82] width 87 height 72
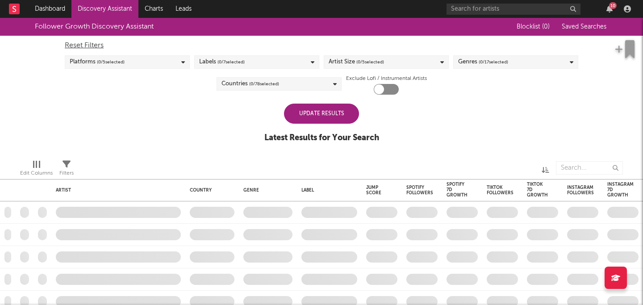
checkbox input "true"
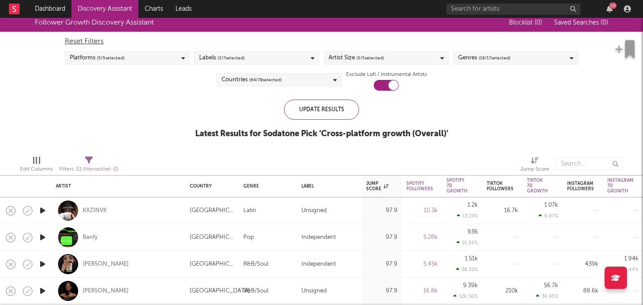
click at [476, 60] on div "Genres ( 16 / 17 selected)" at bounding box center [484, 58] width 52 height 11
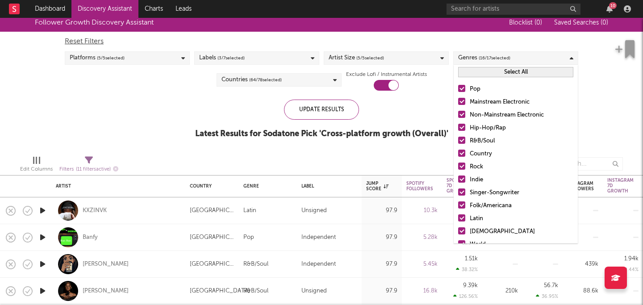
click at [469, 94] on label "Pop" at bounding box center [515, 89] width 115 height 11
click at [458, 94] on input "Pop" at bounding box center [458, 89] width 0 height 11
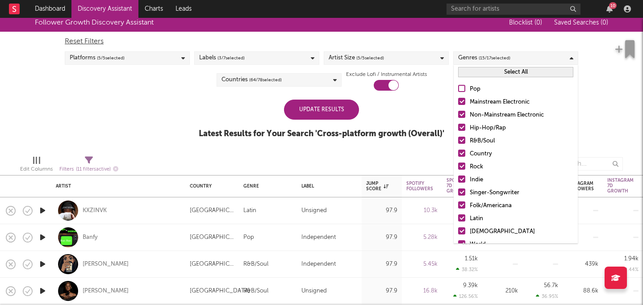
click at [469, 103] on label "Mainstream Electronic" at bounding box center [515, 102] width 115 height 11
click at [458, 103] on input "Mainstream Electronic" at bounding box center [458, 102] width 0 height 11
click at [469, 115] on label "Non-Mainstream Electronic" at bounding box center [515, 115] width 115 height 11
click at [458, 115] on input "Non-Mainstream Electronic" at bounding box center [458, 115] width 0 height 11
click at [469, 124] on label "Hip-Hop/Rap" at bounding box center [515, 128] width 115 height 11
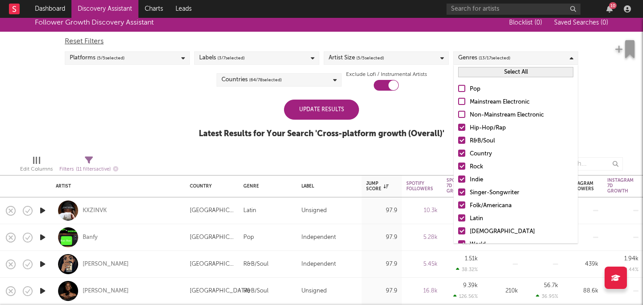
click at [458, 124] on input "Hip-Hop/Rap" at bounding box center [458, 128] width 0 height 11
click at [469, 134] on div "Pop Mainstream Electronic Non-Mainstream Electronic Hip-Hop/Rap R&B/Soul Countr…" at bounding box center [516, 193] width 124 height 227
click at [469, 148] on div "Pop Mainstream Electronic Non-Mainstream Electronic Hip-Hop/Rap R&B/Soul Countr…" at bounding box center [516, 193] width 124 height 227
click at [464, 150] on div at bounding box center [461, 153] width 7 height 7
click at [458, 150] on input "Country" at bounding box center [458, 154] width 0 height 11
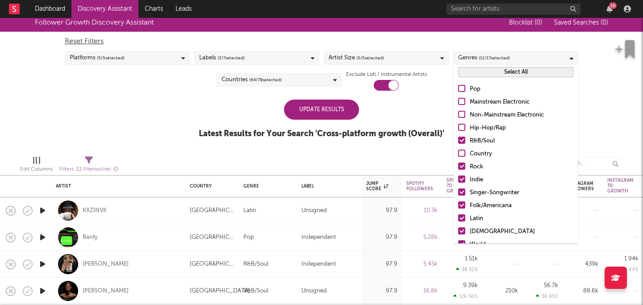
click at [464, 138] on div at bounding box center [461, 140] width 7 height 7
click at [458, 138] on input "R&B/Soul" at bounding box center [458, 141] width 0 height 11
click at [464, 166] on div at bounding box center [461, 166] width 7 height 7
click at [458, 166] on input "Rock" at bounding box center [458, 167] width 0 height 11
click at [464, 180] on div at bounding box center [461, 179] width 7 height 7
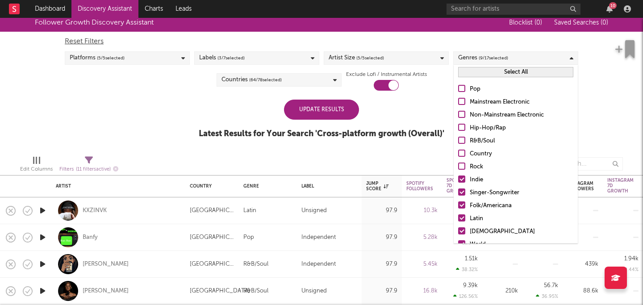
click at [458, 180] on input "Indie" at bounding box center [458, 180] width 0 height 11
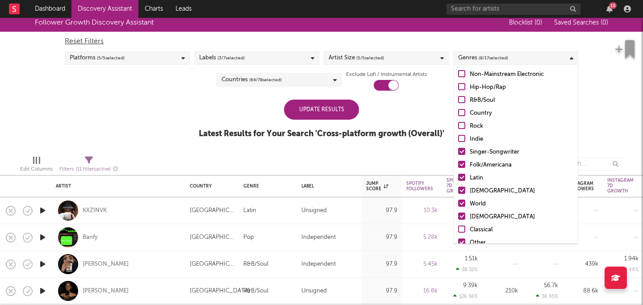
click at [463, 163] on div at bounding box center [461, 164] width 7 height 7
click at [458, 163] on input "Folk/Americana" at bounding box center [458, 165] width 0 height 11
click at [463, 149] on div at bounding box center [461, 151] width 7 height 7
click at [458, 149] on input "Singer-Songwriter" at bounding box center [458, 152] width 0 height 11
click at [463, 151] on div at bounding box center [461, 151] width 7 height 7
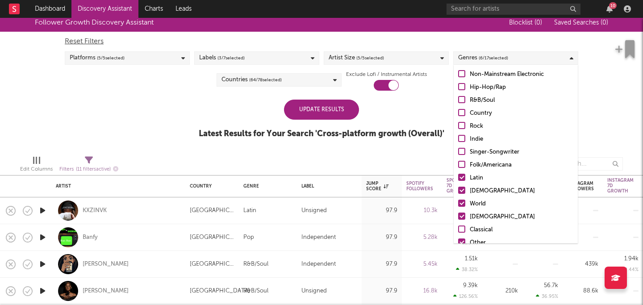
click at [458, 151] on input "Singer-Songwriter" at bounding box center [458, 152] width 0 height 11
click at [463, 159] on div "Pop Mainstream Electronic Non-Mainstream Electronic Hip-Hop/Rap R&B/Soul Countr…" at bounding box center [516, 152] width 124 height 227
click at [462, 165] on div at bounding box center [461, 164] width 7 height 7
click at [458, 165] on input "Folk/Americana" at bounding box center [458, 165] width 0 height 11
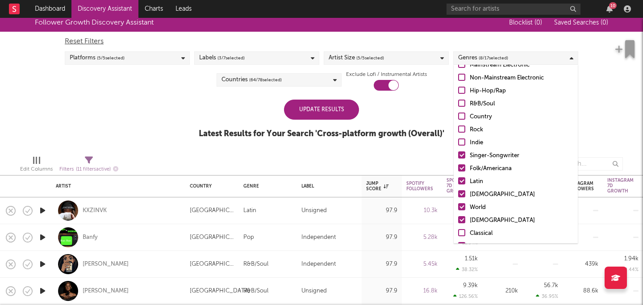
scroll to position [0, 0]
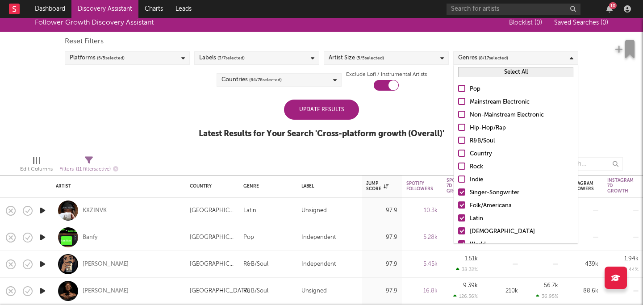
click at [463, 103] on div at bounding box center [461, 101] width 7 height 7
click at [458, 103] on input "Mainstream Electronic" at bounding box center [458, 102] width 0 height 11
click at [463, 112] on div at bounding box center [461, 114] width 7 height 7
click at [458, 112] on input "Non-Mainstream Electronic" at bounding box center [458, 115] width 0 height 11
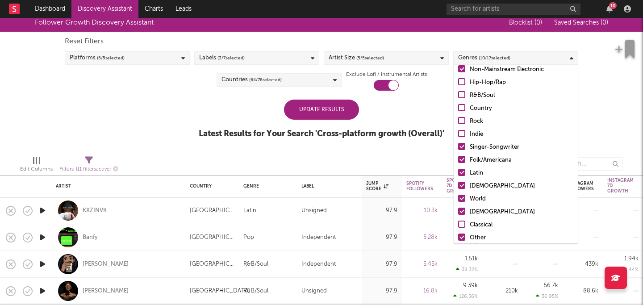
scroll to position [52, 0]
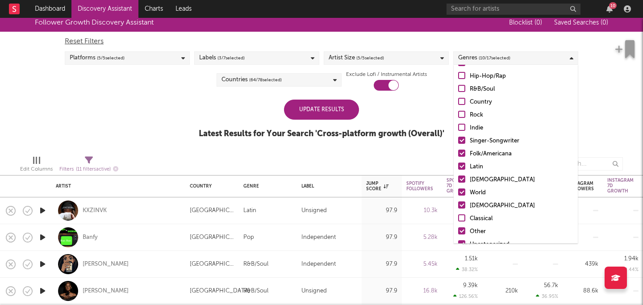
click at [461, 166] on div at bounding box center [461, 166] width 7 height 7
click at [458, 166] on input "Latin" at bounding box center [458, 167] width 0 height 11
click at [461, 180] on div at bounding box center [461, 179] width 7 height 7
click at [458, 180] on input "African" at bounding box center [458, 180] width 0 height 11
click at [461, 192] on div at bounding box center [461, 192] width 7 height 7
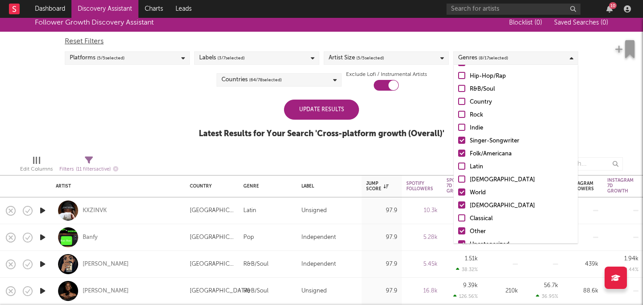
click at [458, 192] on input "World" at bounding box center [458, 193] width 0 height 11
click at [463, 203] on div at bounding box center [461, 204] width 7 height 7
click at [458, 203] on input "Christian" at bounding box center [458, 206] width 0 height 11
click at [461, 228] on div at bounding box center [461, 230] width 7 height 7
click at [458, 228] on input "Other" at bounding box center [458, 231] width 0 height 11
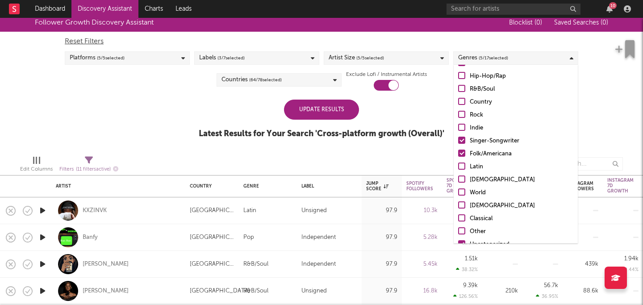
scroll to position [63, 0]
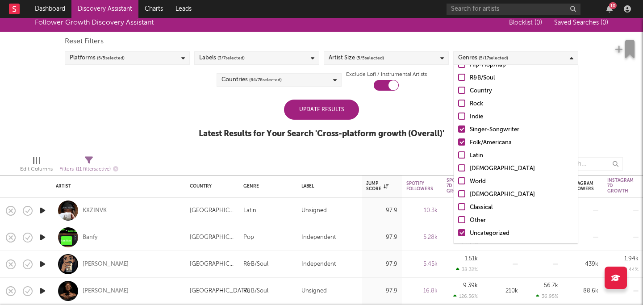
click at [461, 231] on div at bounding box center [461, 232] width 7 height 7
click at [458, 231] on input "Uncategorized" at bounding box center [458, 233] width 0 height 11
click at [464, 233] on div at bounding box center [461, 232] width 7 height 7
click at [458, 233] on input "Uncategorized" at bounding box center [458, 233] width 0 height 11
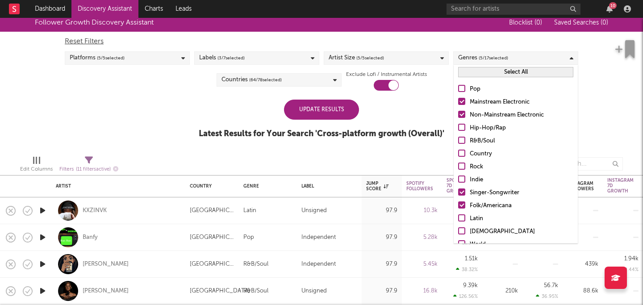
click at [396, 107] on div "Update Results Latest Results for Your Search ' Cross-platform growth (Overall)…" at bounding box center [322, 124] width 246 height 49
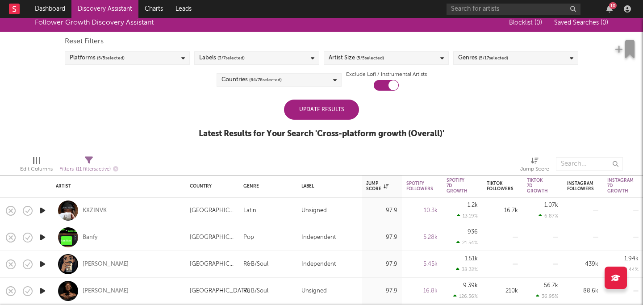
click at [337, 104] on div "Update Results" at bounding box center [321, 110] width 75 height 20
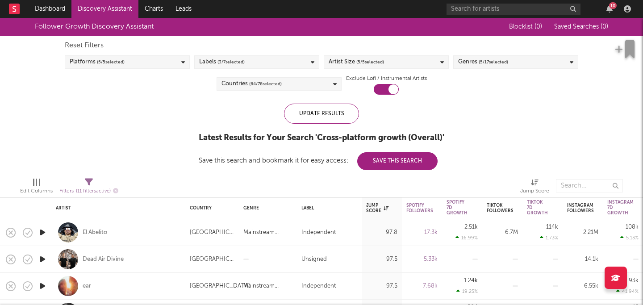
click at [252, 60] on div "Labels ( 3 / 7 selected)" at bounding box center [256, 61] width 125 height 13
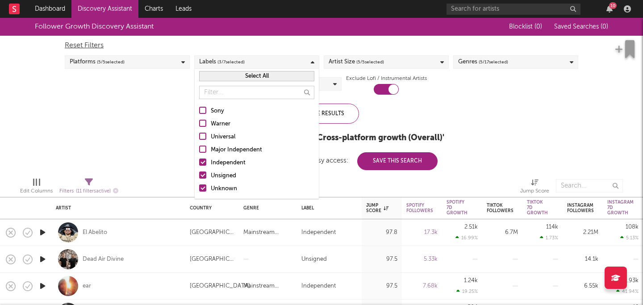
click at [252, 60] on div "Labels ( 3 / 7 selected)" at bounding box center [256, 61] width 125 height 13
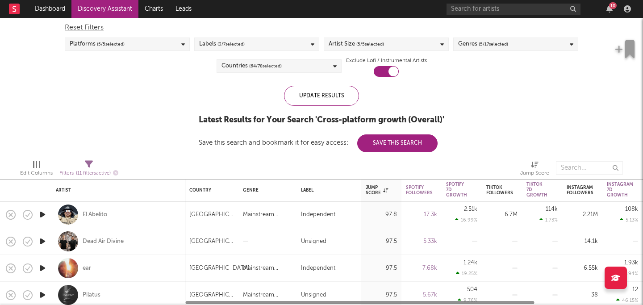
click at [412, 33] on div "Reset Filters" at bounding box center [322, 27] width 514 height 11
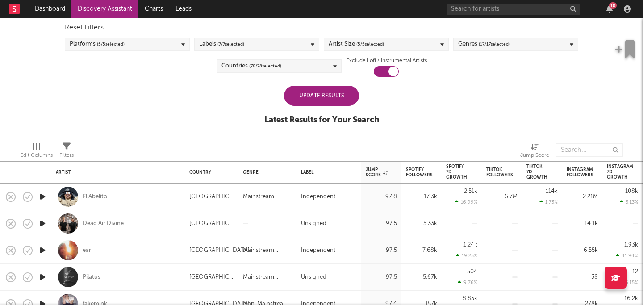
click at [397, 26] on div "Reset Filters" at bounding box center [322, 27] width 514 height 11
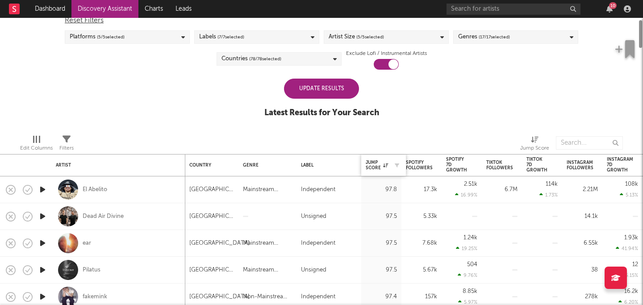
click at [382, 159] on div "Jump Score" at bounding box center [384, 165] width 36 height 19
click at [383, 162] on div "Jump Score" at bounding box center [377, 165] width 22 height 11
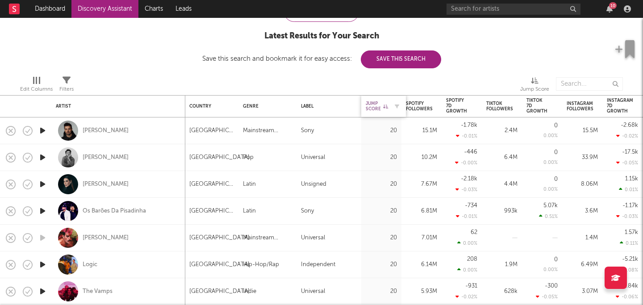
click at [375, 109] on div "Jump Score" at bounding box center [377, 106] width 22 height 11
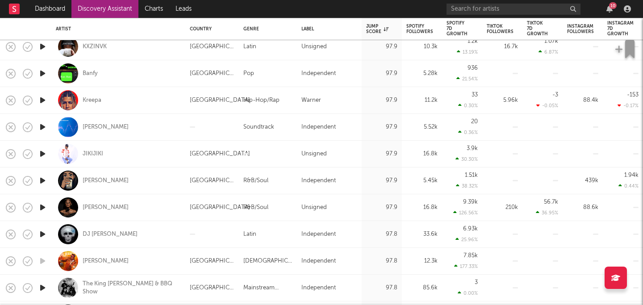
click at [44, 72] on icon "button" at bounding box center [42, 73] width 9 height 11
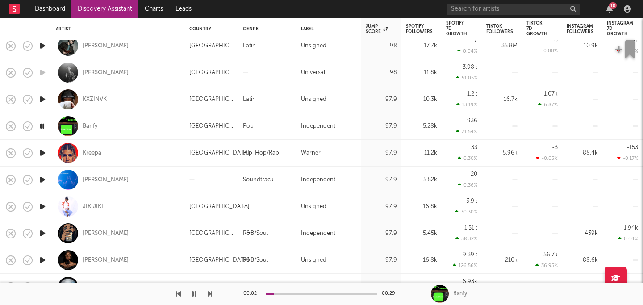
click at [42, 127] on icon "button" at bounding box center [42, 126] width 8 height 11
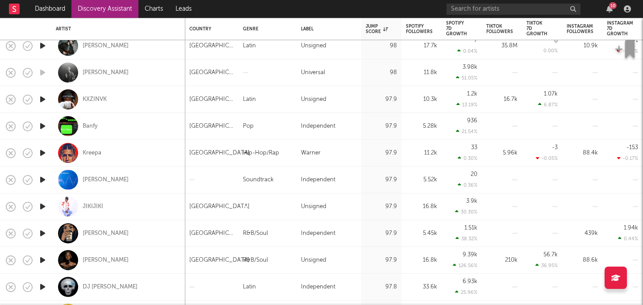
click at [45, 180] on icon "button" at bounding box center [42, 179] width 9 height 11
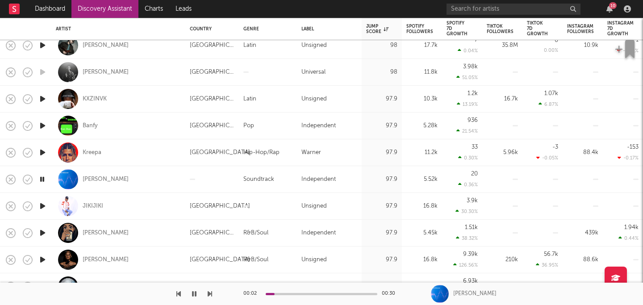
click at [42, 178] on icon "button" at bounding box center [42, 179] width 8 height 11
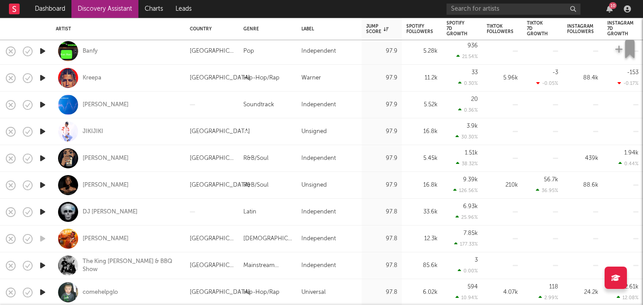
click at [42, 171] on div at bounding box center [43, 158] width 18 height 27
select select "1w"
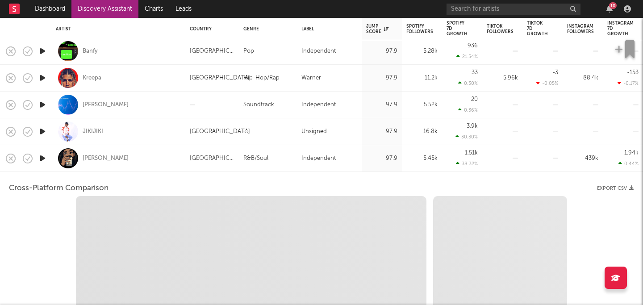
select select "1w"
click at [44, 164] on div at bounding box center [43, 158] width 18 height 27
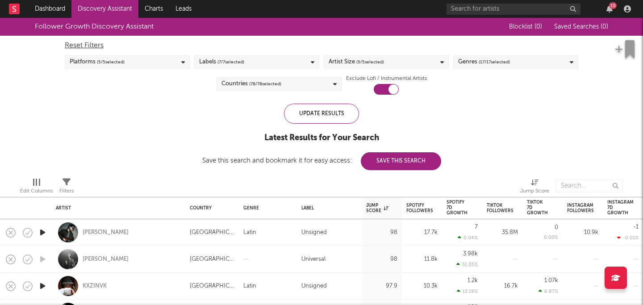
click at [372, 66] on span "( 5 / 5 selected)" at bounding box center [370, 62] width 28 height 11
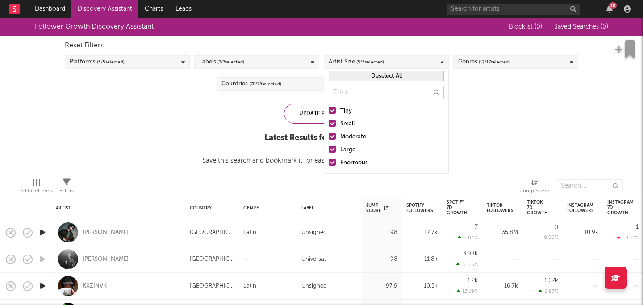
click at [333, 148] on div at bounding box center [332, 149] width 7 height 7
click at [329, 148] on input "Large" at bounding box center [329, 150] width 0 height 11
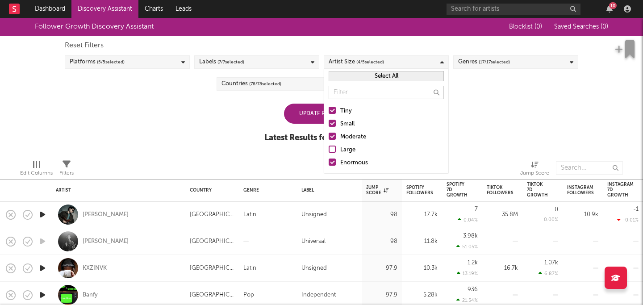
click at [333, 165] on div at bounding box center [332, 162] width 7 height 7
click at [329, 165] on input "Enormous" at bounding box center [329, 163] width 0 height 11
click at [482, 109] on div "Follower Growth Discovery Assistant Blocklist ( 0 ) Saved Searches ( 0 ) Reset …" at bounding box center [321, 85] width 643 height 134
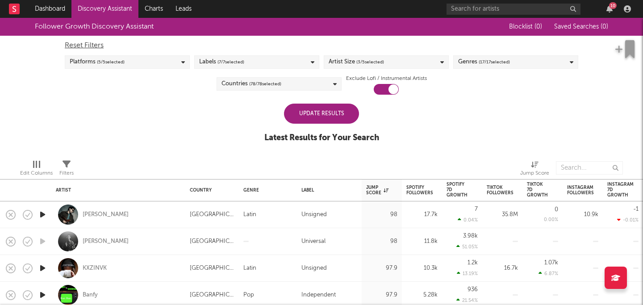
click at [336, 112] on div "Update Results" at bounding box center [321, 114] width 75 height 20
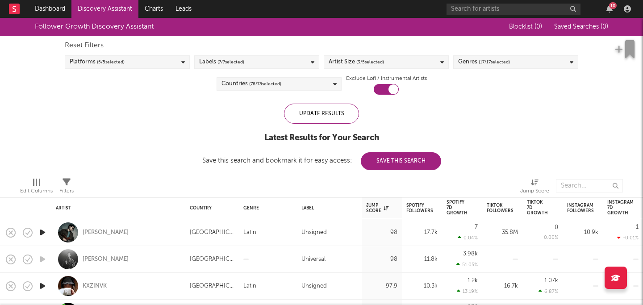
click at [470, 66] on div "Genres ( 17 / 17 selected)" at bounding box center [484, 62] width 52 height 11
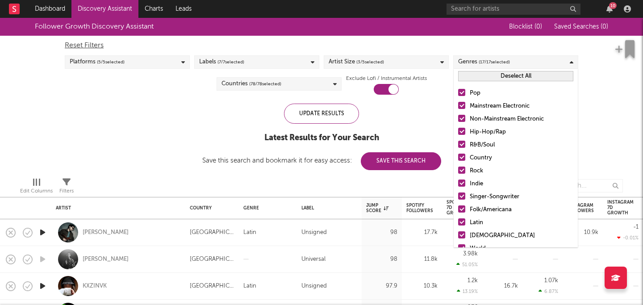
click at [465, 93] on div at bounding box center [461, 92] width 7 height 7
click at [458, 93] on input "Pop" at bounding box center [458, 93] width 0 height 11
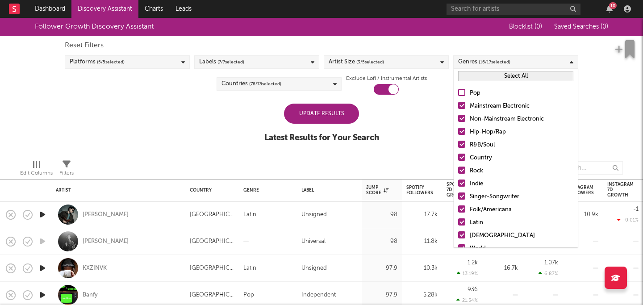
click at [463, 119] on div at bounding box center [461, 118] width 7 height 7
click at [458, 119] on input "Non-Mainstream Electronic" at bounding box center [458, 119] width 0 height 11
click at [463, 119] on div at bounding box center [461, 118] width 7 height 7
click at [458, 119] on input "Non-Mainstream Electronic" at bounding box center [458, 119] width 0 height 11
click at [463, 127] on label "Hip-Hop/Rap" at bounding box center [515, 132] width 115 height 11
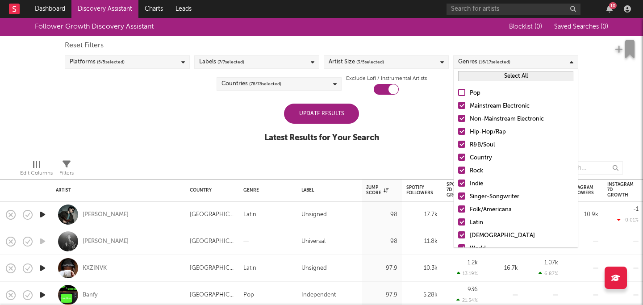
click at [458, 127] on input "Hip-Hop/Rap" at bounding box center [458, 132] width 0 height 11
click at [463, 146] on div at bounding box center [461, 144] width 7 height 7
click at [458, 146] on input "R&B/Soul" at bounding box center [458, 145] width 0 height 11
click at [463, 159] on div at bounding box center [461, 157] width 7 height 7
click at [458, 159] on input "Country" at bounding box center [458, 158] width 0 height 11
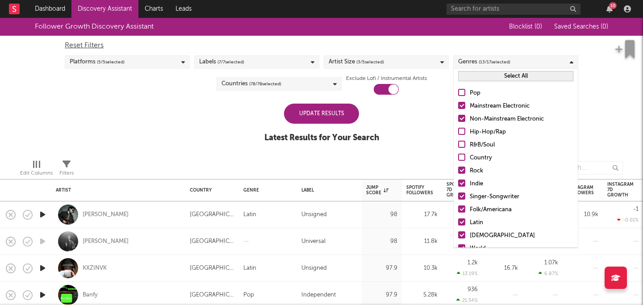
click at [463, 168] on div at bounding box center [461, 170] width 7 height 7
click at [458, 168] on input "Rock" at bounding box center [458, 171] width 0 height 11
click at [462, 183] on div at bounding box center [461, 183] width 7 height 7
click at [458, 183] on input "Indie" at bounding box center [458, 184] width 0 height 11
click at [462, 197] on div at bounding box center [461, 196] width 7 height 7
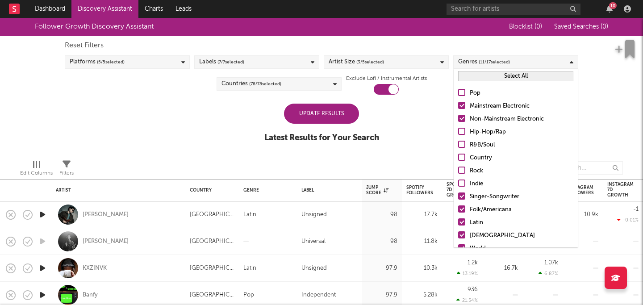
click at [458, 197] on input "Singer-Songwriter" at bounding box center [458, 197] width 0 height 11
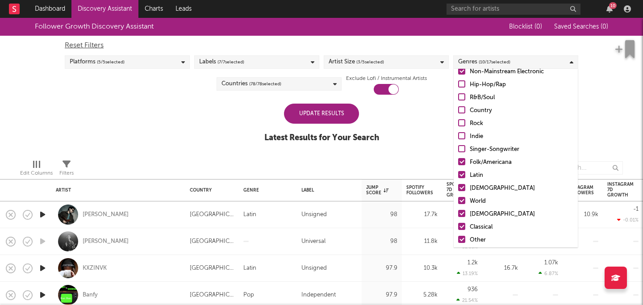
click at [463, 182] on div "Pop Mainstream Electronic Non-Mainstream Electronic Hip-Hop/Rap R&B/Soul Countr…" at bounding box center [516, 149] width 124 height 227
click at [463, 171] on div at bounding box center [461, 174] width 7 height 7
click at [458, 171] on input "Latin" at bounding box center [458, 175] width 0 height 11
click at [463, 161] on div at bounding box center [461, 161] width 7 height 7
click at [458, 161] on input "Folk/Americana" at bounding box center [458, 162] width 0 height 11
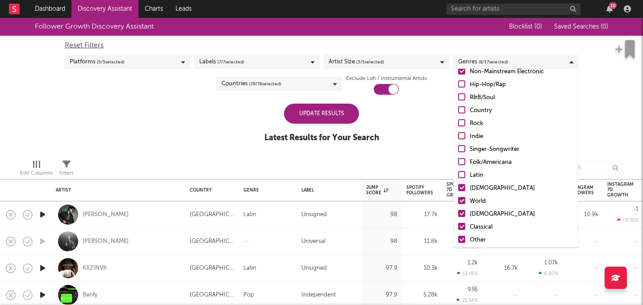
click at [463, 188] on div at bounding box center [461, 187] width 7 height 7
click at [458, 188] on input "African" at bounding box center [458, 188] width 0 height 11
click at [463, 201] on div at bounding box center [461, 200] width 7 height 7
click at [458, 201] on input "World" at bounding box center [458, 201] width 0 height 11
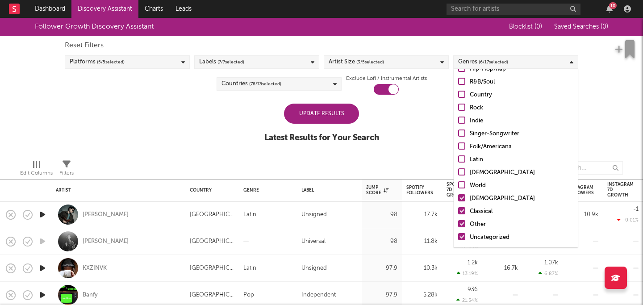
click at [462, 196] on div at bounding box center [461, 197] width 7 height 7
click at [458, 196] on input "Christian" at bounding box center [458, 198] width 0 height 11
click at [462, 210] on div at bounding box center [461, 210] width 7 height 7
click at [458, 210] on input "Classical" at bounding box center [458, 211] width 0 height 11
click at [463, 225] on div at bounding box center [461, 223] width 7 height 7
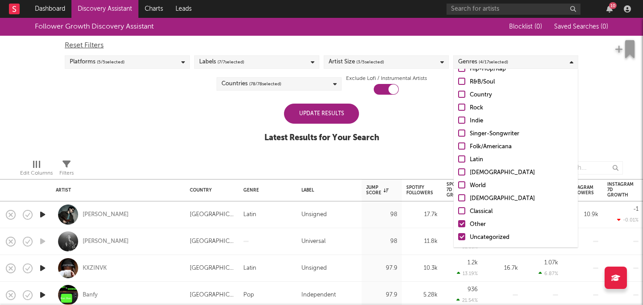
click at [458, 225] on input "Other" at bounding box center [458, 224] width 0 height 11
click at [463, 243] on div "Pop Mainstream Electronic Non-Mainstream Electronic Hip-Hop/Rap R&B/Soul Countr…" at bounding box center [516, 134] width 124 height 227
click at [463, 235] on div at bounding box center [461, 236] width 7 height 7
click at [458, 235] on input "Uncategorized" at bounding box center [458, 237] width 0 height 11
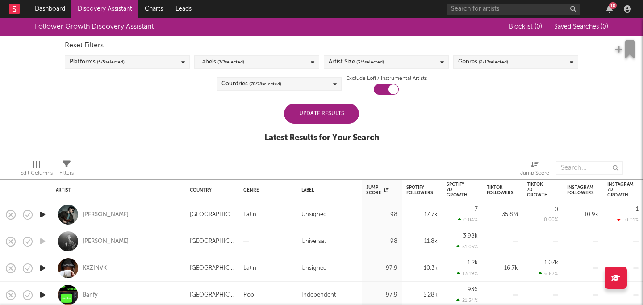
click at [340, 111] on div "Update Results" at bounding box center [321, 114] width 75 height 20
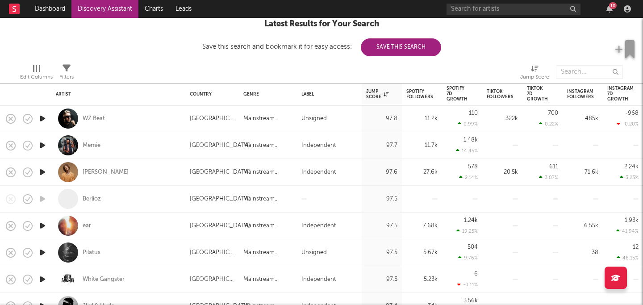
click at [42, 117] on icon "button" at bounding box center [42, 118] width 9 height 11
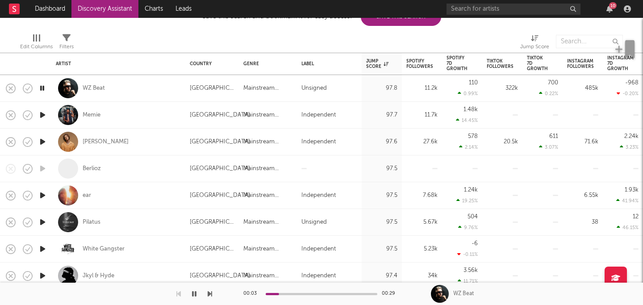
click at [42, 114] on icon "button" at bounding box center [42, 114] width 9 height 11
click at [94, 115] on div "Memie" at bounding box center [92, 115] width 18 height 8
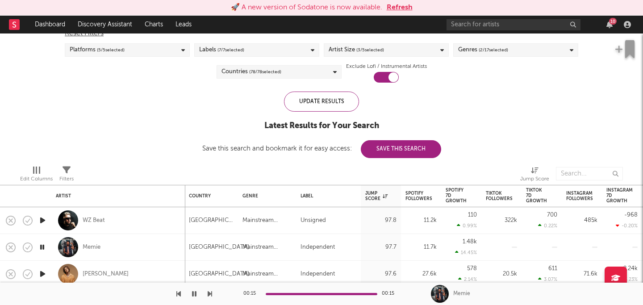
click at [364, 48] on span "( 3 / 5 selected)" at bounding box center [370, 50] width 28 height 11
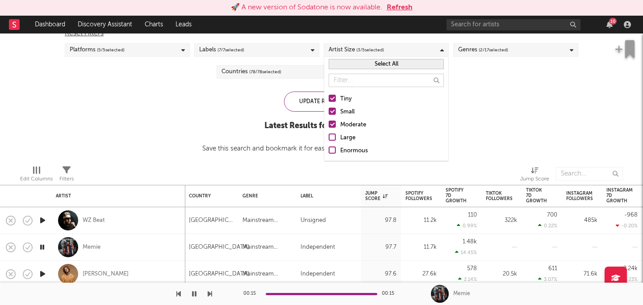
click at [340, 126] on div "Moderate" at bounding box center [392, 125] width 104 height 11
click at [329, 126] on input "Moderate" at bounding box center [329, 125] width 0 height 11
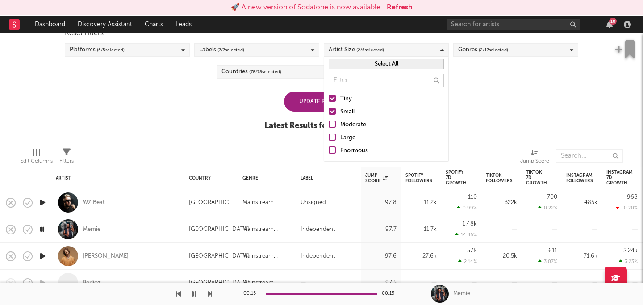
click at [303, 102] on div "Update Results" at bounding box center [321, 102] width 75 height 20
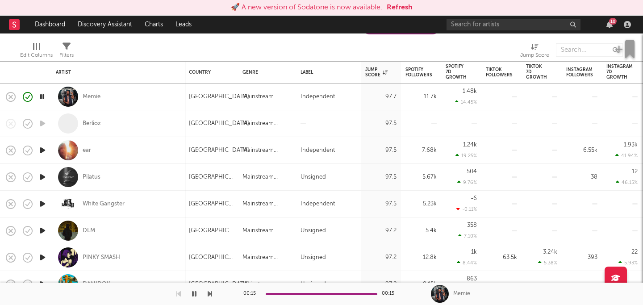
click at [42, 151] on icon "button" at bounding box center [42, 150] width 9 height 11
click at [89, 150] on div "ear" at bounding box center [87, 151] width 8 height 8
click at [41, 205] on icon "button" at bounding box center [42, 203] width 9 height 11
click at [43, 231] on icon "button" at bounding box center [42, 230] width 9 height 11
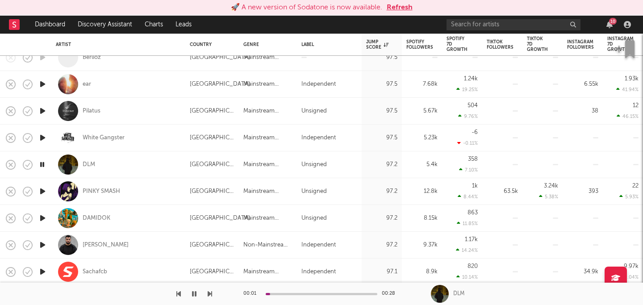
click at [44, 192] on icon "button" at bounding box center [42, 191] width 9 height 11
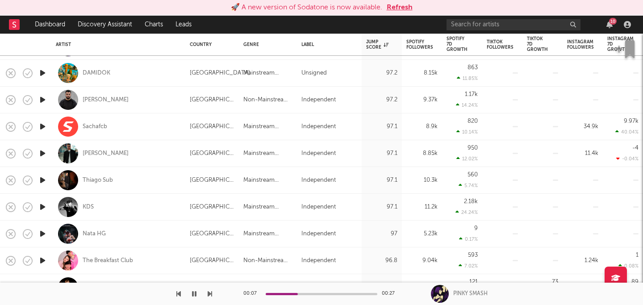
click at [41, 154] on icon "button" at bounding box center [42, 153] width 9 height 11
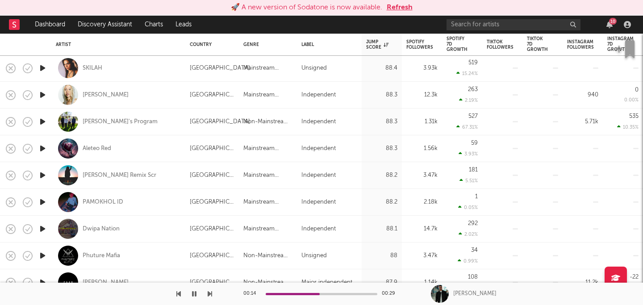
click at [43, 94] on icon "button" at bounding box center [42, 94] width 9 height 11
click at [92, 96] on div "Serafina" at bounding box center [106, 95] width 46 height 8
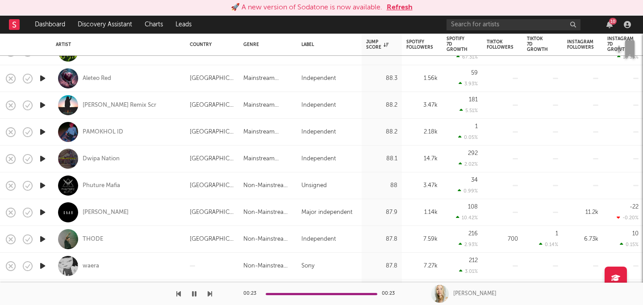
click at [42, 208] on icon "button" at bounding box center [42, 212] width 9 height 11
click at [42, 237] on icon "button" at bounding box center [42, 239] width 9 height 11
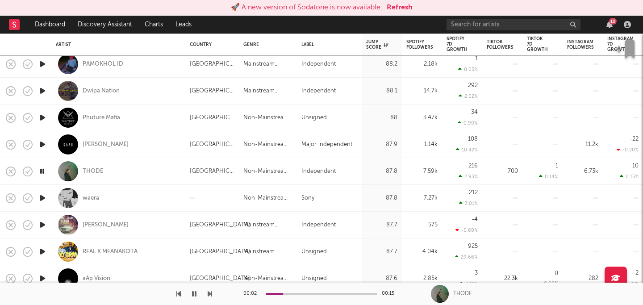
click at [39, 198] on icon "button" at bounding box center [42, 198] width 9 height 11
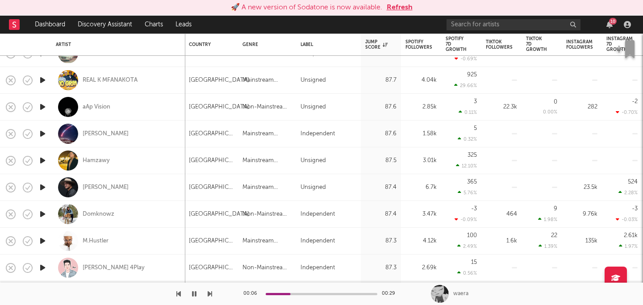
click at [42, 136] on icon "button" at bounding box center [42, 133] width 9 height 11
click at [42, 161] on icon "button" at bounding box center [42, 160] width 9 height 11
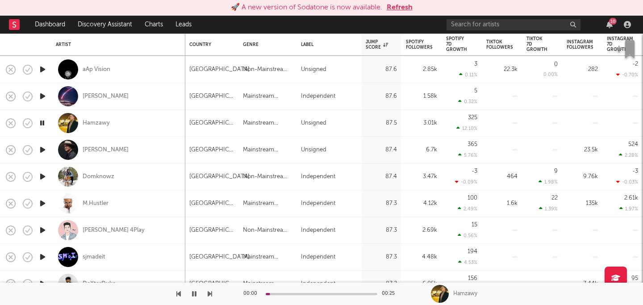
click at [44, 148] on icon "button" at bounding box center [42, 149] width 9 height 11
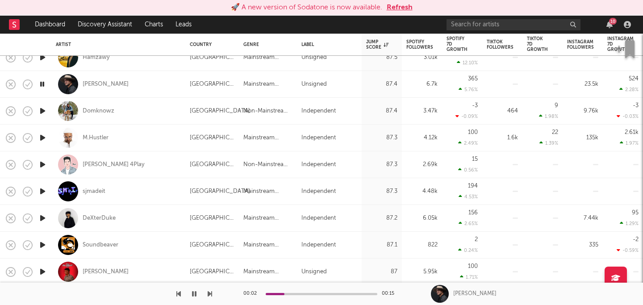
click at [44, 189] on icon "button" at bounding box center [42, 191] width 9 height 11
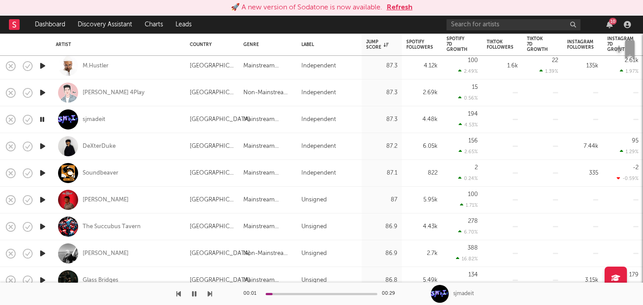
click at [42, 145] on icon "button" at bounding box center [42, 146] width 9 height 11
click at [43, 173] on icon "button" at bounding box center [42, 173] width 9 height 11
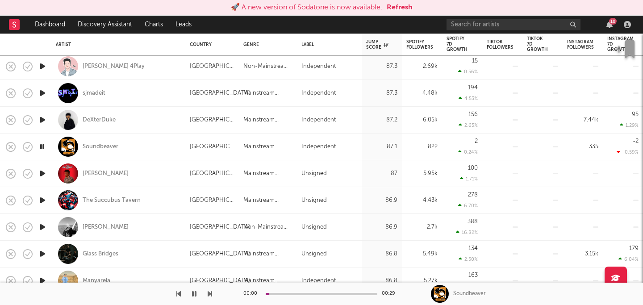
click at [43, 170] on icon "button" at bounding box center [42, 173] width 9 height 11
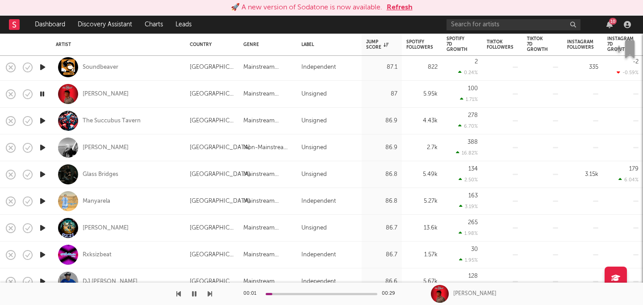
click at [40, 124] on icon "button" at bounding box center [42, 120] width 9 height 11
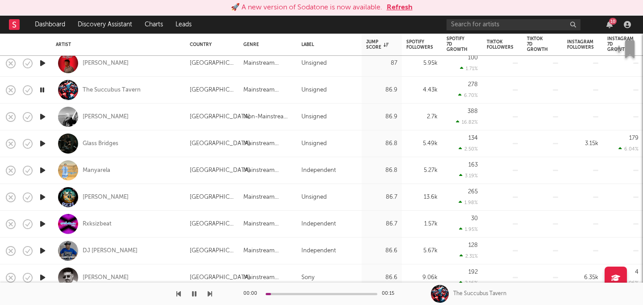
click at [42, 139] on icon "button" at bounding box center [42, 143] width 9 height 11
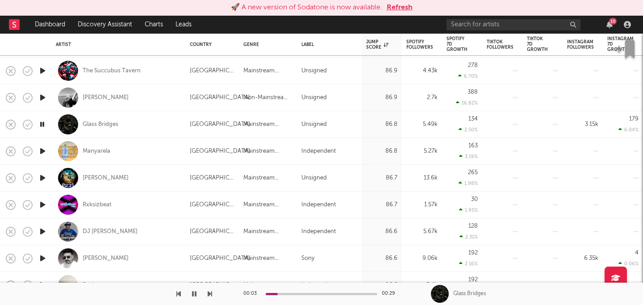
click at [42, 180] on icon "button" at bounding box center [42, 177] width 9 height 11
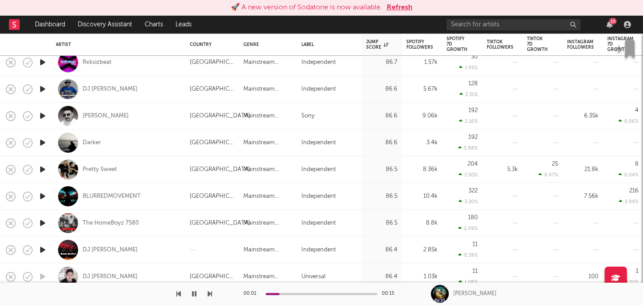
click at [41, 168] on icon "button" at bounding box center [42, 169] width 9 height 11
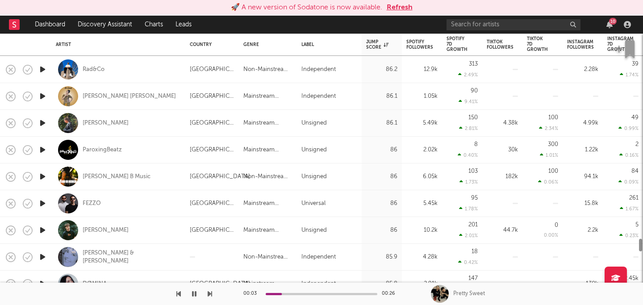
click at [45, 203] on icon "button" at bounding box center [42, 203] width 9 height 11
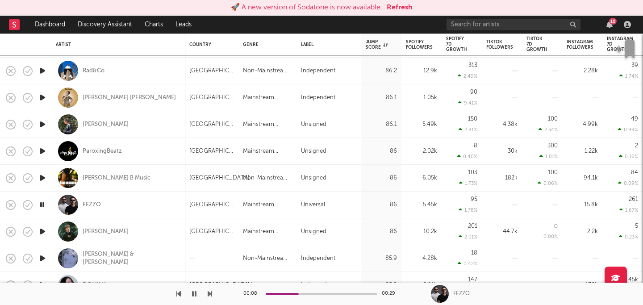
click at [98, 203] on div "FEZZO" at bounding box center [92, 205] width 18 height 8
click at [89, 203] on div "FEZZO" at bounding box center [92, 205] width 18 height 8
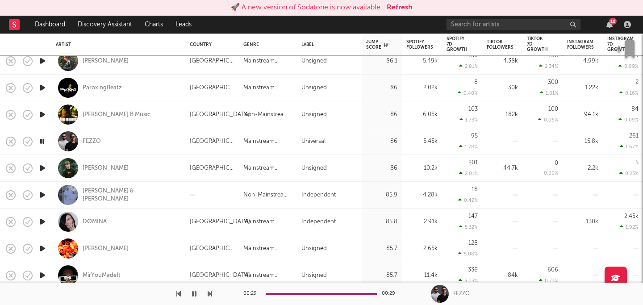
click at [43, 168] on icon "button" at bounding box center [42, 168] width 9 height 11
click at [204, 290] on div at bounding box center [106, 294] width 212 height 22
click at [197, 293] on button "button" at bounding box center [194, 294] width 9 height 22
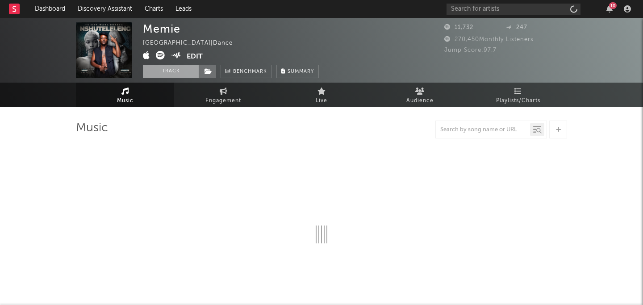
click at [177, 72] on button "Track" at bounding box center [171, 71] width 56 height 13
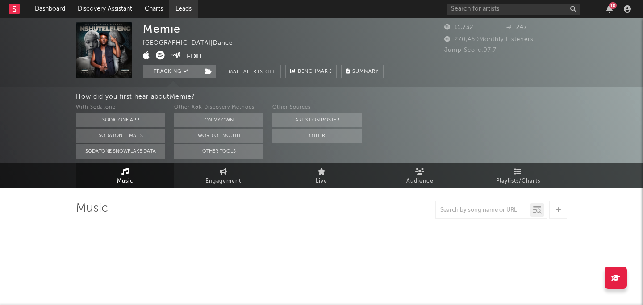
select select "1w"
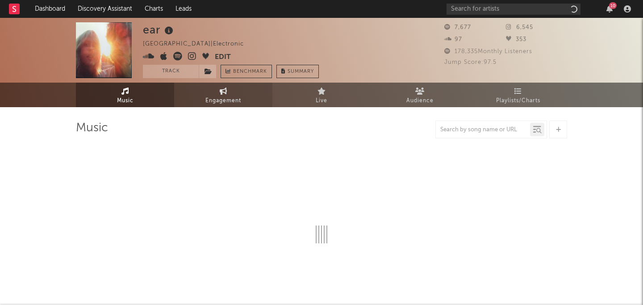
select select "1w"
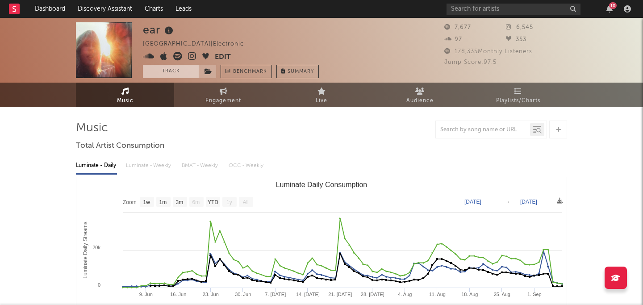
click at [175, 72] on button "Track" at bounding box center [171, 71] width 56 height 13
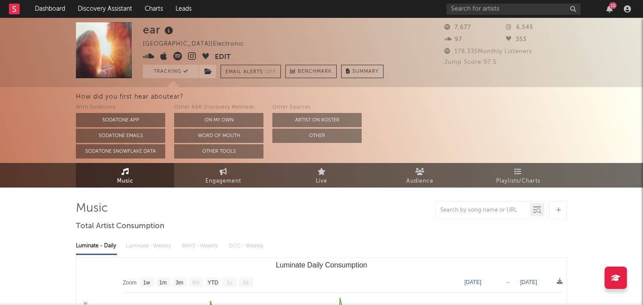
drag, startPoint x: 234, startPoint y: 119, endPoint x: 268, endPoint y: 98, distance: 40.7
click at [268, 98] on div "How did you first hear about ear ? With Sodatone Sodatone App Sodatone Emails S…" at bounding box center [359, 125] width 567 height 76
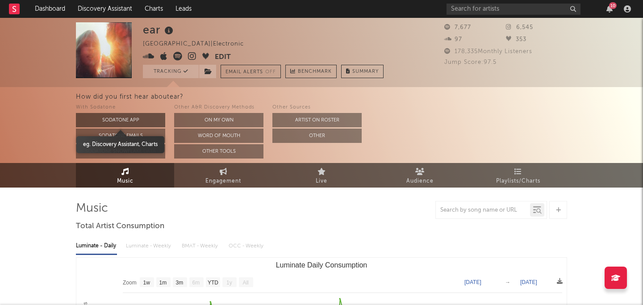
click at [115, 121] on button "Sodatone App" at bounding box center [120, 120] width 89 height 14
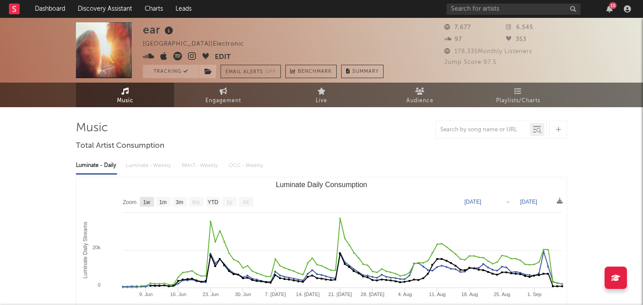
click at [151, 200] on rect "Luminate Daily Consumption" at bounding box center [147, 202] width 14 height 10
select select "1w"
type input "[DATE]"
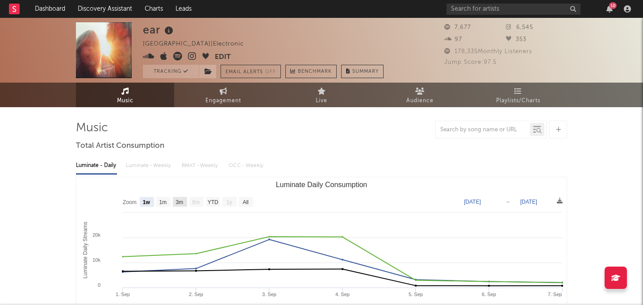
click at [187, 203] on rect "Luminate Daily Consumption" at bounding box center [180, 202] width 14 height 10
select select "3m"
type input "[DATE]"
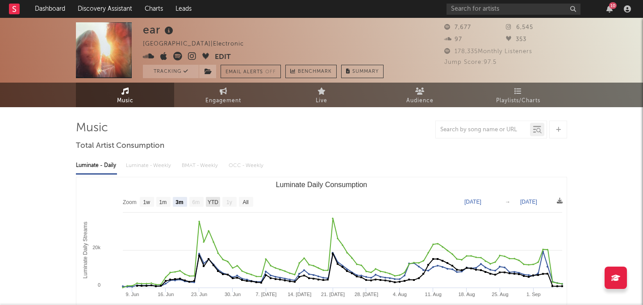
click at [210, 205] on text "YTD" at bounding box center [213, 202] width 11 height 6
select select "YTD"
type input "[DATE]"
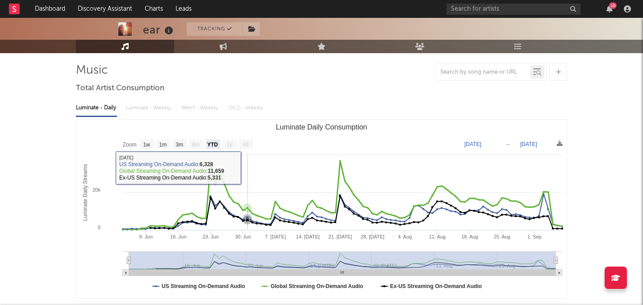
scroll to position [59, 0]
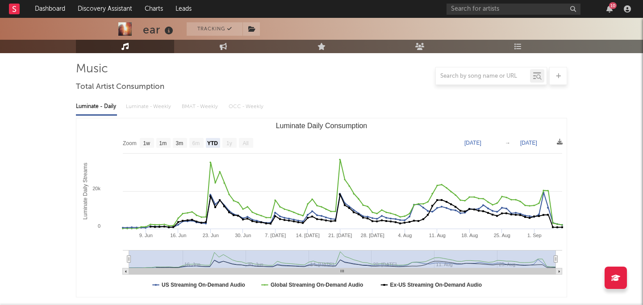
click at [145, 105] on div "Luminate - Daily Luminate - Weekly BMAT - Weekly OCC - Weekly" at bounding box center [321, 106] width 491 height 15
click at [133, 109] on div "Luminate - Daily Luminate - Weekly BMAT - Weekly OCC - Weekly" at bounding box center [321, 106] width 491 height 15
click at [101, 103] on div "Luminate - Daily" at bounding box center [96, 106] width 41 height 15
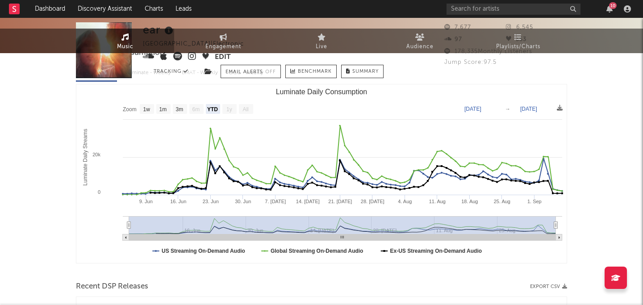
scroll to position [0, 0]
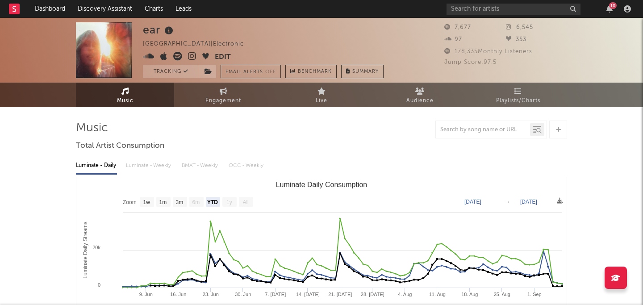
click at [222, 55] on button "Edit" at bounding box center [223, 57] width 16 height 11
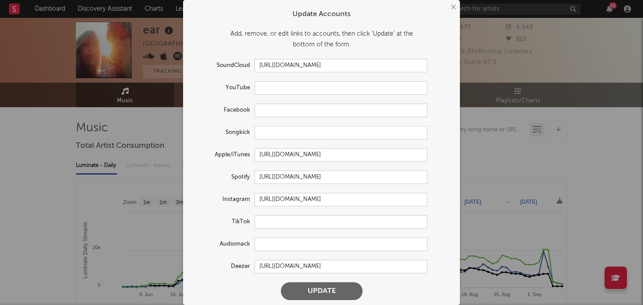
click at [159, 114] on div "× Update Accounts Add, remove, or edit links to accounts, then click 'Update' a…" at bounding box center [321, 152] width 643 height 305
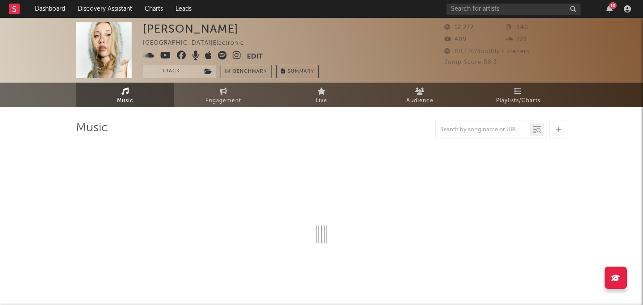
select select "1w"
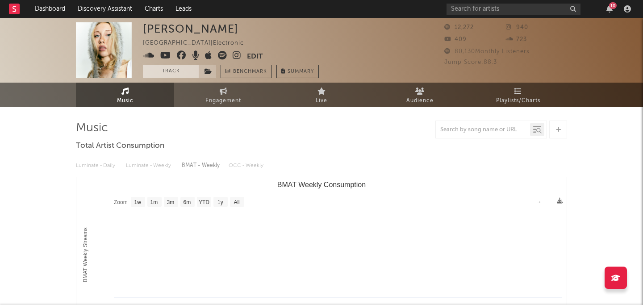
click at [184, 69] on button "Track" at bounding box center [171, 71] width 56 height 13
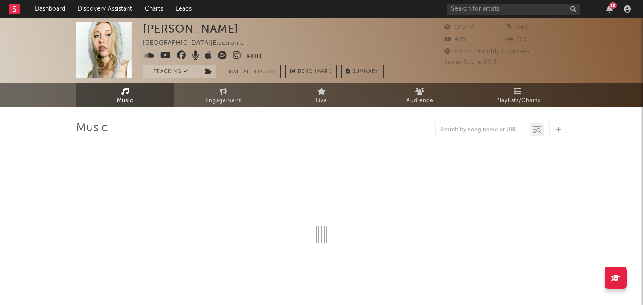
select select "1w"
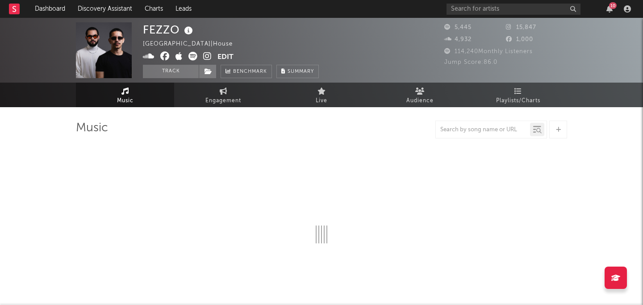
select select "6m"
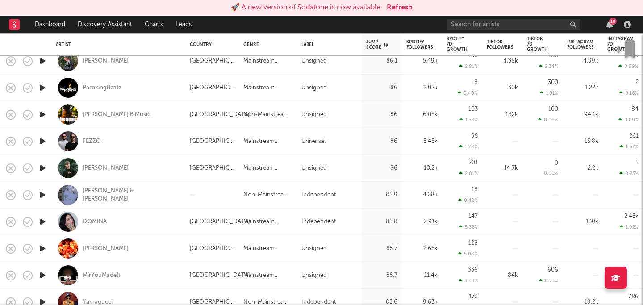
click at [45, 250] on icon "button" at bounding box center [42, 248] width 9 height 11
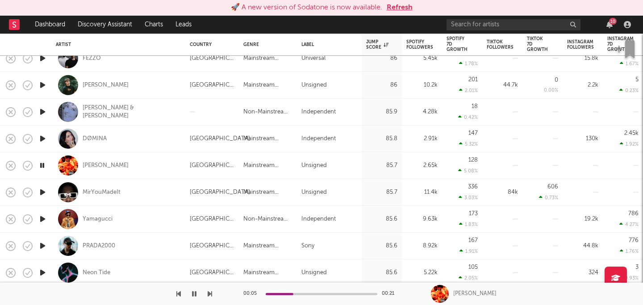
click at [43, 193] on icon "button" at bounding box center [42, 192] width 9 height 11
click at [48, 167] on div at bounding box center [43, 165] width 18 height 27
select select "1w"
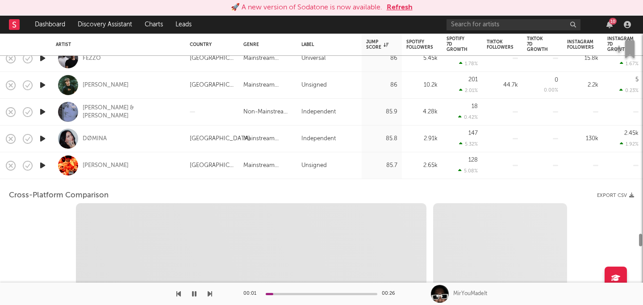
select select "1w"
click at [43, 163] on icon "button" at bounding box center [42, 165] width 9 height 11
select select "1m"
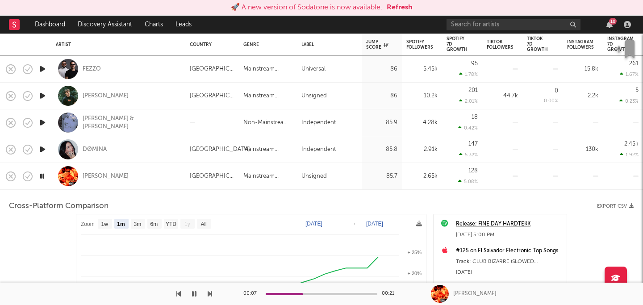
click at [317, 293] on div at bounding box center [322, 294] width 112 height 2
click at [344, 293] on div at bounding box center [322, 294] width 112 height 2
click at [102, 175] on div "[PERSON_NAME]" at bounding box center [106, 176] width 46 height 8
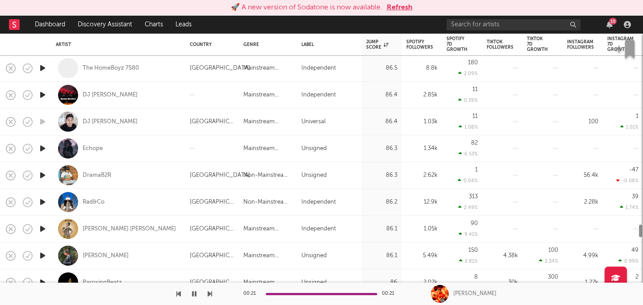
select select "1m"
select select "1w"
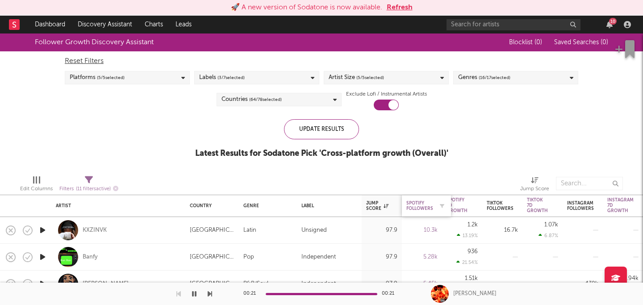
click at [421, 209] on div "Spotify Followers" at bounding box center [420, 206] width 27 height 11
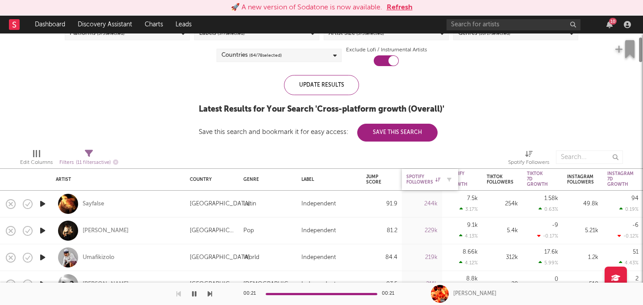
click at [413, 178] on div "Spotify Followers" at bounding box center [424, 179] width 34 height 11
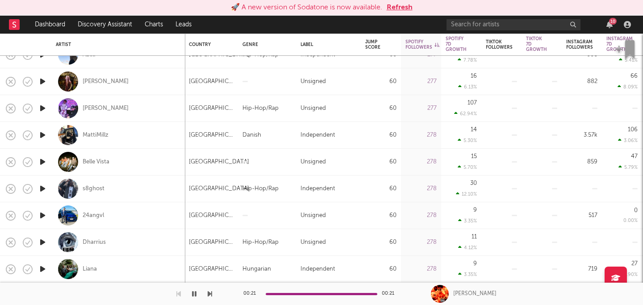
click at [45, 82] on icon "button" at bounding box center [42, 81] width 9 height 11
click at [43, 81] on icon "button" at bounding box center [42, 81] width 8 height 11
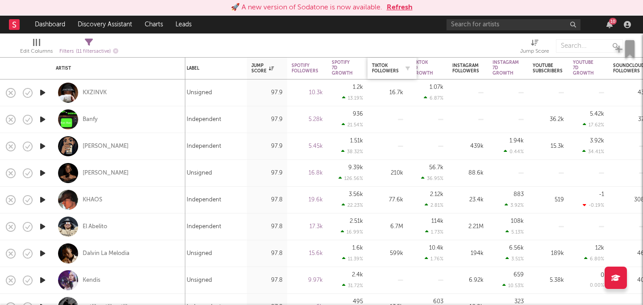
click at [389, 61] on div "Tiktok Followers" at bounding box center [392, 68] width 40 height 19
click at [305, 64] on div "Spotify Followers" at bounding box center [305, 68] width 27 height 11
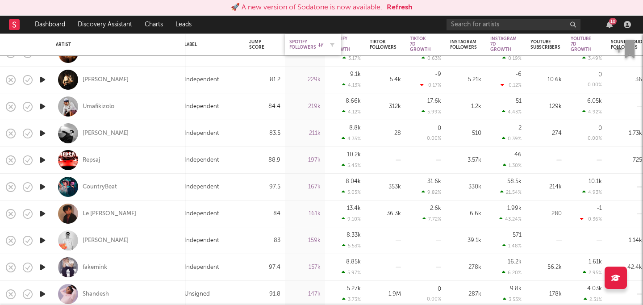
click at [305, 46] on div "Spotify Followers" at bounding box center [306, 44] width 34 height 11
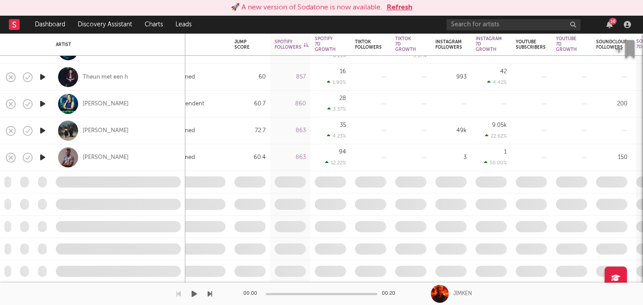
drag, startPoint x: 641, startPoint y: 282, endPoint x: 642, endPoint y: 305, distance: 22.4
click at [642, 0] on div "🚀 A new version of Sodatone is now available. Refresh Dashboard Discovery Assis…" at bounding box center [321, 0] width 643 height 0
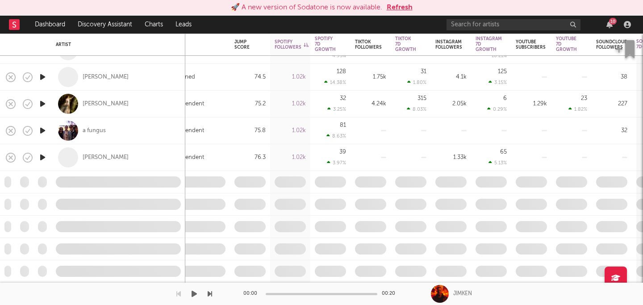
drag, startPoint x: 640, startPoint y: 279, endPoint x: 640, endPoint y: 306, distance: 26.8
click at [640, 305] on html "🚀 A new version of Sodatone is now available. Refresh Dashboard Discovery Assis…" at bounding box center [321, 152] width 643 height 305
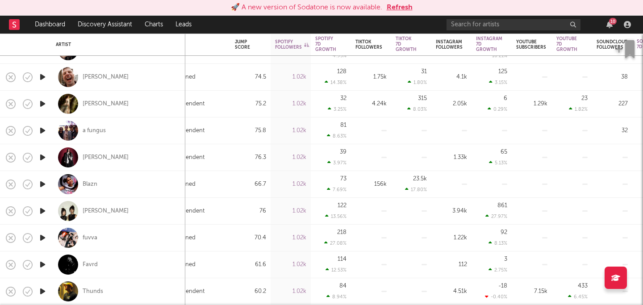
click at [42, 80] on icon "button" at bounding box center [42, 76] width 9 height 11
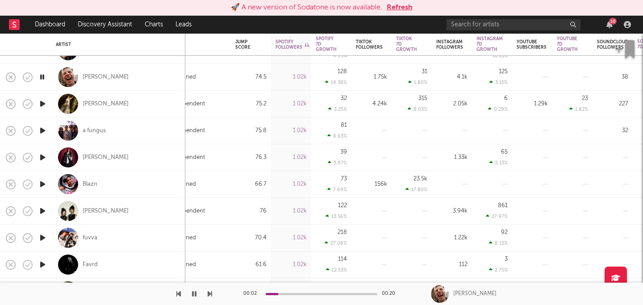
click at [43, 104] on icon "button" at bounding box center [42, 103] width 9 height 11
click at [296, 293] on div at bounding box center [322, 294] width 112 height 2
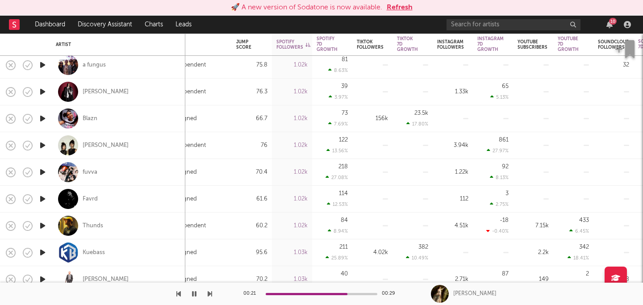
click at [42, 224] on icon "button" at bounding box center [42, 225] width 9 height 11
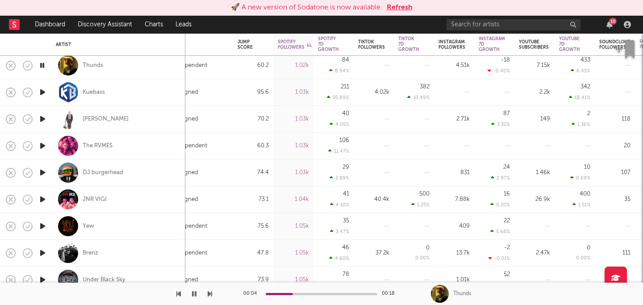
click at [42, 114] on icon "button" at bounding box center [42, 118] width 9 height 11
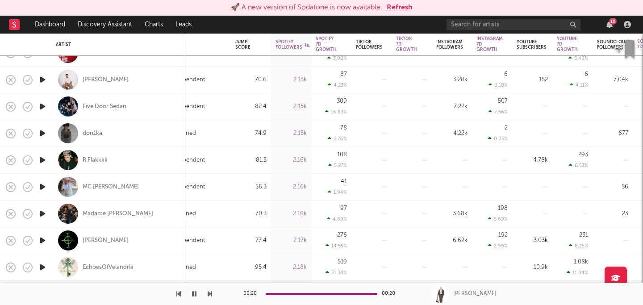
click at [42, 106] on icon "button" at bounding box center [42, 106] width 9 height 11
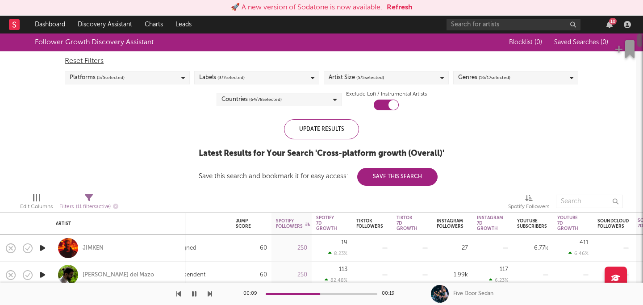
drag, startPoint x: 640, startPoint y: 190, endPoint x: 642, endPoint y: -62, distance: 252.4
click at [642, 0] on html "🚀 A new version of Sodatone is now available. Refresh Dashboard Discovery Assis…" at bounding box center [321, 152] width 643 height 305
click at [484, 87] on div "Reset Filters Platforms ( 5 / 5 selected) Labels ( 3 / 7 selected) Artist Size …" at bounding box center [321, 80] width 523 height 59
click at [476, 72] on div "Genres ( 16 / 17 selected)" at bounding box center [484, 77] width 52 height 11
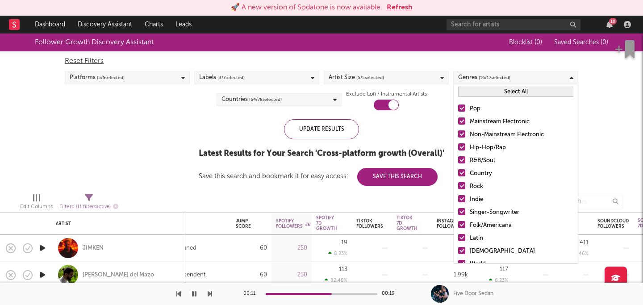
click at [474, 88] on button "Select All" at bounding box center [515, 92] width 115 height 10
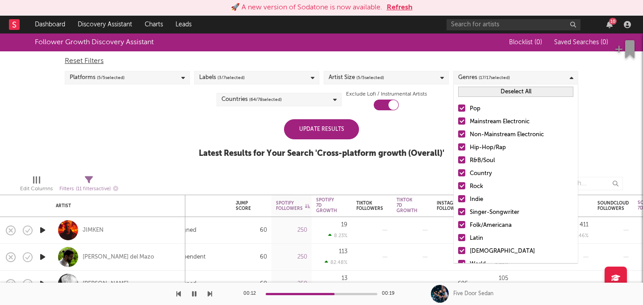
click at [474, 88] on button "Deselect All" at bounding box center [515, 92] width 115 height 10
click at [464, 120] on div at bounding box center [461, 120] width 7 height 7
click at [458, 120] on input "Mainstream Electronic" at bounding box center [458, 122] width 0 height 11
click at [464, 135] on div at bounding box center [461, 133] width 7 height 7
click at [458, 135] on input "Non-Mainstream Electronic" at bounding box center [458, 135] width 0 height 11
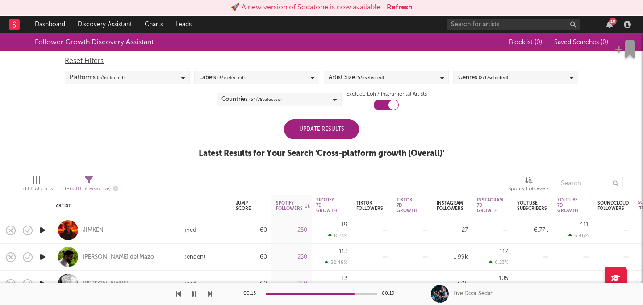
click at [320, 136] on div "Update Results" at bounding box center [321, 129] width 75 height 20
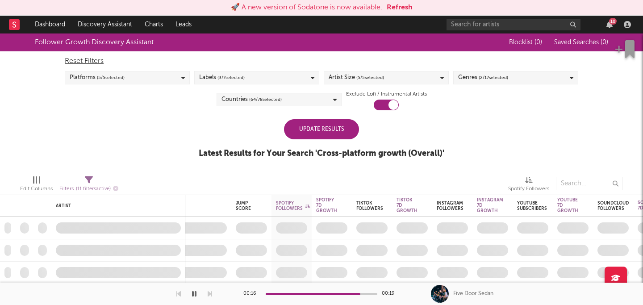
click at [311, 131] on div "Update Results" at bounding box center [321, 129] width 75 height 20
click at [159, 79] on div "Platforms ( 5 / 5 selected)" at bounding box center [127, 77] width 125 height 13
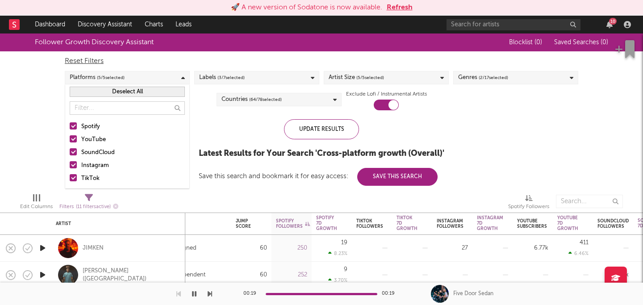
click at [75, 137] on div at bounding box center [73, 138] width 7 height 7
click at [70, 137] on input "YouTube" at bounding box center [70, 139] width 0 height 11
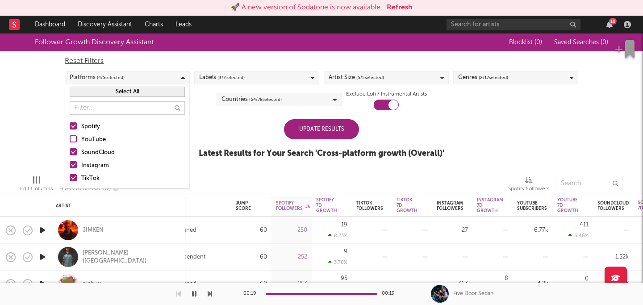
click at [75, 151] on div at bounding box center [73, 151] width 7 height 7
click at [70, 151] on input "SoundCloud" at bounding box center [70, 152] width 0 height 11
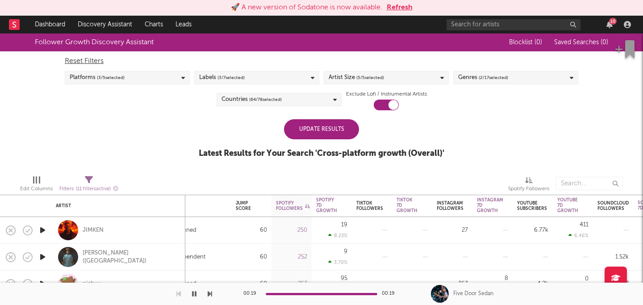
click at [322, 126] on div "Update Results" at bounding box center [321, 129] width 75 height 20
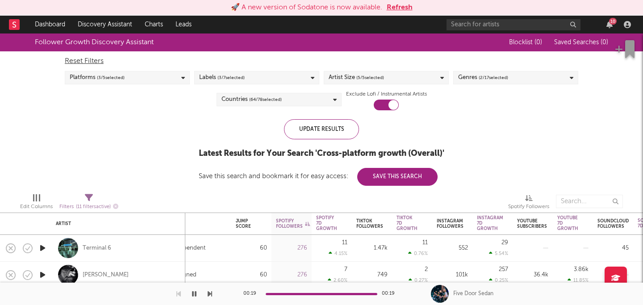
click at [382, 74] on span "( 5 / 5 selected)" at bounding box center [370, 77] width 28 height 11
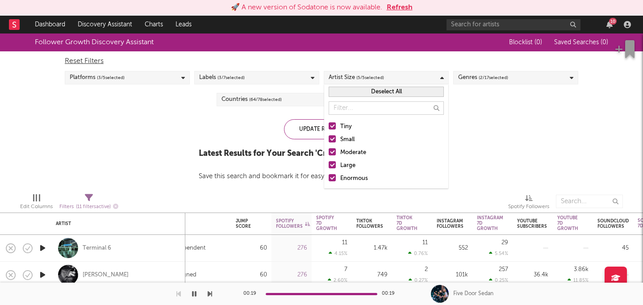
click at [334, 154] on div at bounding box center [332, 151] width 7 height 7
click at [329, 154] on input "Moderate" at bounding box center [329, 152] width 0 height 11
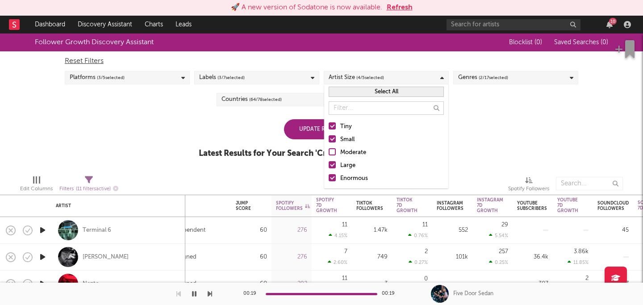
click at [335, 164] on div at bounding box center [332, 164] width 7 height 7
click at [329, 164] on input "Large" at bounding box center [329, 165] width 0 height 11
click at [335, 177] on div at bounding box center [332, 177] width 7 height 7
click at [329, 177] on input "Enormous" at bounding box center [329, 178] width 0 height 11
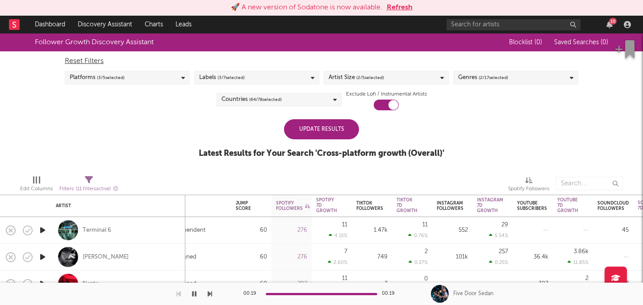
click at [296, 130] on div "Update Results" at bounding box center [321, 129] width 75 height 20
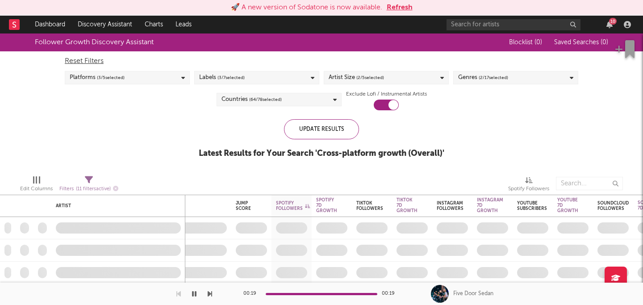
click at [306, 101] on div "Countries ( 64 / 78 selected)" at bounding box center [279, 99] width 125 height 13
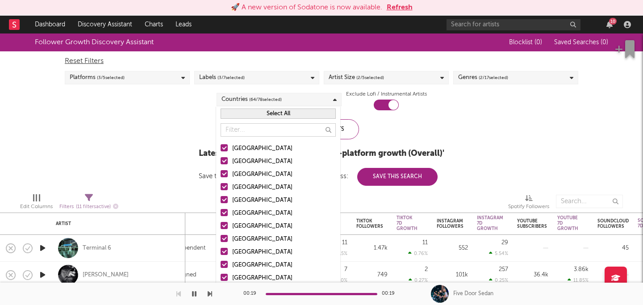
click at [276, 114] on button "Select All" at bounding box center [278, 114] width 115 height 10
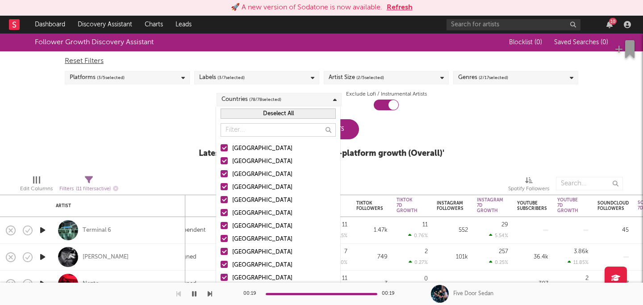
click at [276, 114] on button "Deselect All" at bounding box center [278, 114] width 115 height 10
click at [276, 114] on button "Select All" at bounding box center [278, 114] width 115 height 10
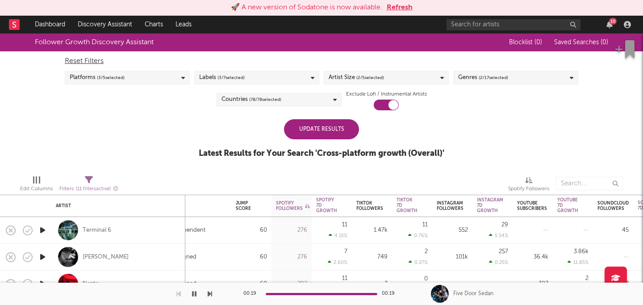
click at [397, 126] on div "Update Results Latest Results for Your Search ' Cross-platform growth (Overall)…" at bounding box center [322, 143] width 246 height 49
click at [328, 134] on div "Update Results" at bounding box center [321, 129] width 75 height 20
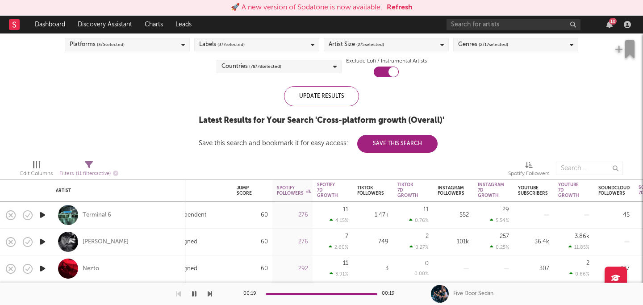
click at [400, 144] on button "Save This Search" at bounding box center [397, 144] width 80 height 18
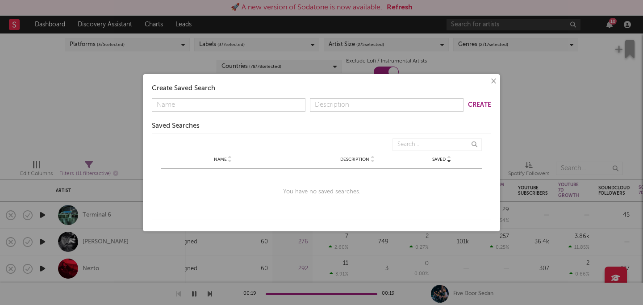
click at [493, 82] on button "×" at bounding box center [493, 81] width 10 height 10
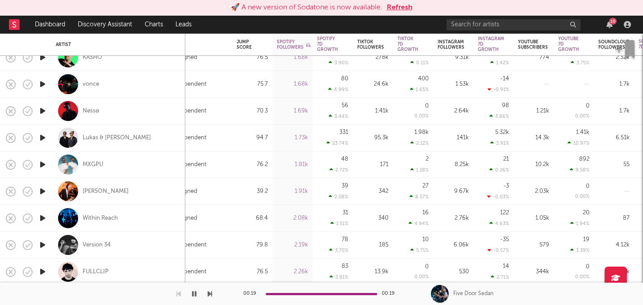
click at [44, 112] on icon "button" at bounding box center [42, 110] width 9 height 11
click at [87, 113] on div "Nessø" at bounding box center [91, 111] width 17 height 8
click at [195, 293] on icon "button" at bounding box center [194, 293] width 4 height 7
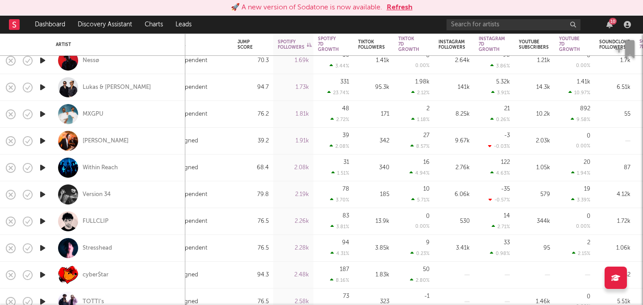
click at [42, 223] on icon "button" at bounding box center [42, 221] width 9 height 11
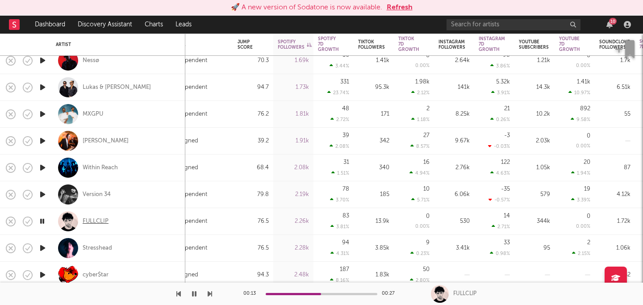
click at [100, 220] on div "FULLCLIP" at bounding box center [96, 222] width 26 height 8
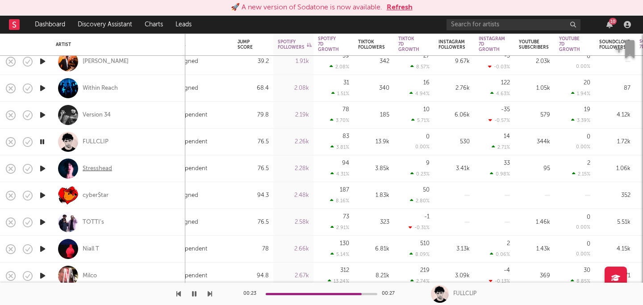
click at [99, 167] on div "Stresshead" at bounding box center [97, 169] width 29 height 8
click at [43, 164] on icon "button" at bounding box center [42, 168] width 9 height 11
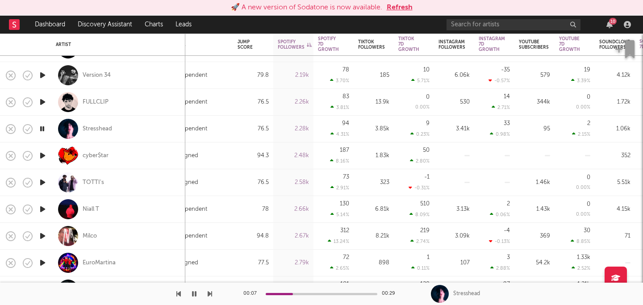
click at [42, 209] on icon "button" at bounding box center [42, 209] width 9 height 11
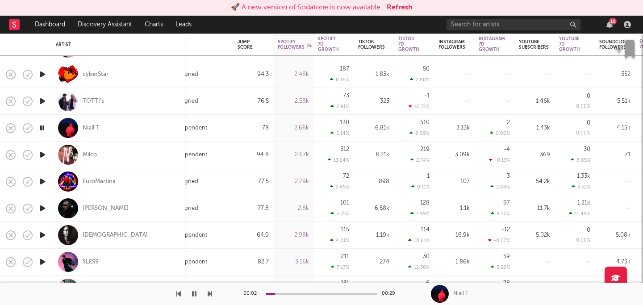
click at [42, 208] on icon "button" at bounding box center [42, 208] width 9 height 11
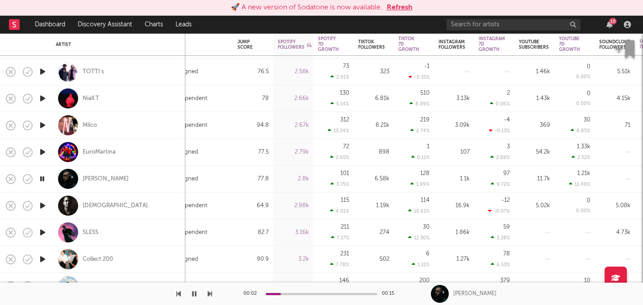
click at [44, 208] on icon "button" at bounding box center [42, 205] width 9 height 11
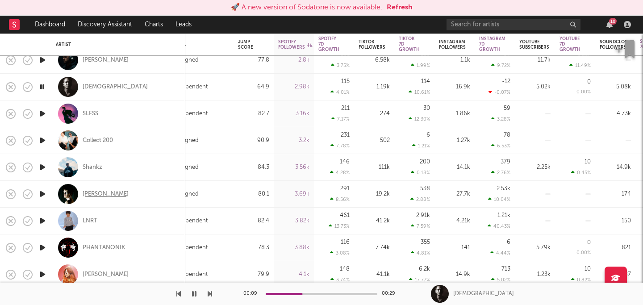
click at [91, 192] on div "BRAYTON" at bounding box center [106, 194] width 46 height 8
click at [44, 193] on icon "button" at bounding box center [42, 194] width 9 height 11
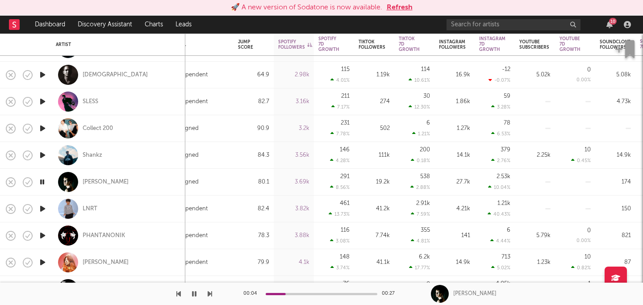
click at [44, 156] on icon "button" at bounding box center [42, 155] width 9 height 11
click at [279, 293] on div at bounding box center [322, 294] width 112 height 2
click at [40, 183] on icon "button" at bounding box center [42, 181] width 9 height 11
click at [42, 209] on icon "button" at bounding box center [42, 208] width 9 height 11
click at [91, 210] on div "LNRT" at bounding box center [90, 209] width 15 height 8
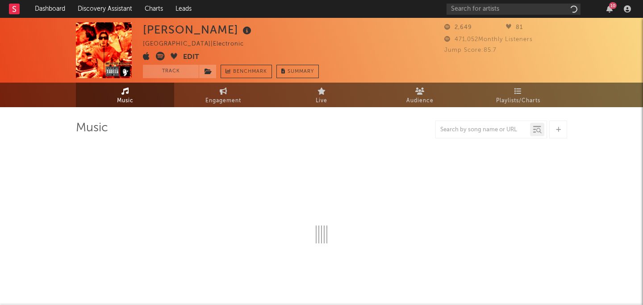
select select "1w"
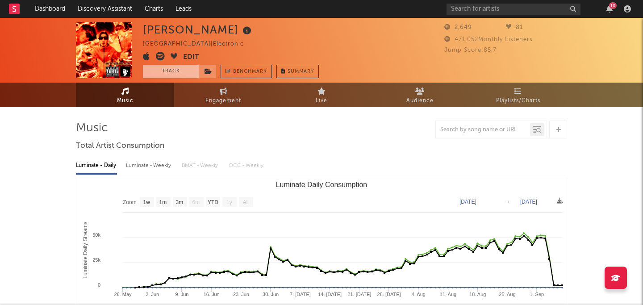
click at [165, 74] on button "Track" at bounding box center [171, 71] width 56 height 13
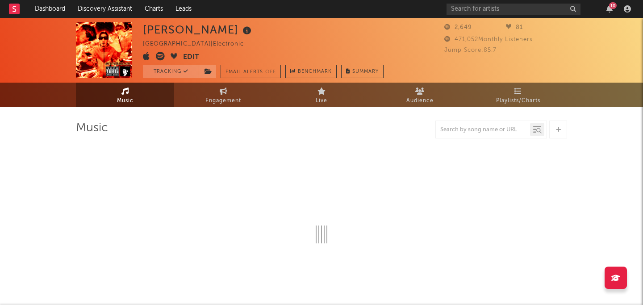
select select "1w"
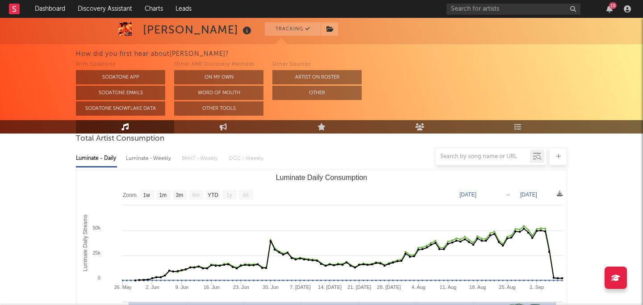
scroll to position [147, 0]
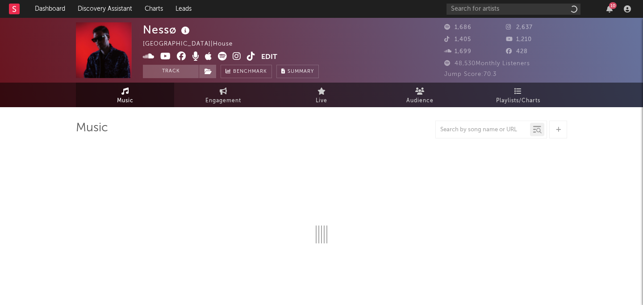
select select "6m"
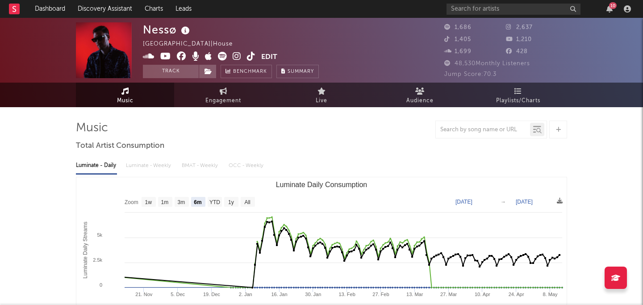
click at [170, 64] on div "Nessø [GEOGRAPHIC_DATA] | House Edit Track Benchmark Summary" at bounding box center [231, 50] width 176 height 56
click at [169, 71] on button "Track" at bounding box center [171, 71] width 56 height 13
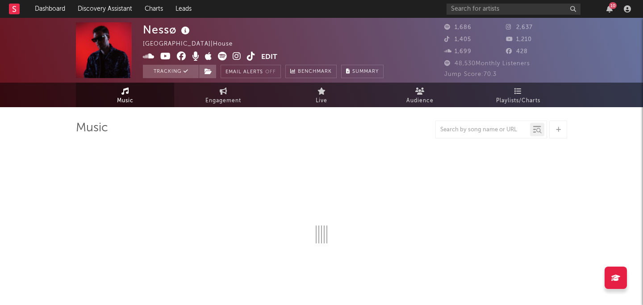
select select "6m"
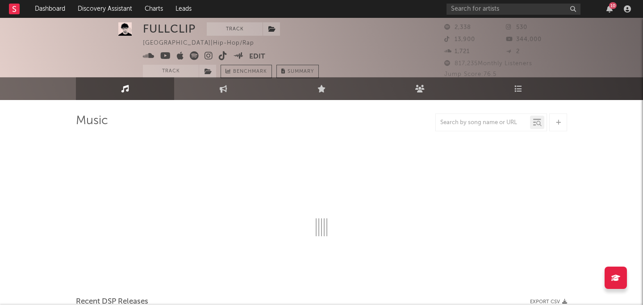
select select "1w"
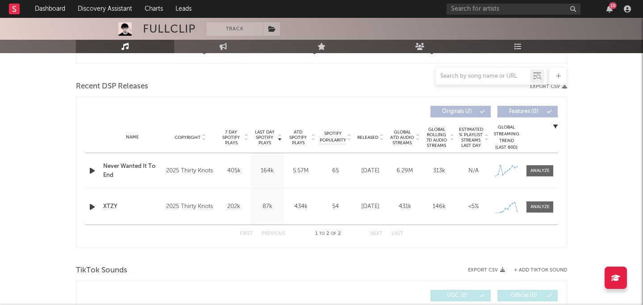
scroll to position [284, 0]
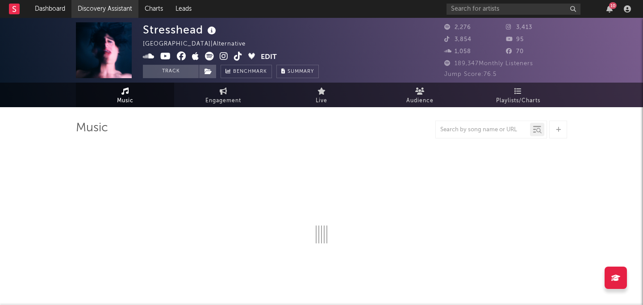
select select "6m"
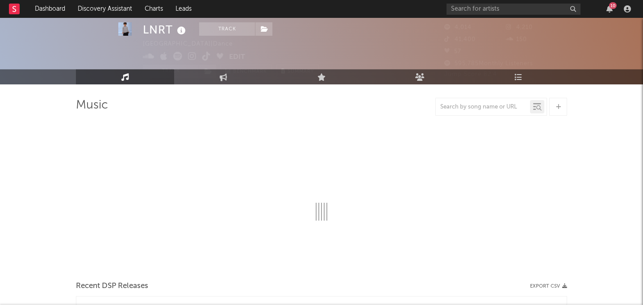
select select "1w"
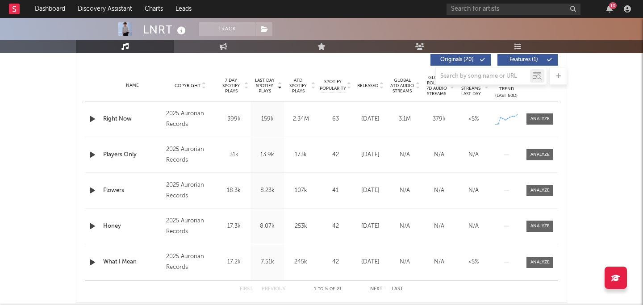
scroll to position [346, 0]
